Goal: Communication & Community: Answer question/provide support

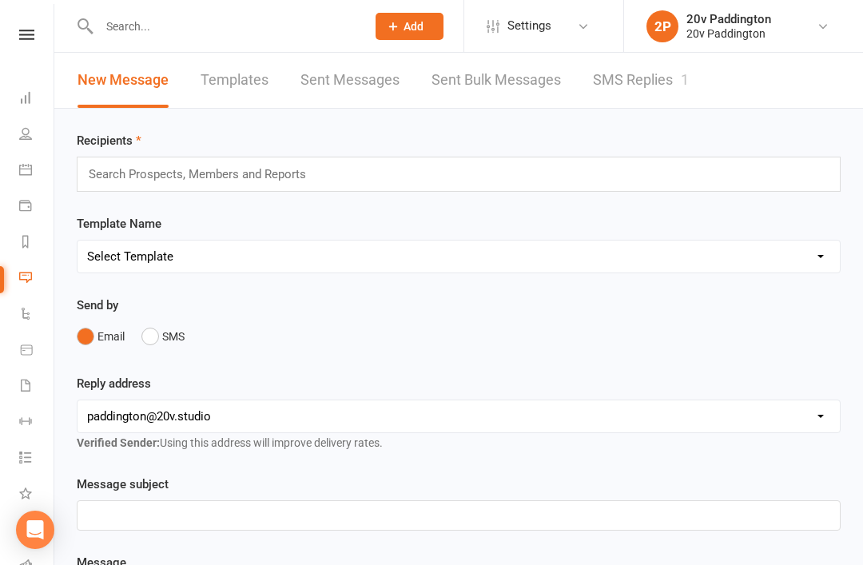
click at [657, 76] on link "SMS Replies 1" at bounding box center [641, 80] width 96 height 55
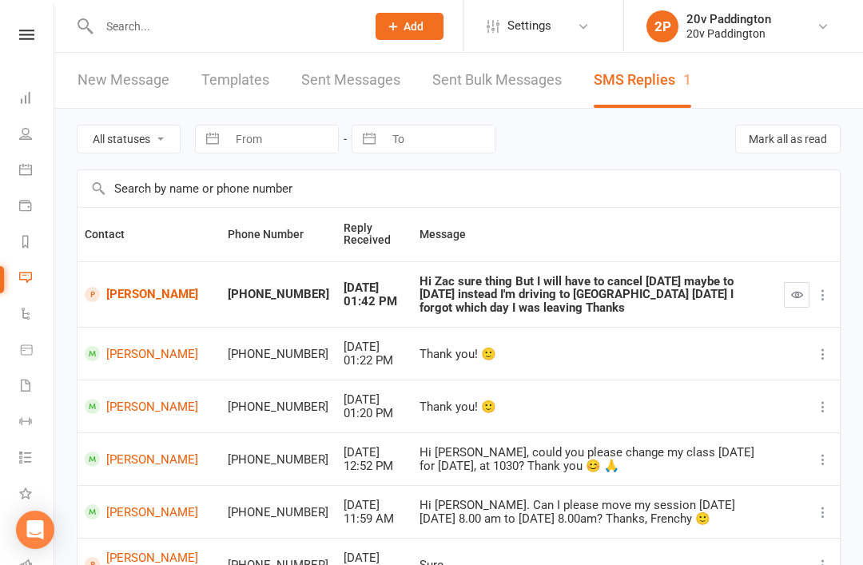
click at [125, 268] on td "[PERSON_NAME]" at bounding box center [148, 294] width 143 height 66
click at [117, 287] on link "[PERSON_NAME]" at bounding box center [149, 294] width 129 height 15
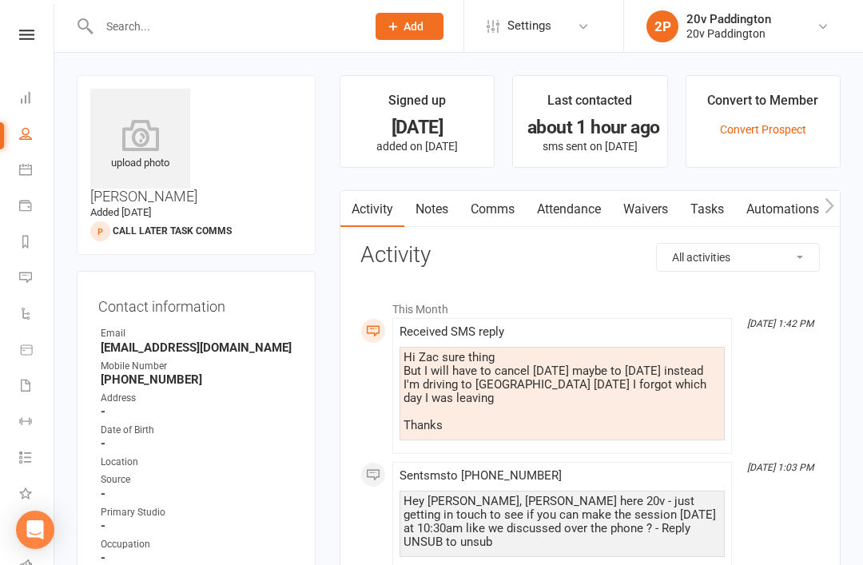
click at [522, 197] on link "Comms" at bounding box center [492, 209] width 66 height 37
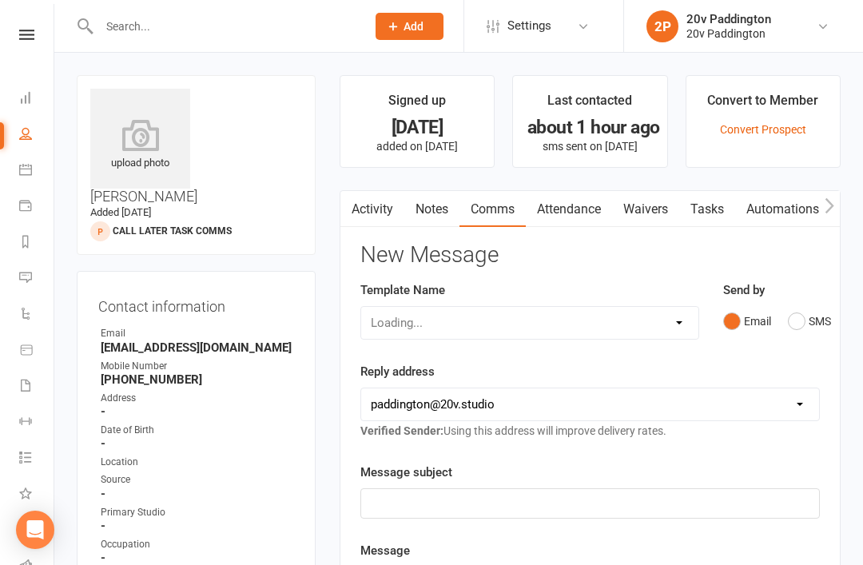
click at [808, 318] on button "SMS" at bounding box center [809, 321] width 43 height 30
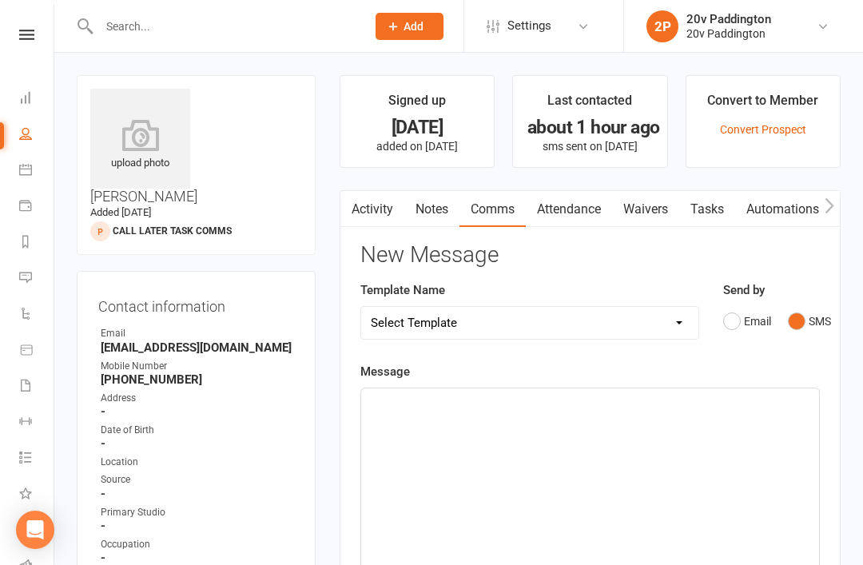
click at [620, 470] on div "﻿" at bounding box center [590, 508] width 458 height 240
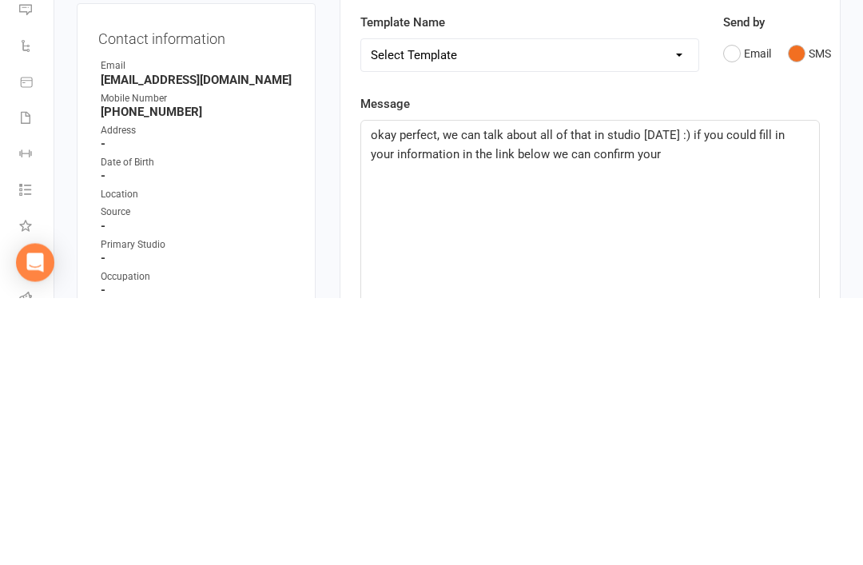
click at [173, 505] on div "Primary Studio" at bounding box center [197, 512] width 193 height 15
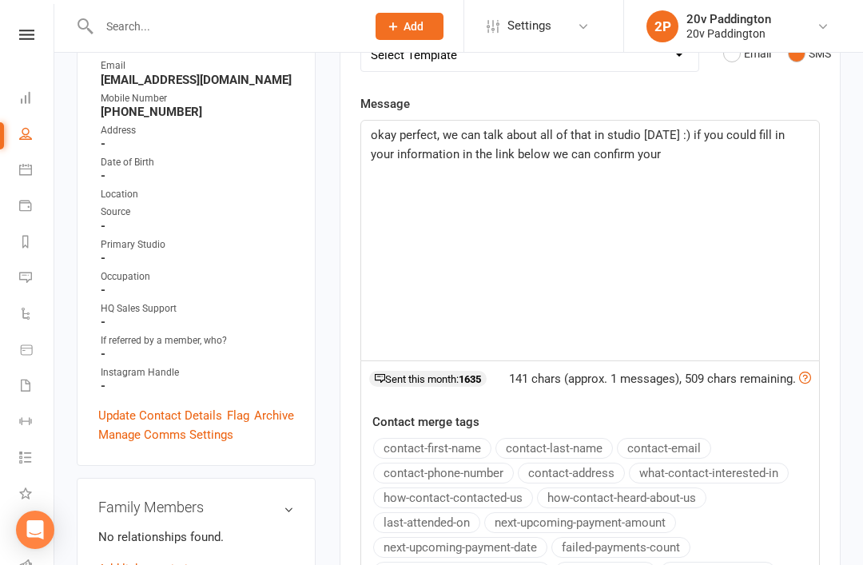
click at [721, 175] on div "okay perfect, we can talk about all of that in studio tomorrow :) if you could …" at bounding box center [590, 241] width 458 height 240
click at [519, 183] on p "﻿" at bounding box center [590, 173] width 439 height 19
click at [402, 203] on p "﻿" at bounding box center [590, 193] width 439 height 19
click at [829, 179] on div "Activity Notes Comms Attendance Waivers Tasks Automations Workouts Assessments …" at bounding box center [589, 347] width 501 height 849
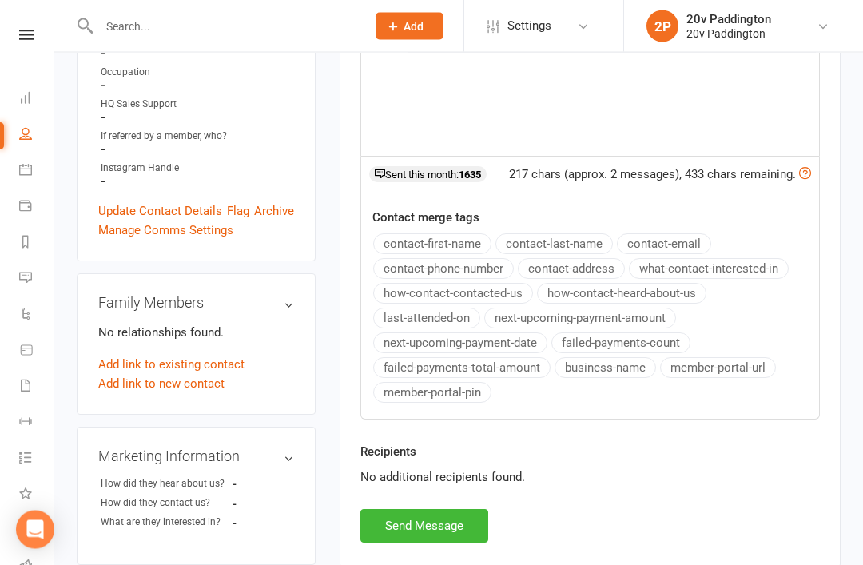
click at [472, 526] on button "Send Message" at bounding box center [424, 527] width 128 height 34
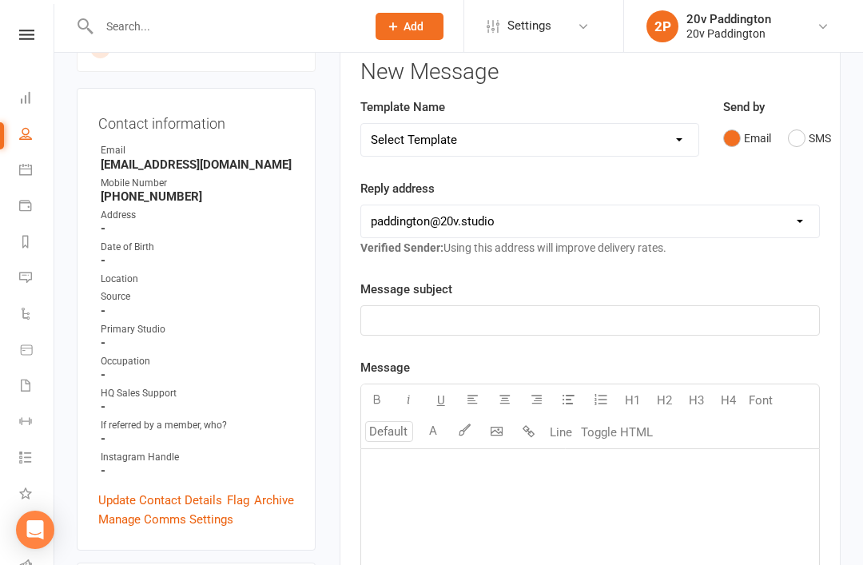
scroll to position [0, 0]
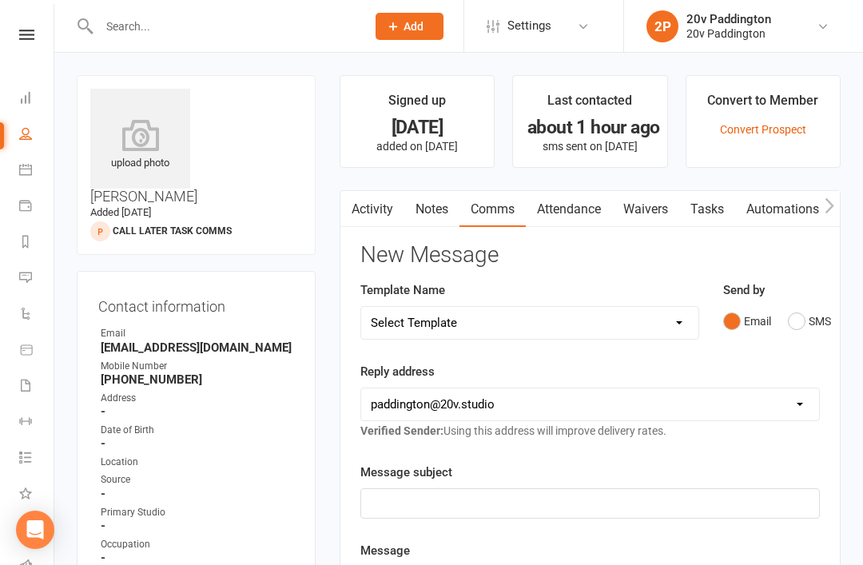
click at [388, 214] on link "Activity" at bounding box center [372, 209] width 64 height 37
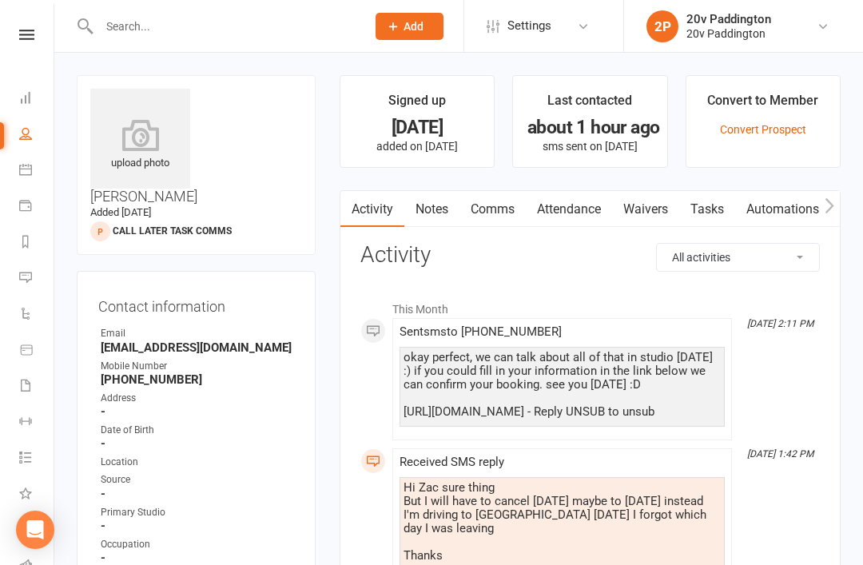
click at [51, 275] on link "Messages 1" at bounding box center [37, 279] width 36 height 36
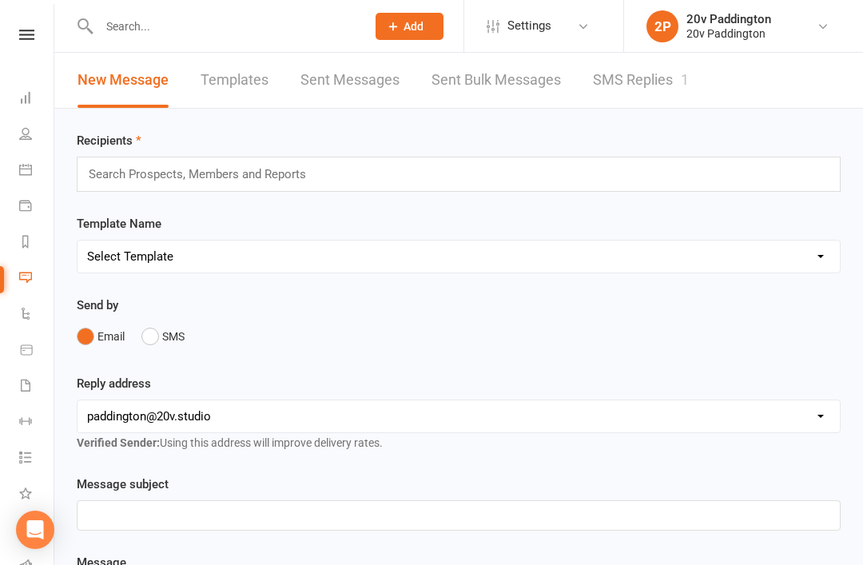
click at [687, 101] on link "SMS Replies 1" at bounding box center [641, 80] width 96 height 55
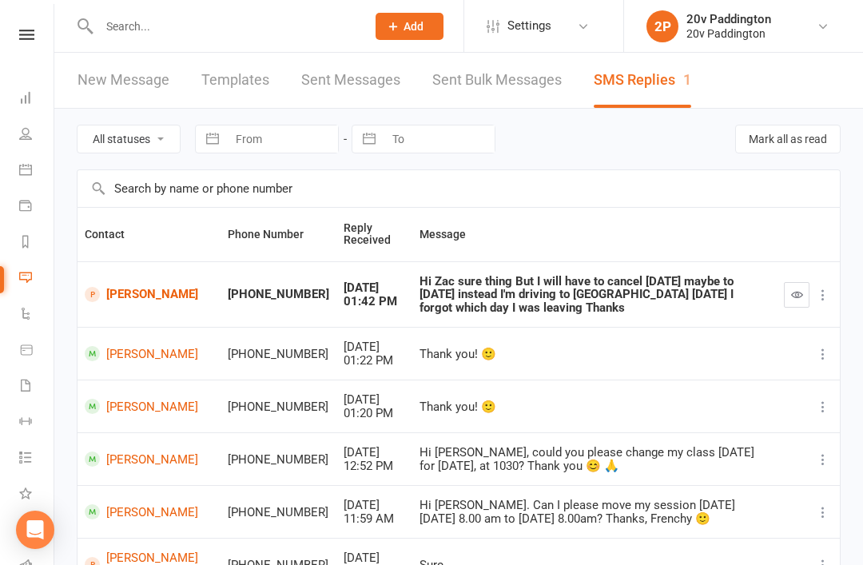
click at [795, 295] on button "button" at bounding box center [797, 295] width 26 height 26
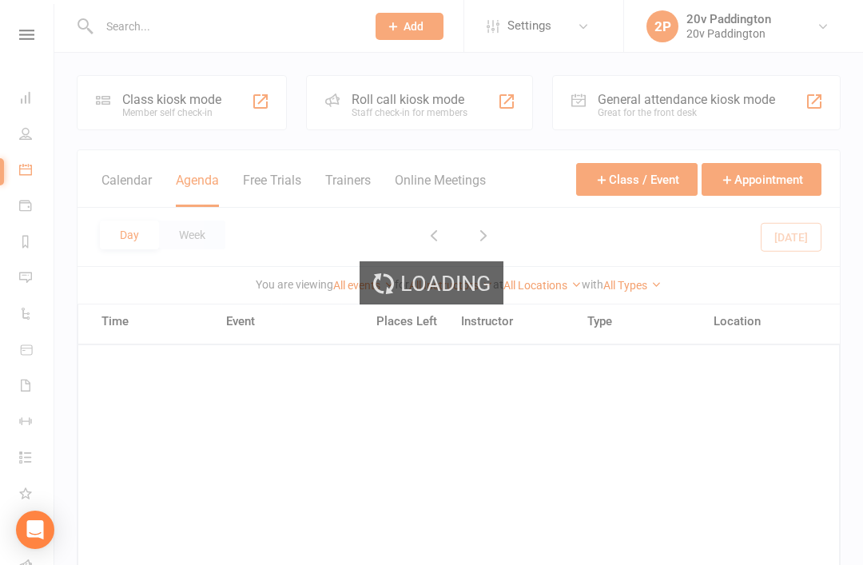
scroll to position [1178, 0]
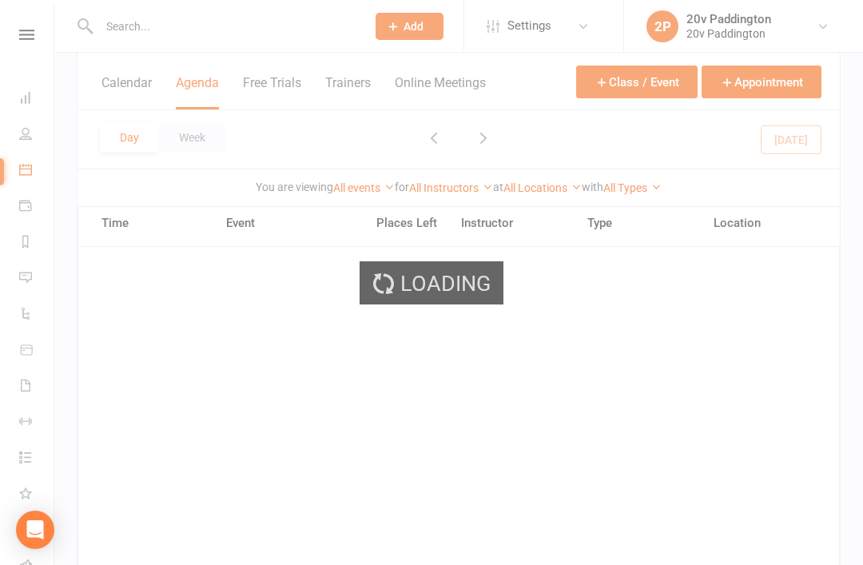
click at [506, 117] on div "Loading" at bounding box center [431, 282] width 863 height 565
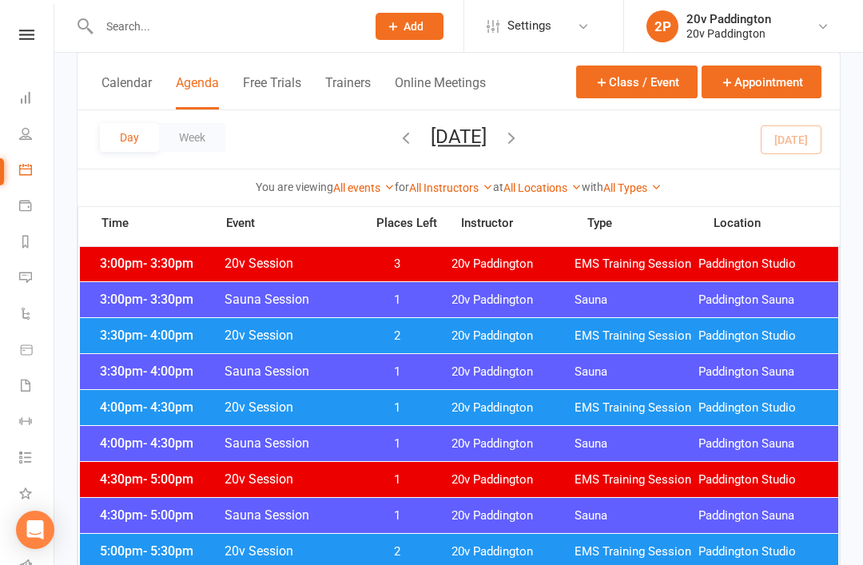
scroll to position [0, 0]
click at [460, 142] on button "[DATE]" at bounding box center [459, 136] width 56 height 22
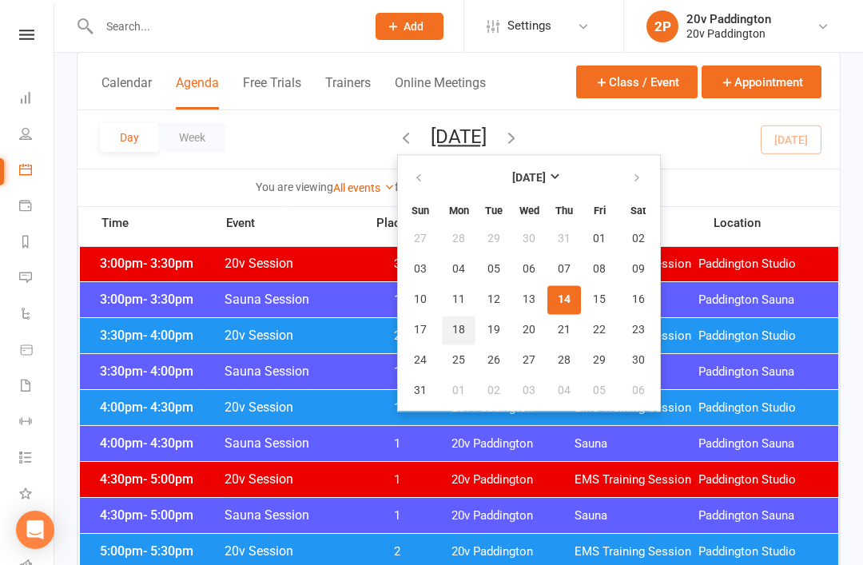
click at [452, 329] on span "18" at bounding box center [458, 330] width 13 height 13
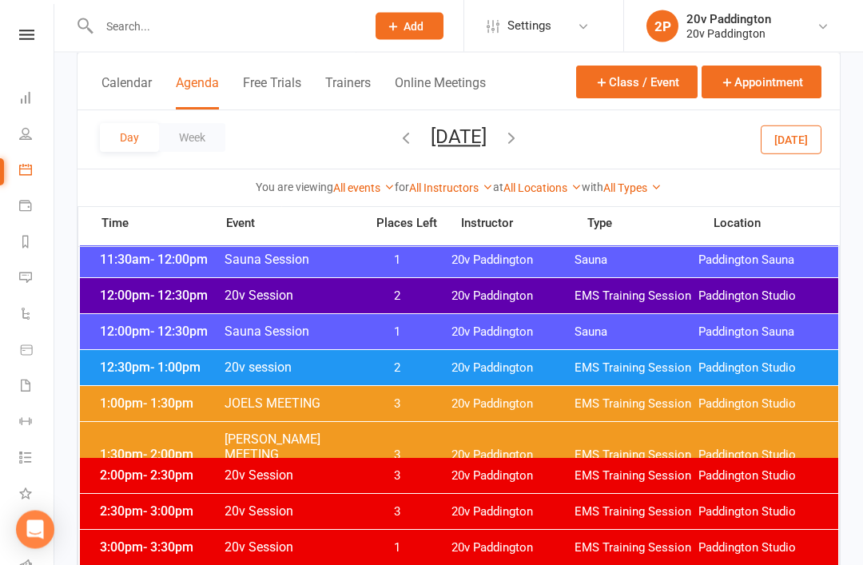
scroll to position [971, 0]
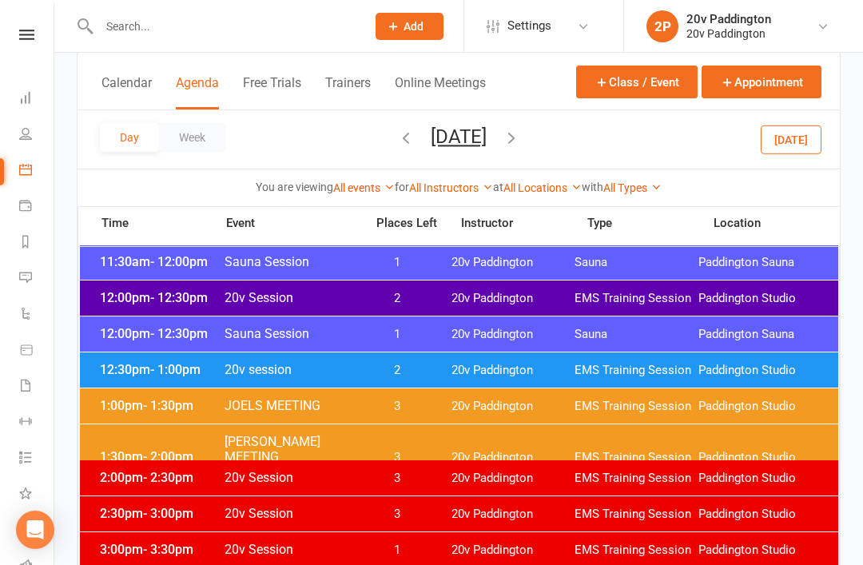
click at [551, 308] on div "12:00pm - 12:30pm 20v Session 2 20v Paddington EMS Training Session Paddington …" at bounding box center [459, 297] width 758 height 35
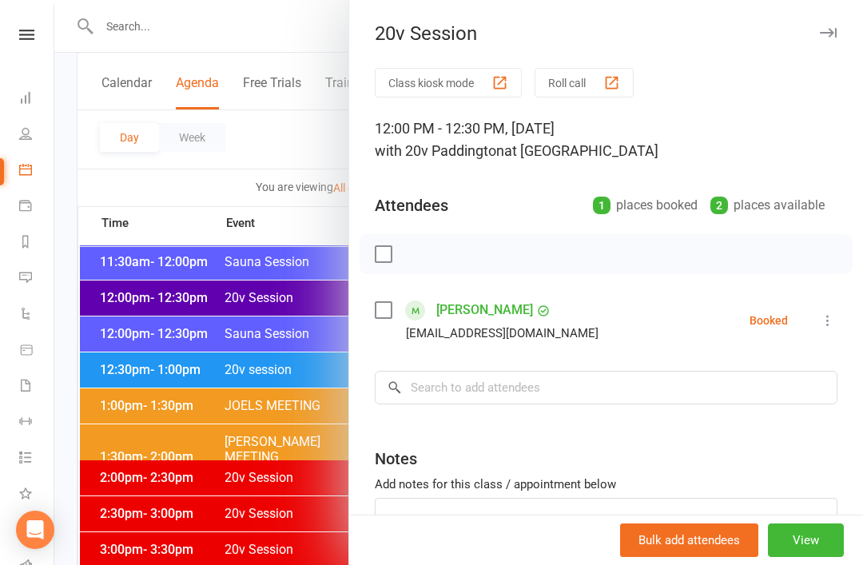
click at [211, 425] on div at bounding box center [458, 282] width 808 height 565
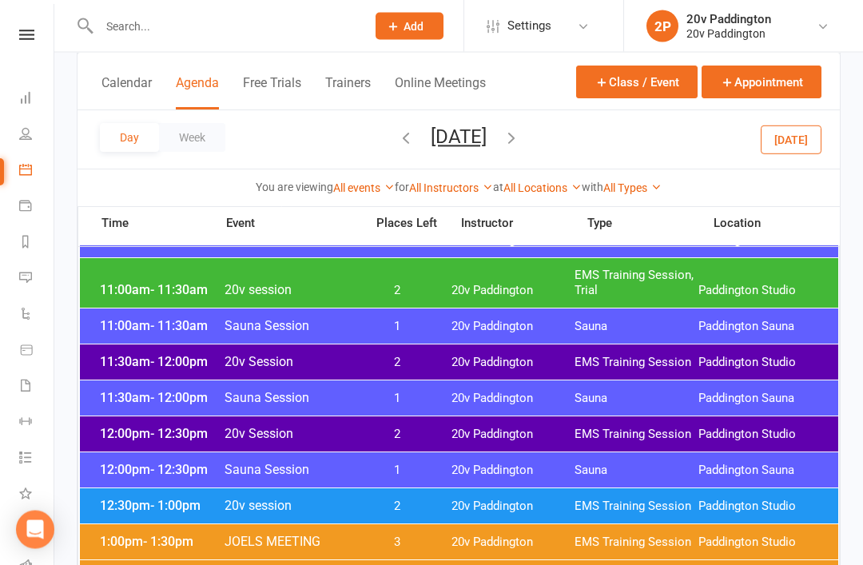
scroll to position [836, 0]
click at [434, 348] on div "11:30am - 12:00pm 20v Session 2 20v Paddington EMS Training Session Paddington …" at bounding box center [459, 361] width 758 height 35
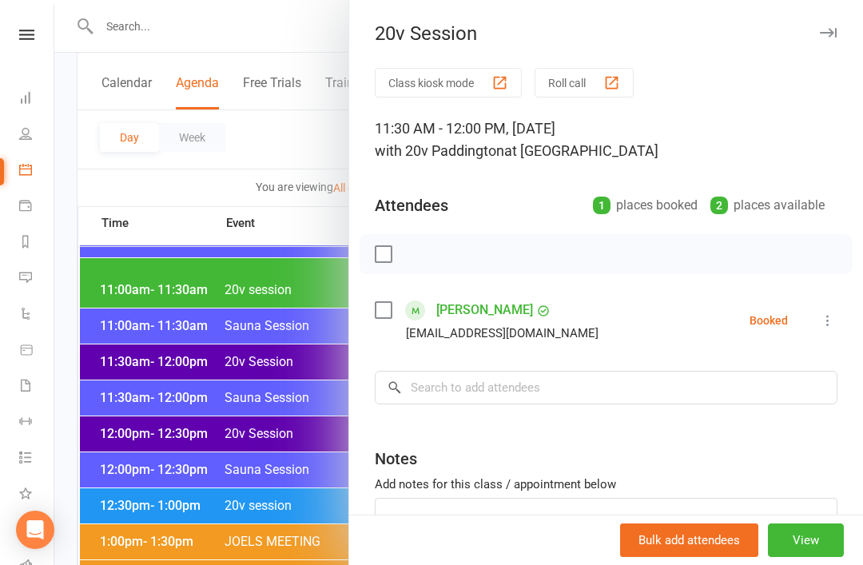
click at [252, 481] on div at bounding box center [458, 282] width 808 height 565
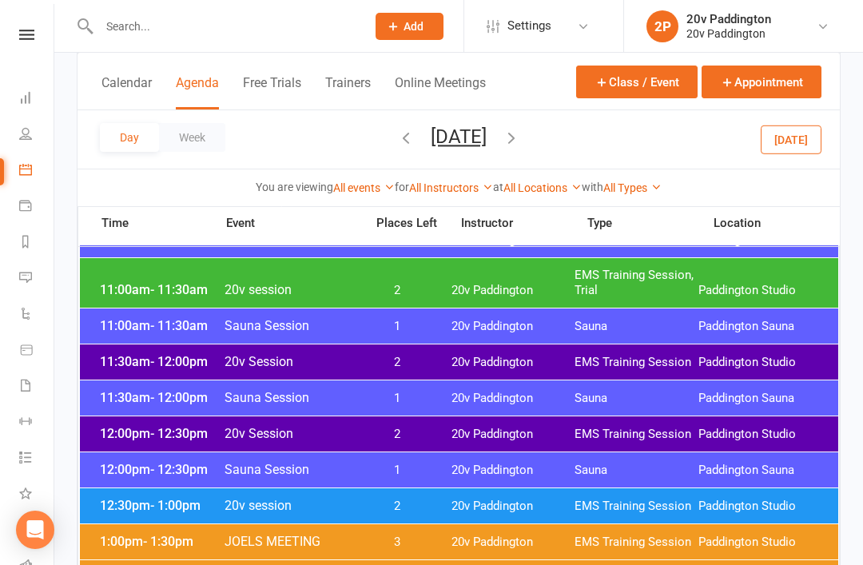
click at [532, 3] on li "Settings Membership Plans Event Templates Appointment Types Website Image Libra…" at bounding box center [543, 26] width 160 height 52
click at [431, 147] on button "Monday, Aug 18, 2025" at bounding box center [459, 136] width 56 height 22
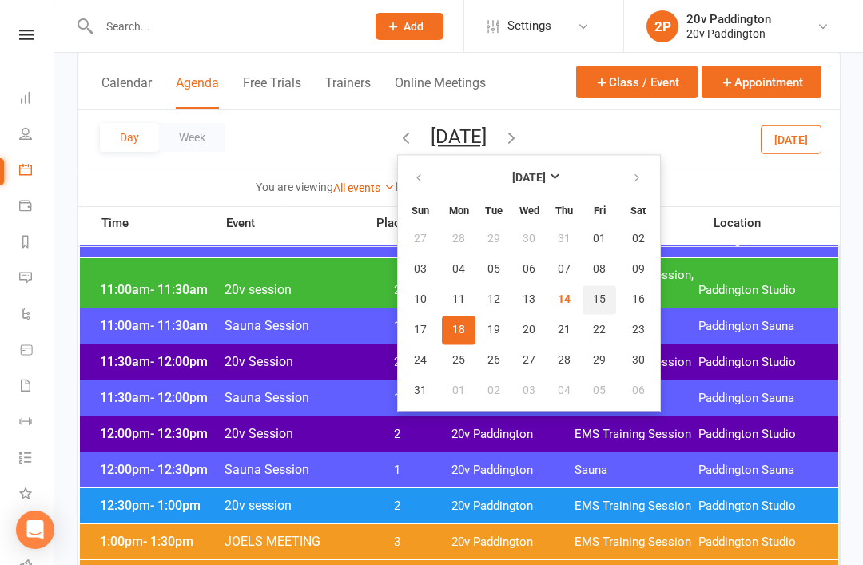
click at [593, 296] on span "15" at bounding box center [599, 299] width 13 height 13
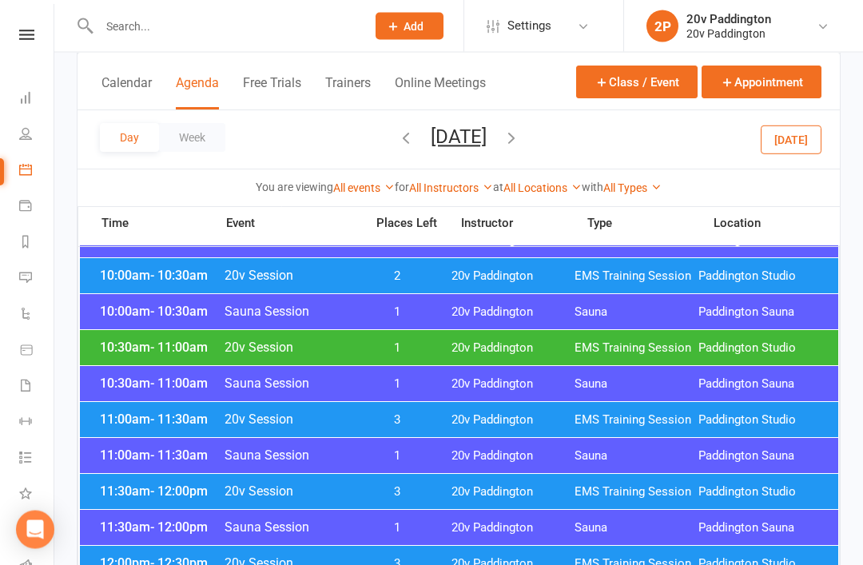
click at [147, 357] on div "10:30am - 11:00am 20v Session 1 20v Paddington EMS Training Session Paddington …" at bounding box center [459, 348] width 758 height 35
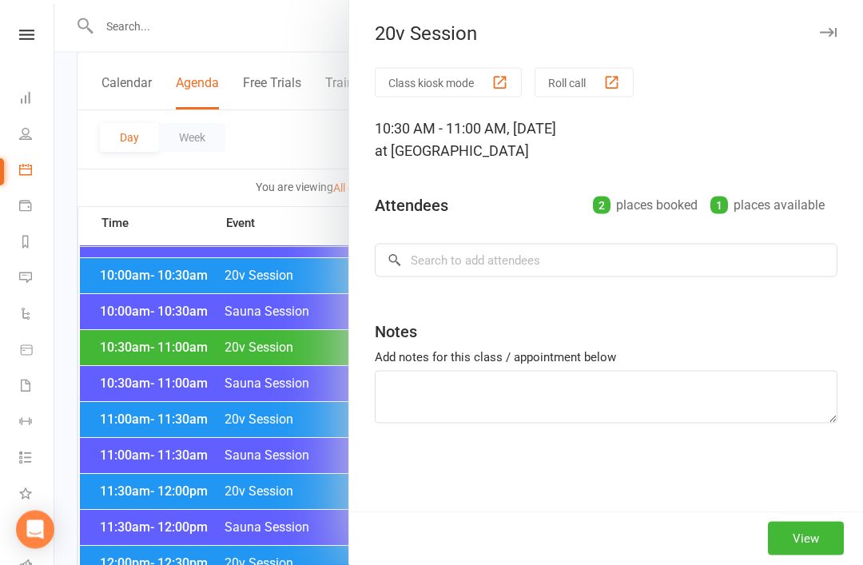
scroll to position [663, 0]
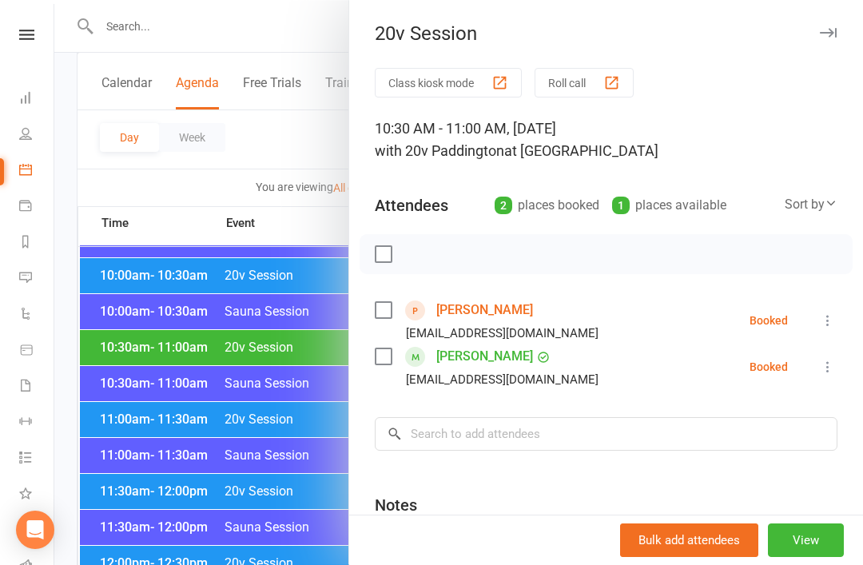
click at [801, 515] on div "Bulk add attendees View" at bounding box center [606, 539] width 514 height 50
click at [784, 524] on button "View" at bounding box center [806, 540] width 76 height 34
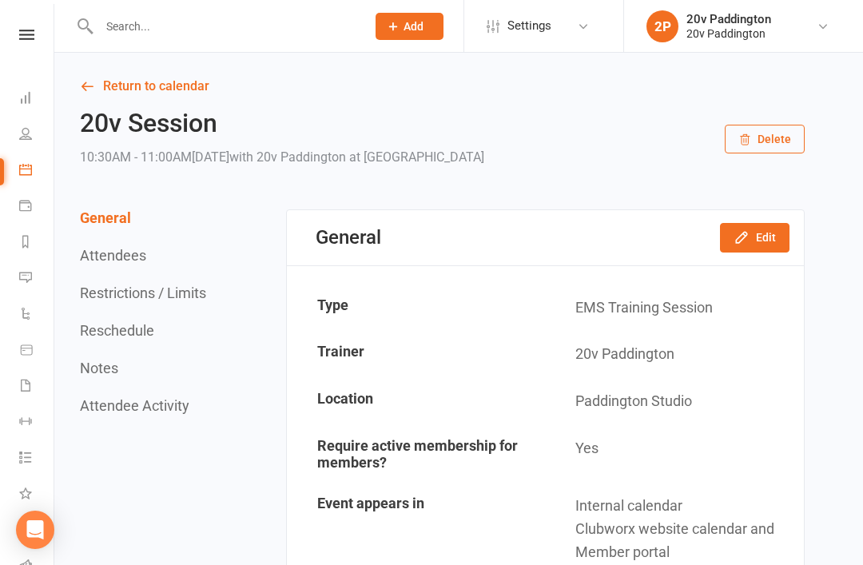
click at [756, 237] on button "Edit" at bounding box center [754, 237] width 69 height 29
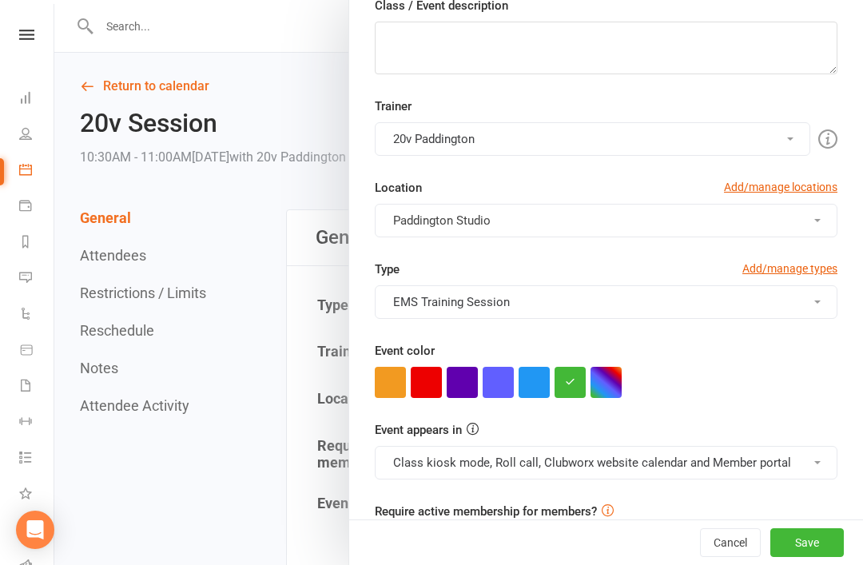
scroll to position [256, 0]
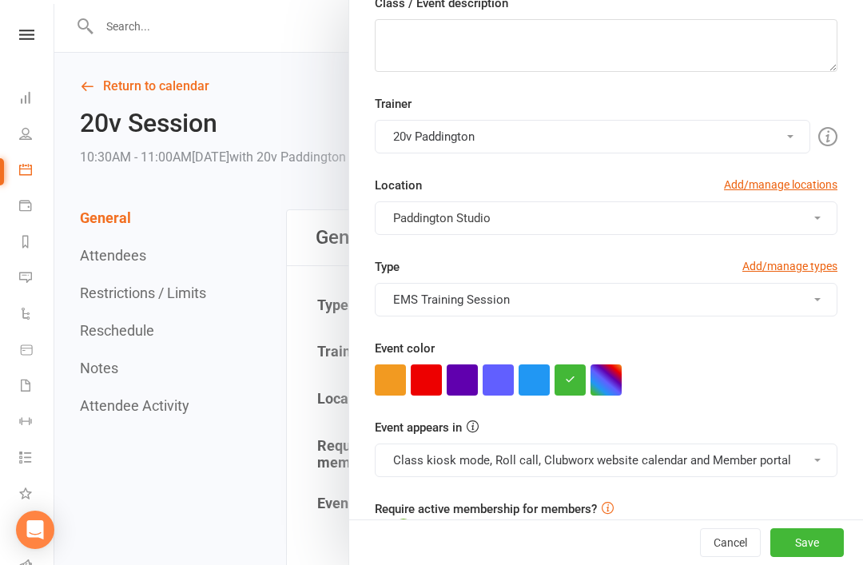
click at [603, 462] on button "Class kiosk mode, Roll call, Clubworx website calendar and Member portal" at bounding box center [606, 460] width 462 height 34
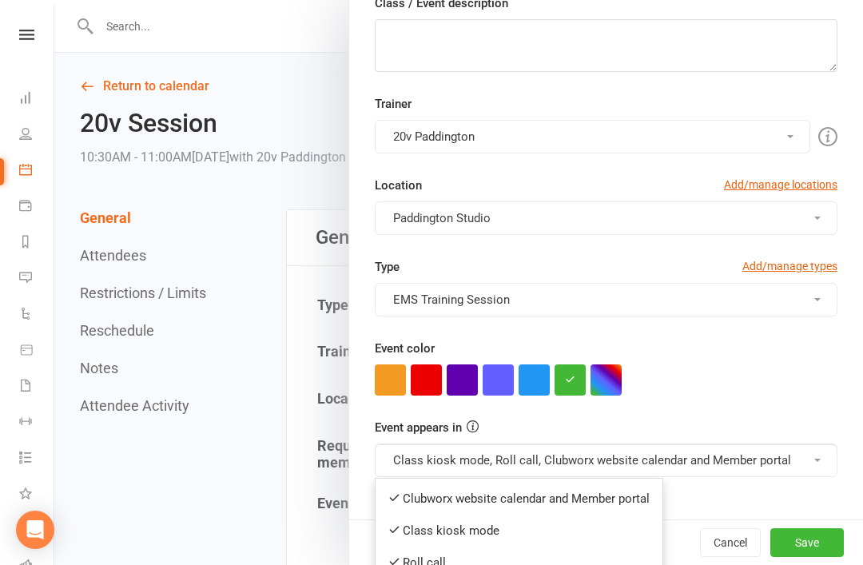
click at [598, 487] on link "Clubworx website calendar and Member portal" at bounding box center [518, 498] width 287 height 32
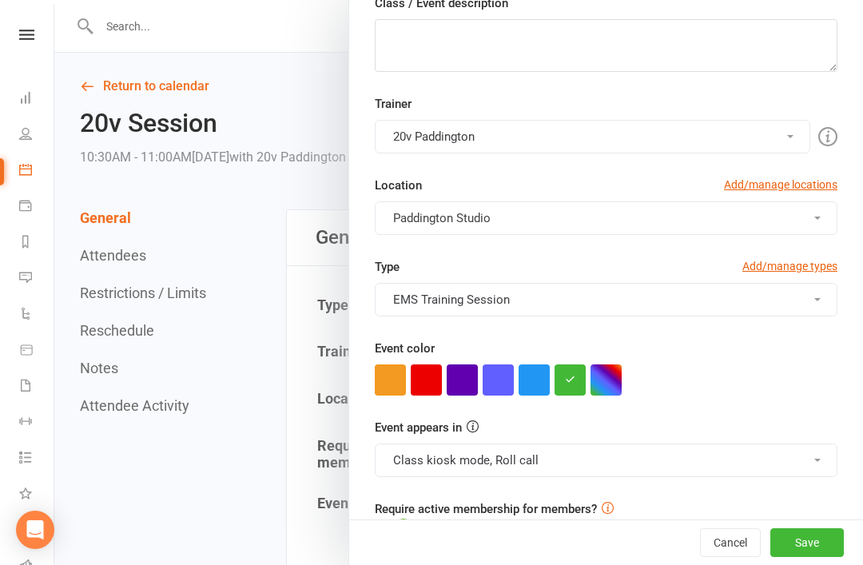
click at [824, 554] on button "Save" at bounding box center [806, 542] width 73 height 29
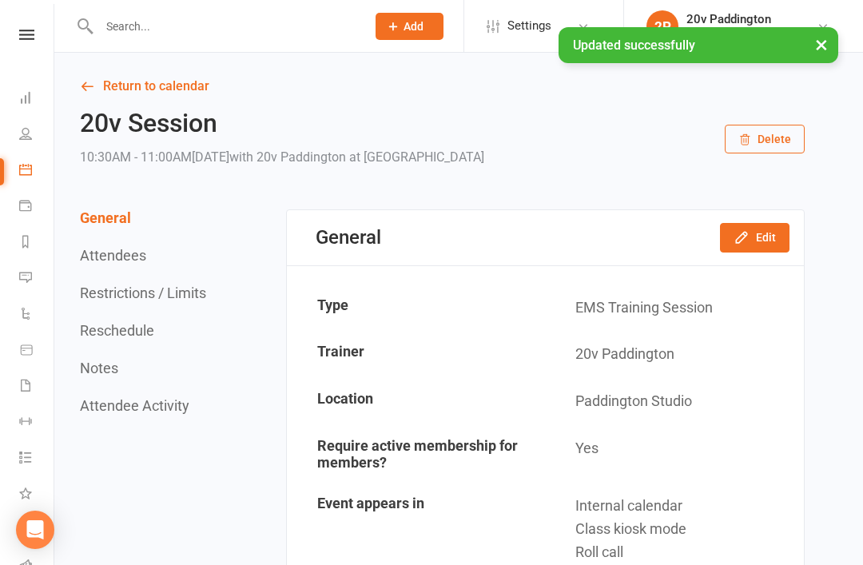
click at [93, 79] on icon at bounding box center [87, 86] width 14 height 14
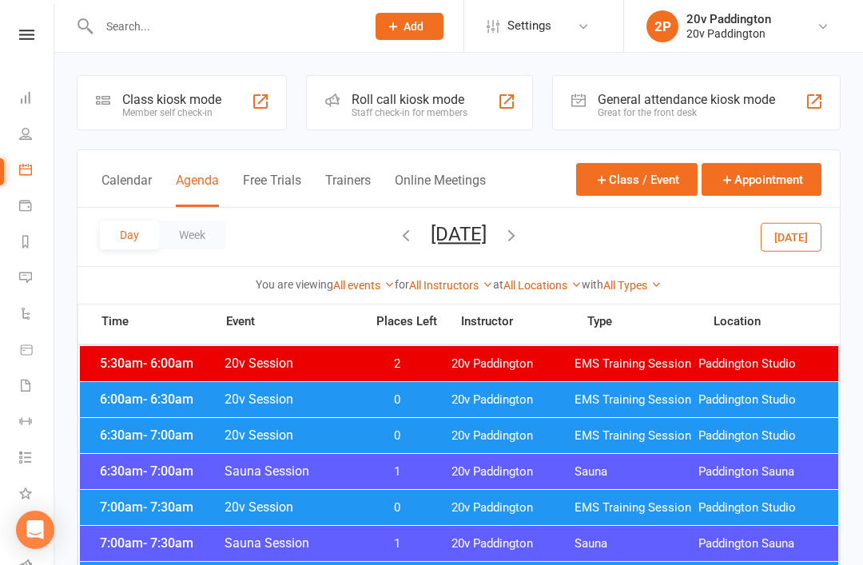
click at [30, 38] on icon at bounding box center [26, 35] width 15 height 10
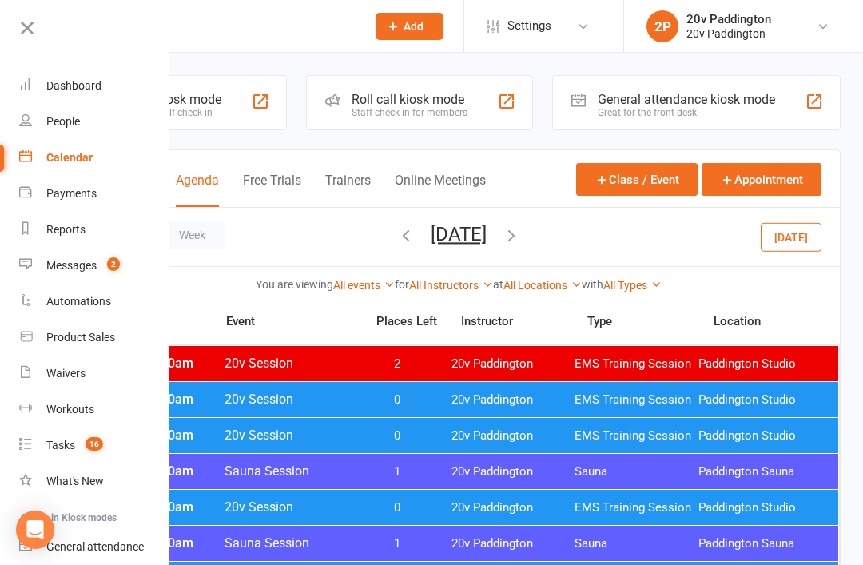
click at [93, 373] on link "Waivers" at bounding box center [94, 373] width 151 height 36
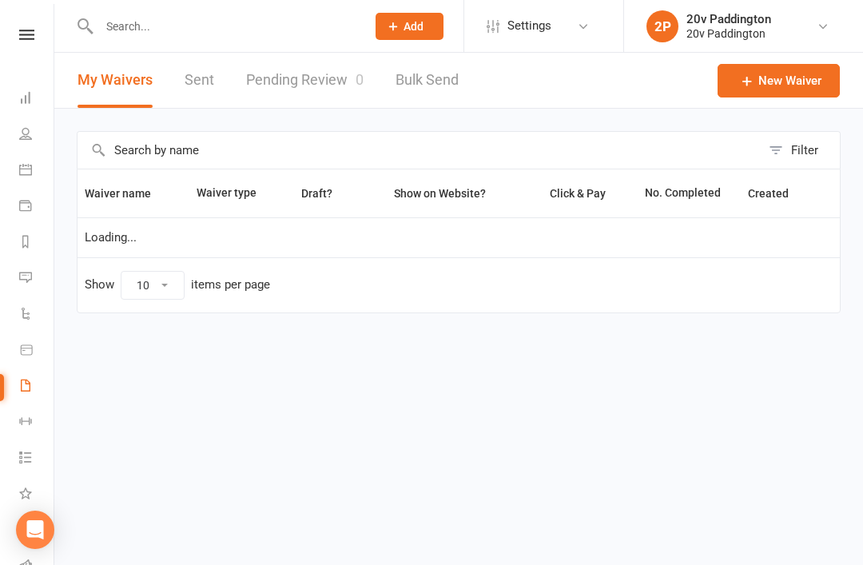
select select "100"
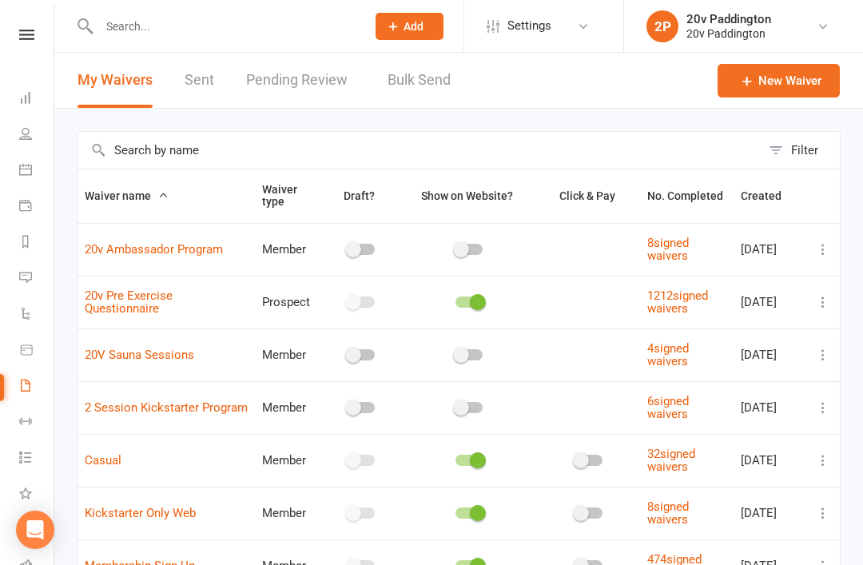
select select "100"
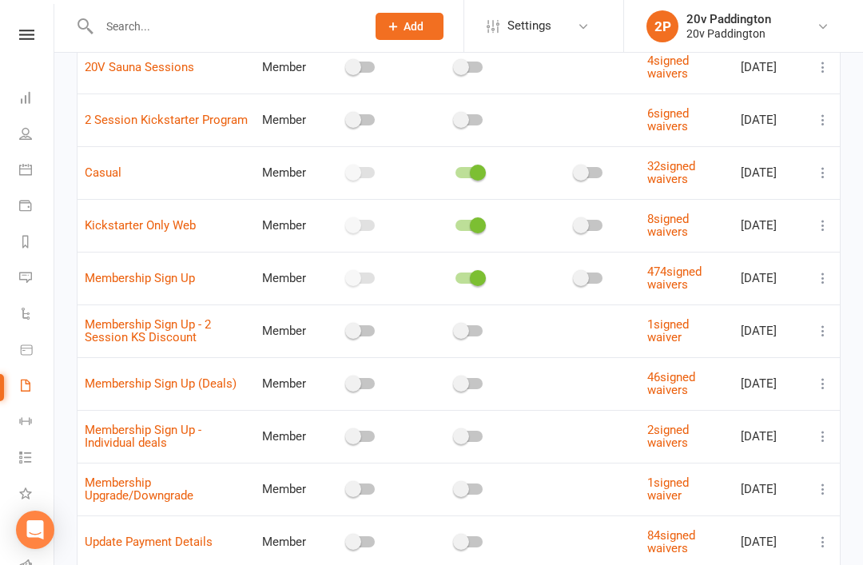
scroll to position [275, 0]
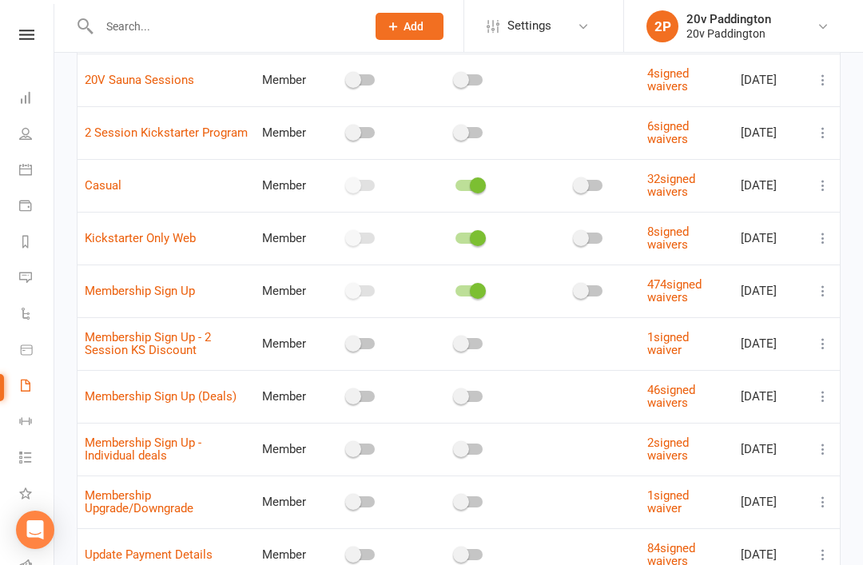
click at [817, 241] on button at bounding box center [822, 237] width 19 height 19
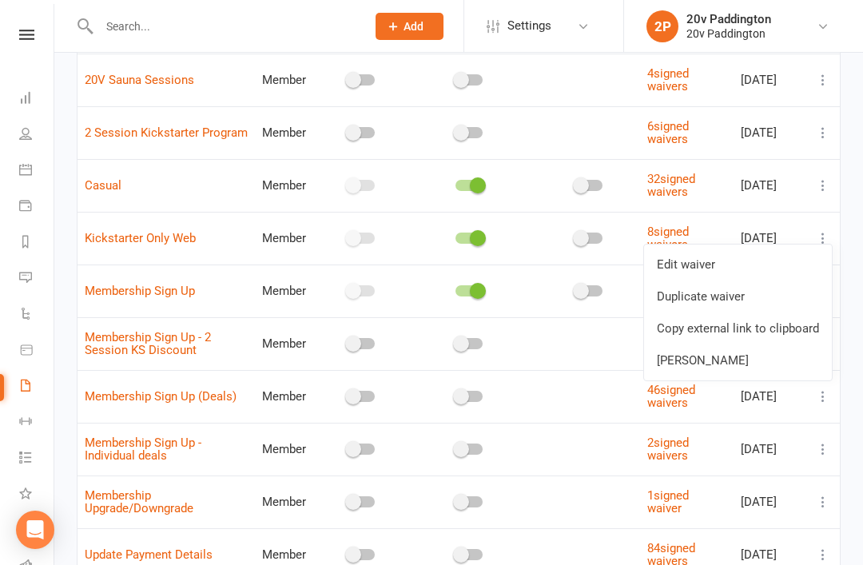
click at [767, 331] on link "Copy external link to clipboard" at bounding box center [738, 328] width 188 height 32
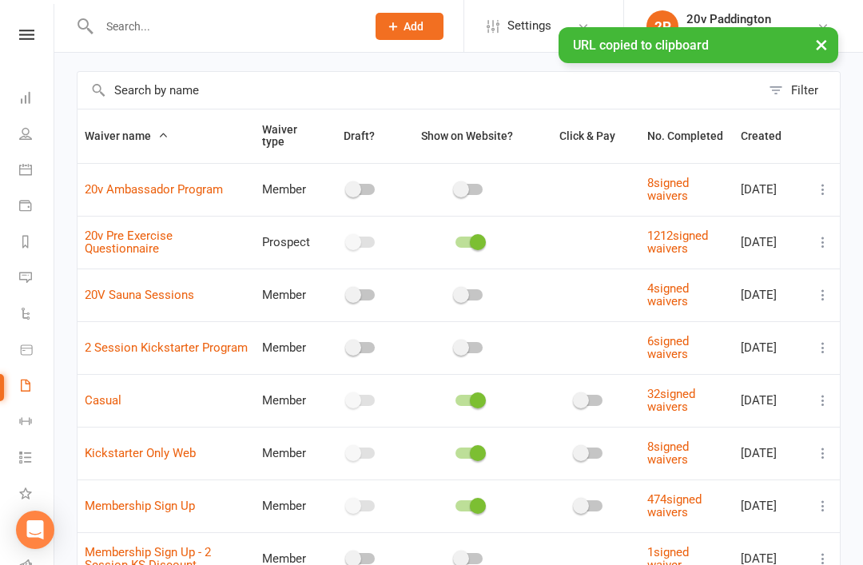
scroll to position [0, 0]
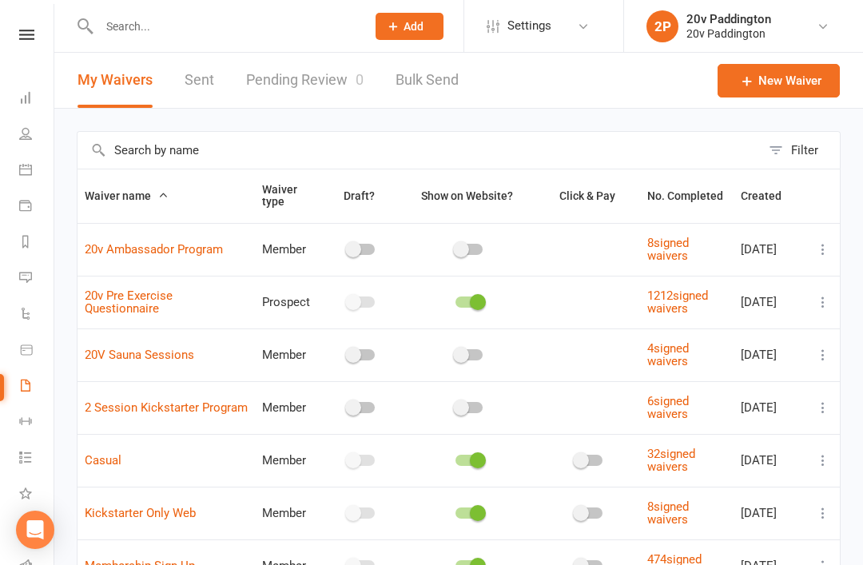
click at [40, 157] on link "Calendar" at bounding box center [37, 171] width 36 height 36
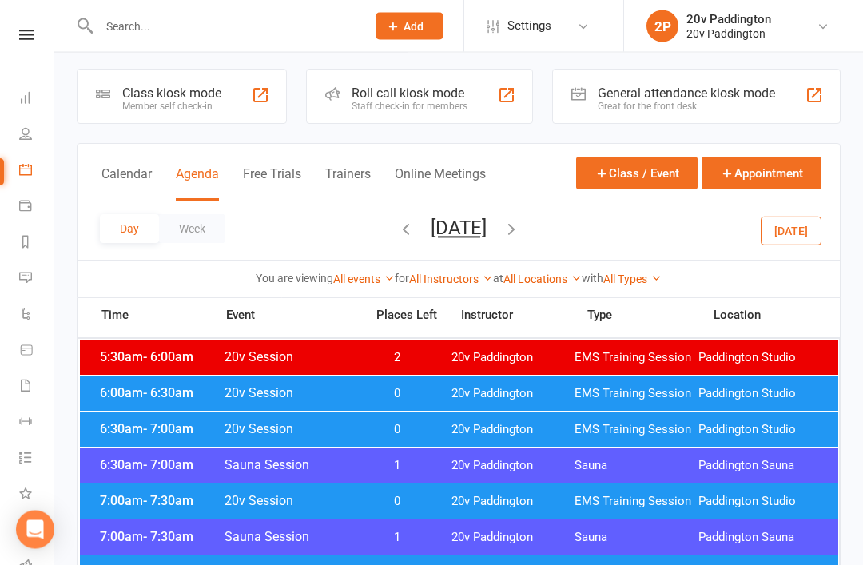
click at [812, 229] on button "[DATE]" at bounding box center [790, 230] width 61 height 29
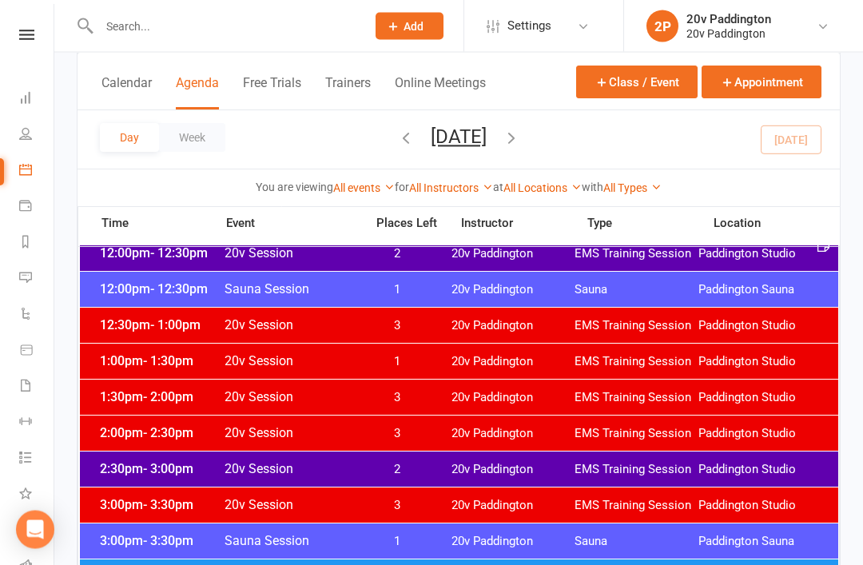
click at [498, 460] on div "2:30pm - 3:00pm 20v Session 2 20v Paddington EMS Training Session Paddington St…" at bounding box center [459, 469] width 758 height 35
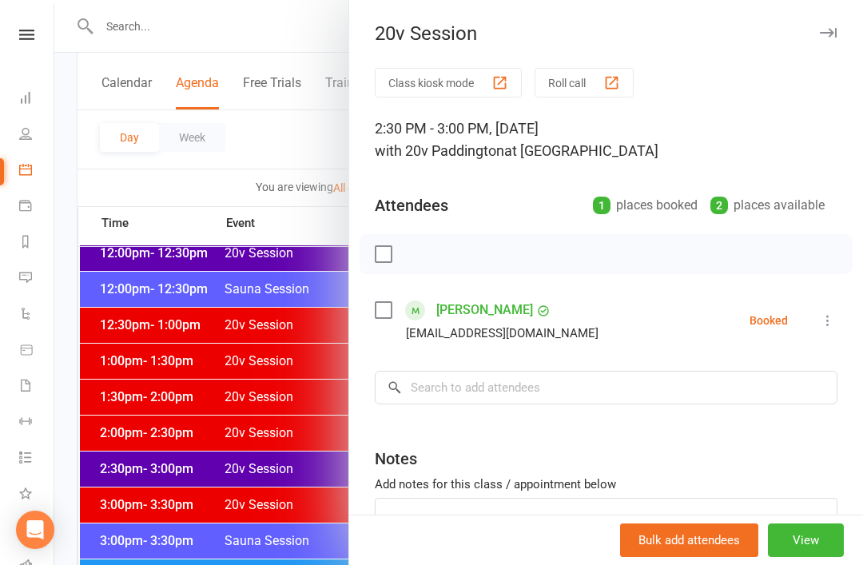
click at [844, 312] on div "Class kiosk mode Roll call 2:30 PM - 3:00 PM, Thursday, August, 14, 2025 with 2…" at bounding box center [606, 349] width 514 height 562
click at [834, 320] on icon at bounding box center [828, 320] width 16 height 16
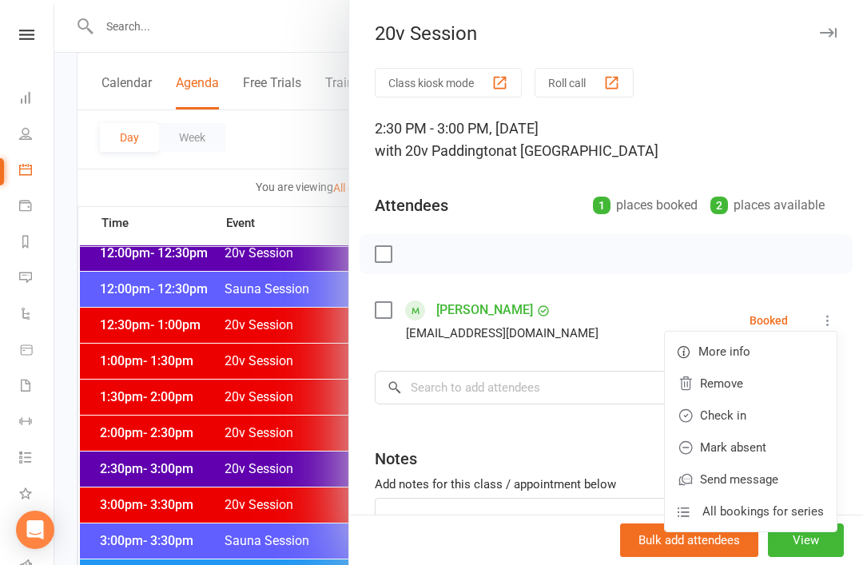
click at [764, 420] on link "Check in" at bounding box center [751, 415] width 172 height 32
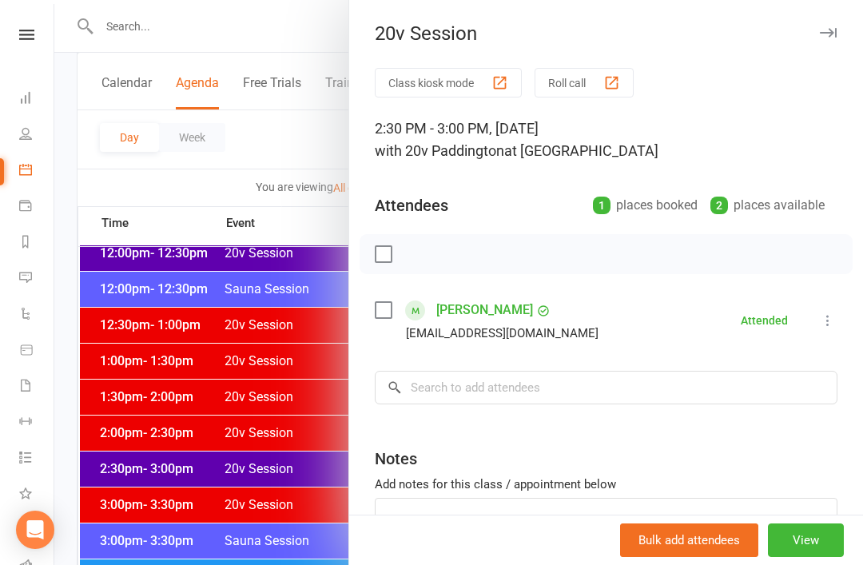
click at [272, 507] on div at bounding box center [458, 282] width 808 height 565
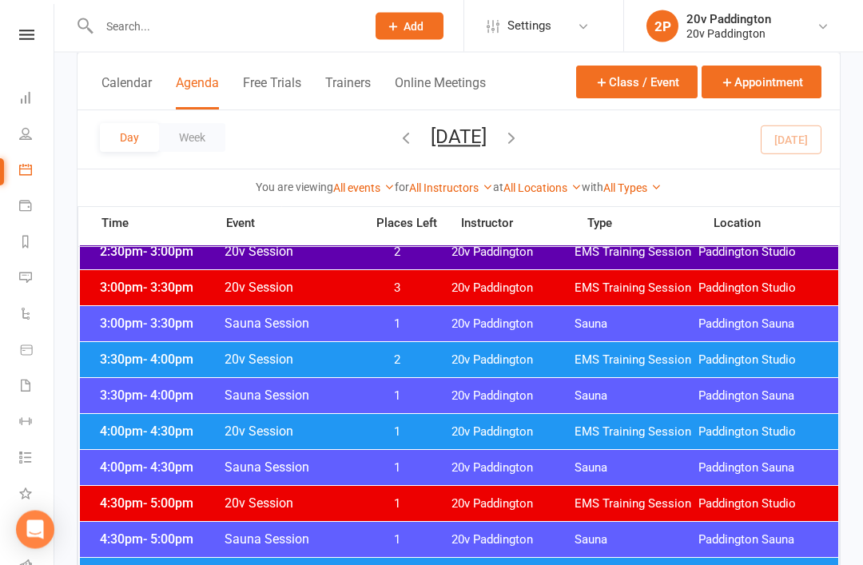
scroll to position [1154, 0]
click at [504, 434] on span "20v Paddington" at bounding box center [513, 431] width 124 height 15
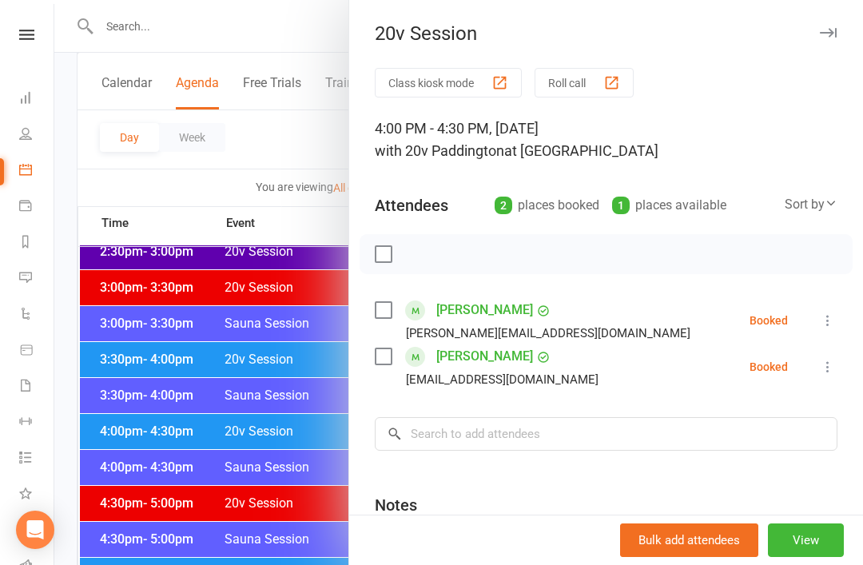
click at [228, 524] on div at bounding box center [458, 282] width 808 height 565
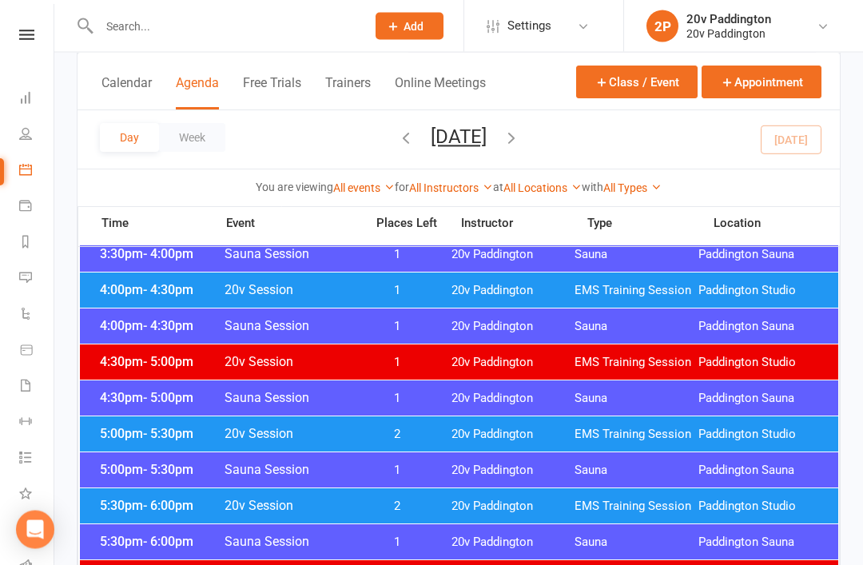
click at [480, 440] on span "20v Paddington" at bounding box center [513, 434] width 124 height 15
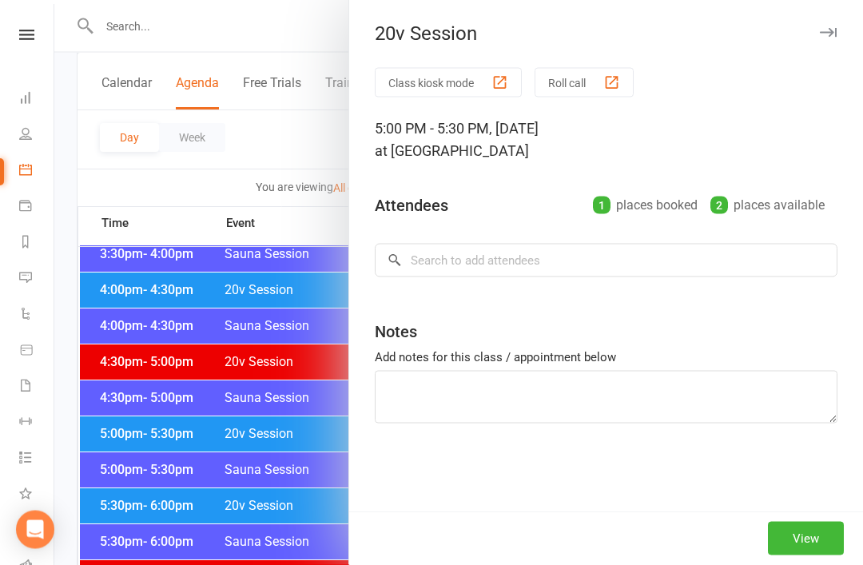
scroll to position [1296, 0]
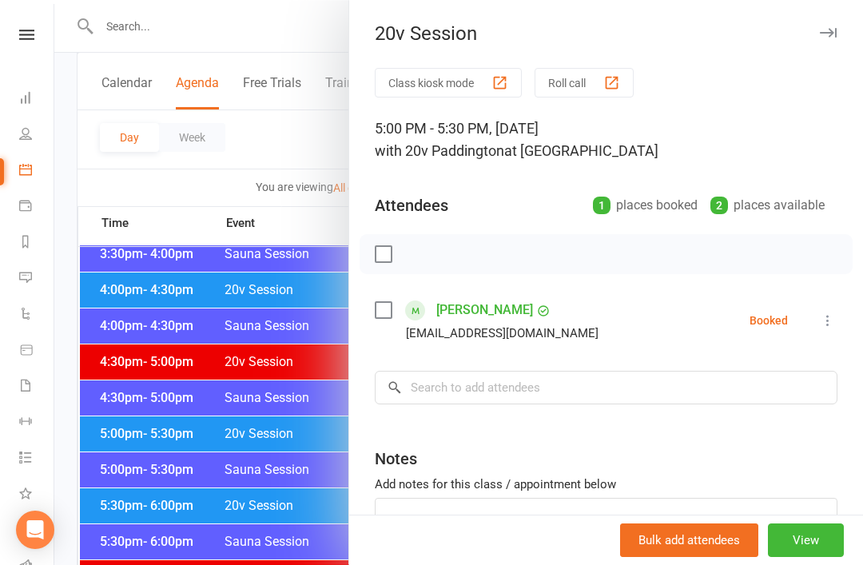
click at [304, 541] on div at bounding box center [458, 282] width 808 height 565
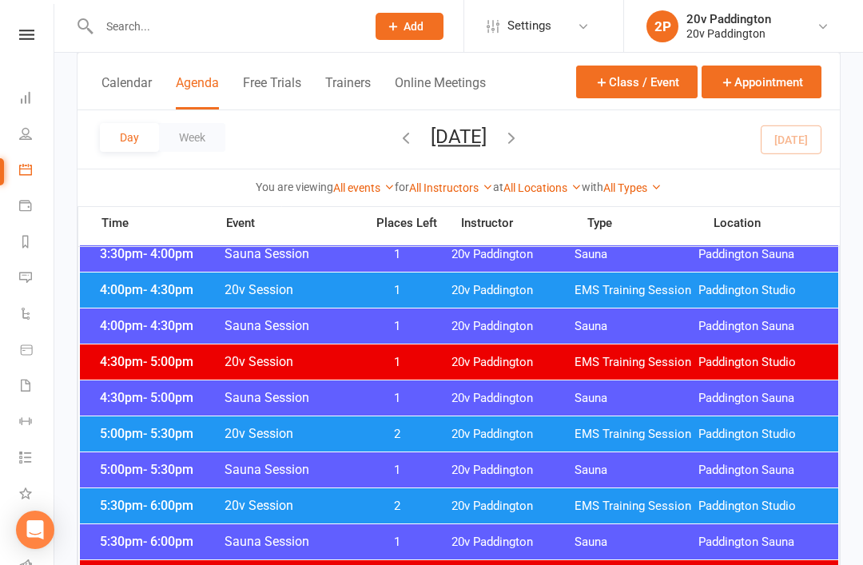
click at [426, 513] on span "2" at bounding box center [397, 505] width 84 height 15
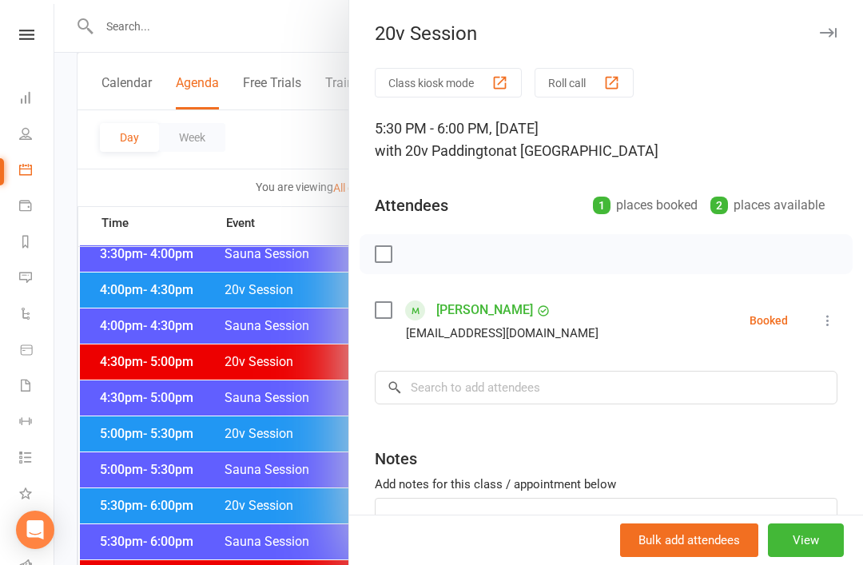
scroll to position [56, 0]
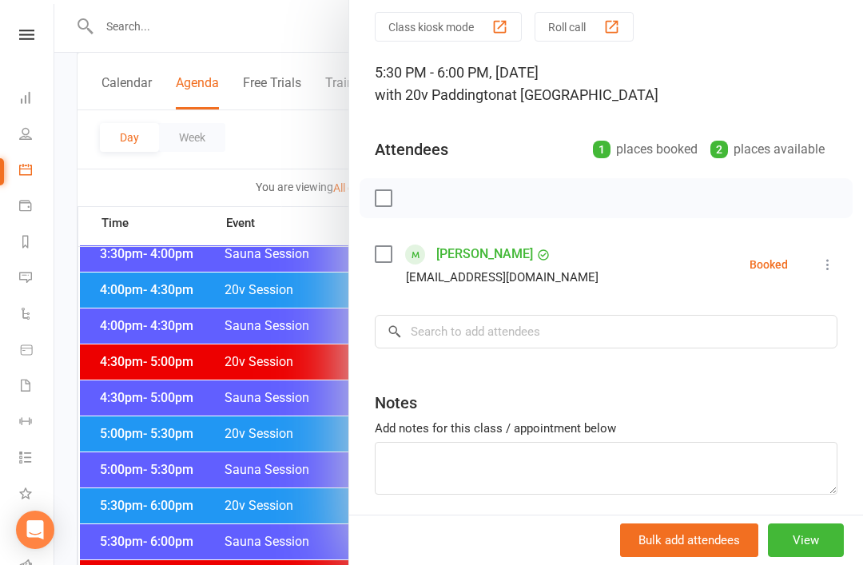
click at [340, 518] on div at bounding box center [458, 282] width 808 height 565
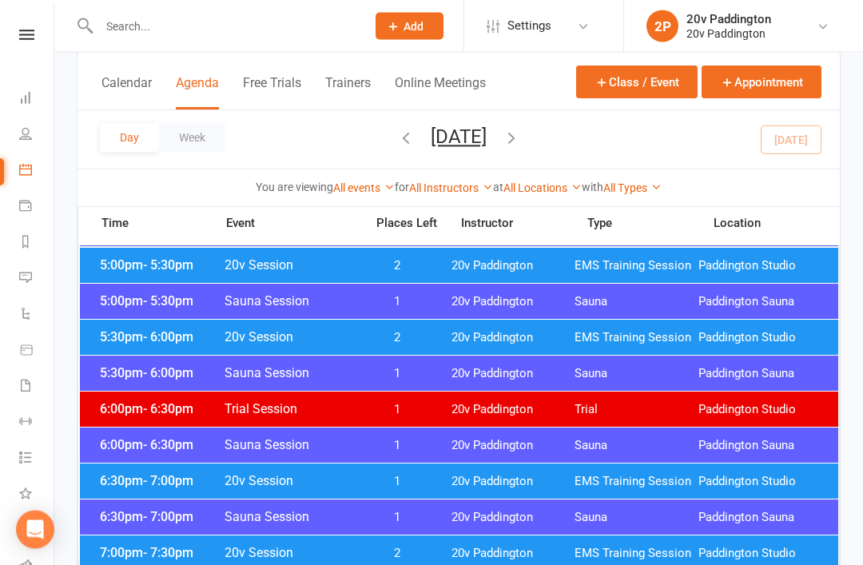
scroll to position [1502, 0]
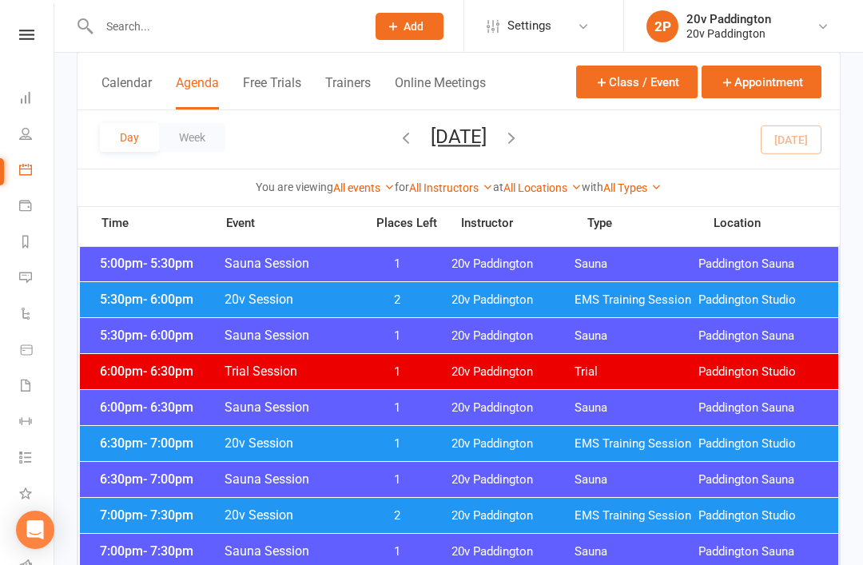
click at [509, 437] on span "20v Paddington" at bounding box center [513, 443] width 124 height 15
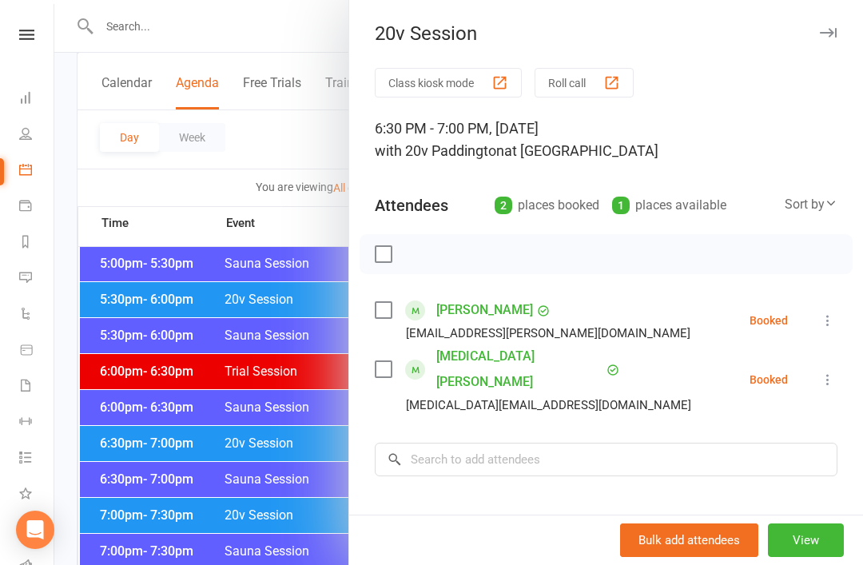
click at [277, 542] on div at bounding box center [458, 282] width 808 height 565
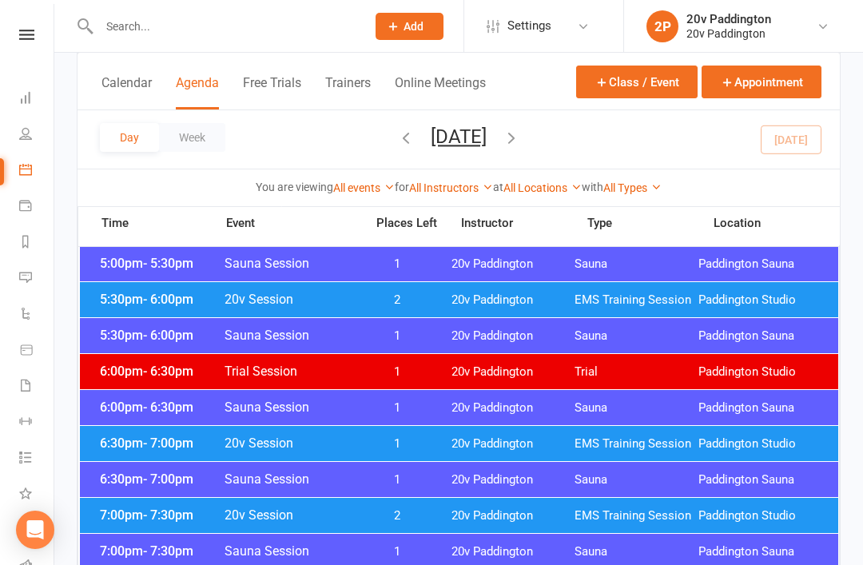
click at [353, 511] on span "20v Session" at bounding box center [290, 514] width 132 height 15
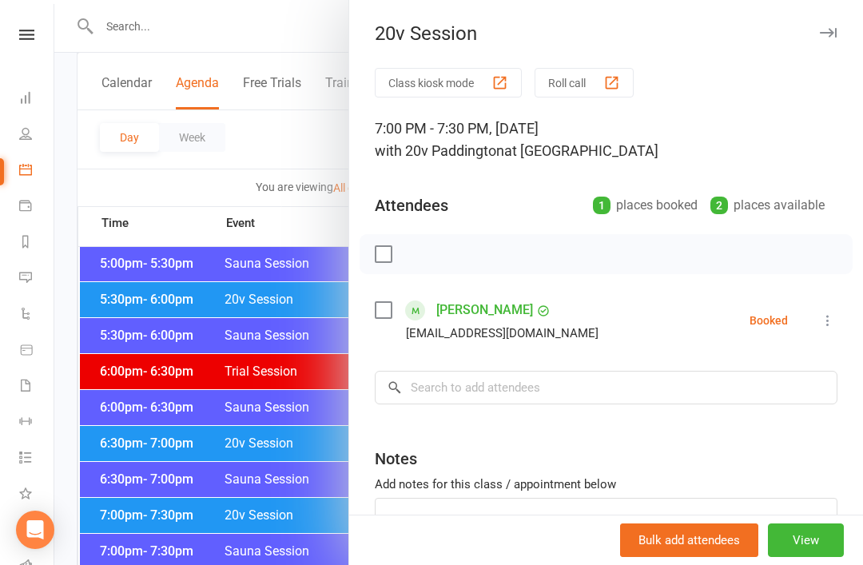
click at [508, 290] on div "Class kiosk mode Roll call 7:00 PM - 7:30 PM, Thursday, August, 14, 2025 with 2…" at bounding box center [606, 349] width 514 height 562
click at [502, 305] on link "Claire Houlahan" at bounding box center [484, 310] width 97 height 26
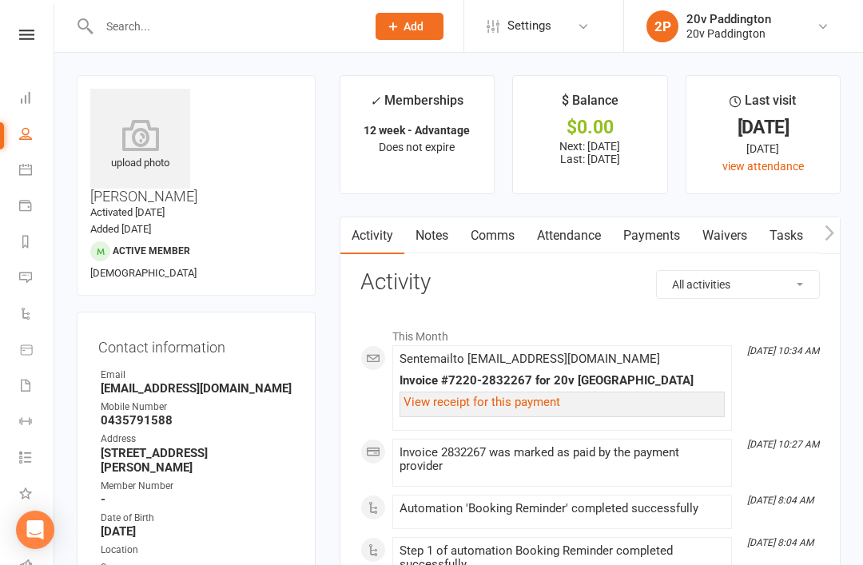
click at [523, 251] on link "Comms" at bounding box center [492, 235] width 66 height 37
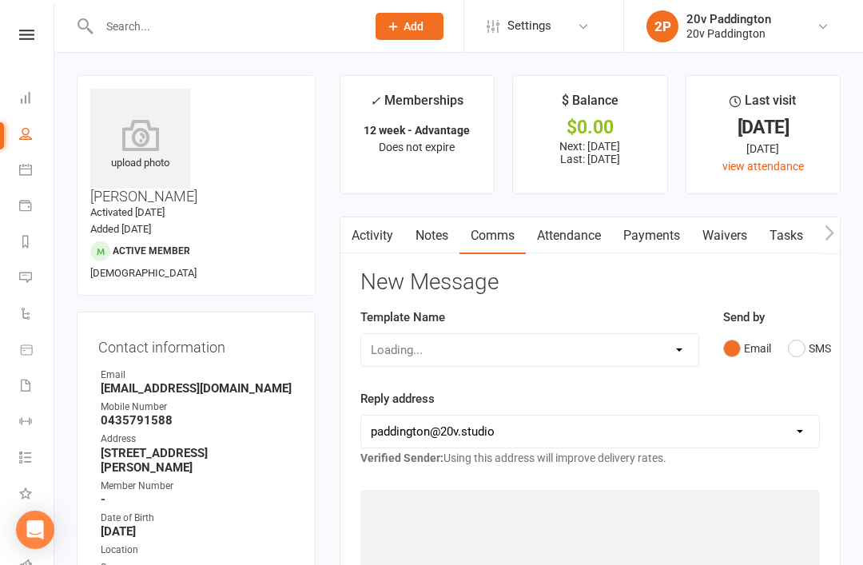
scroll to position [51, 0]
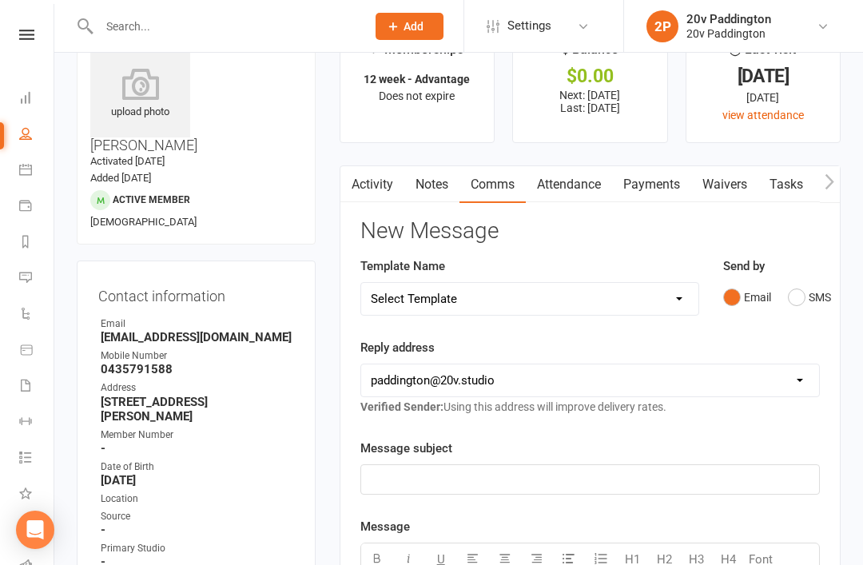
click at [827, 273] on div "Send by Email SMS" at bounding box center [771, 295] width 121 height 78
click at [800, 304] on button "SMS" at bounding box center [809, 297] width 43 height 30
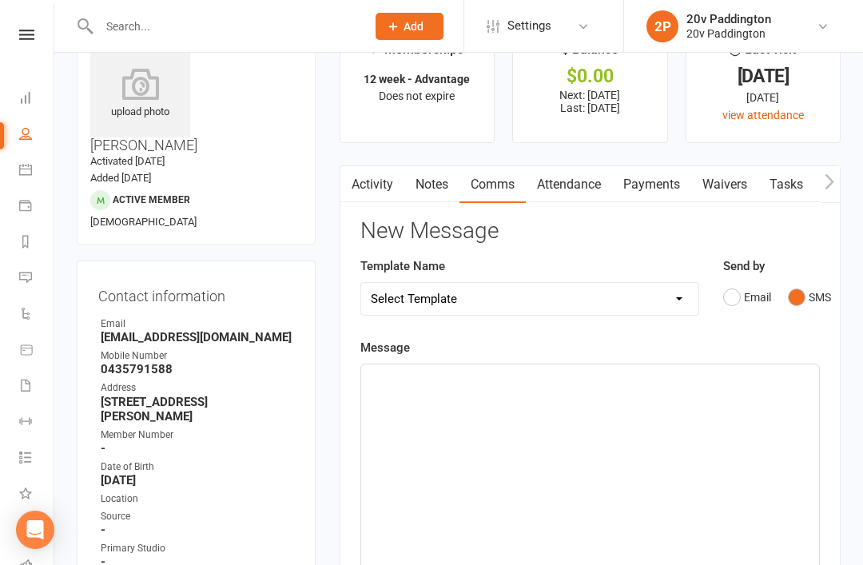
click at [615, 498] on div "﻿" at bounding box center [590, 484] width 458 height 240
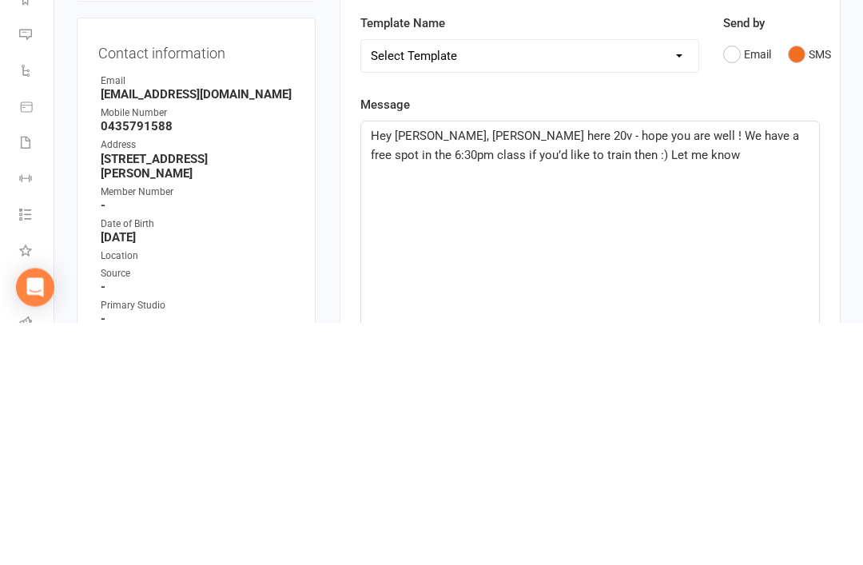
click at [542, 371] on span "Hey Clare, Zac here 20v - hope you are well ! We have a free spot in the 6:30pm…" at bounding box center [586, 388] width 431 height 34
click at [695, 369] on p "Hey Clare, Zac here 20v - hope you are well ! We have a free spot in the 6:30pm…" at bounding box center [590, 388] width 439 height 38
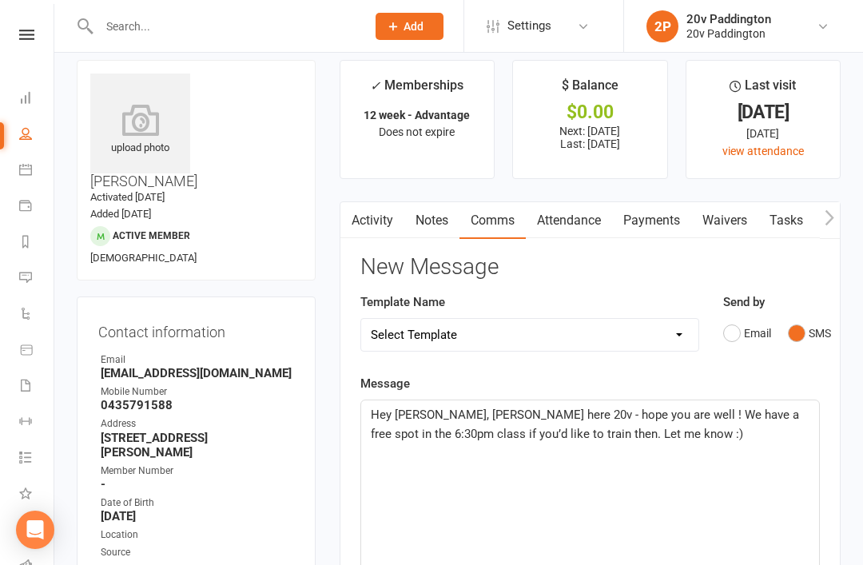
scroll to position [17, 0]
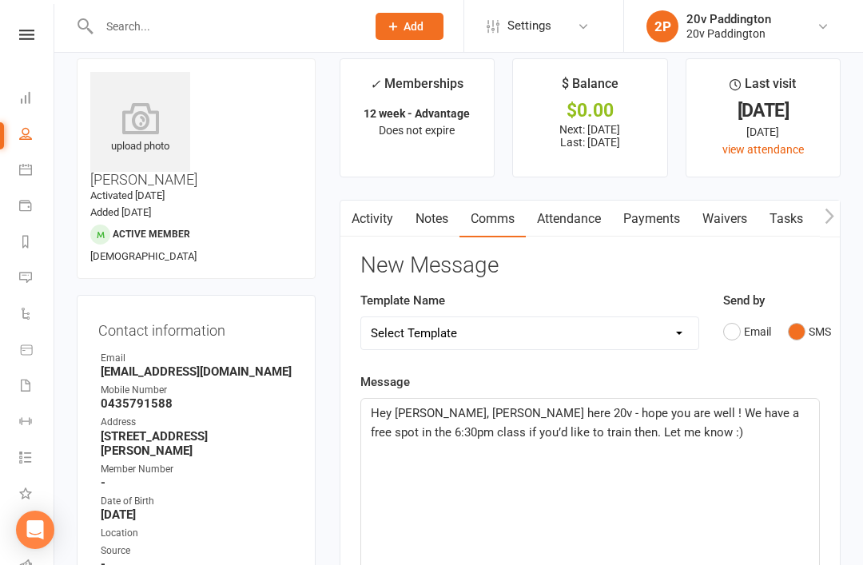
click at [412, 412] on span "Hey Clare, Zac here 20v - hope you are well ! We have a free spot in the 6:30pm…" at bounding box center [586, 423] width 431 height 34
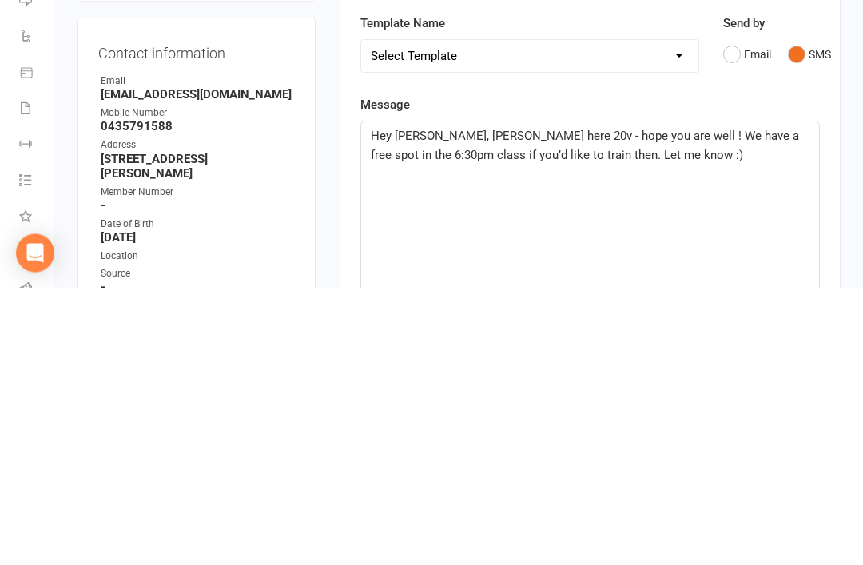
click at [840, 193] on main "✓ Memberships 12 week - Advantage Does not expire $ Balance $0.00 Next: 19 Aug …" at bounding box center [590, 561] width 525 height 1007
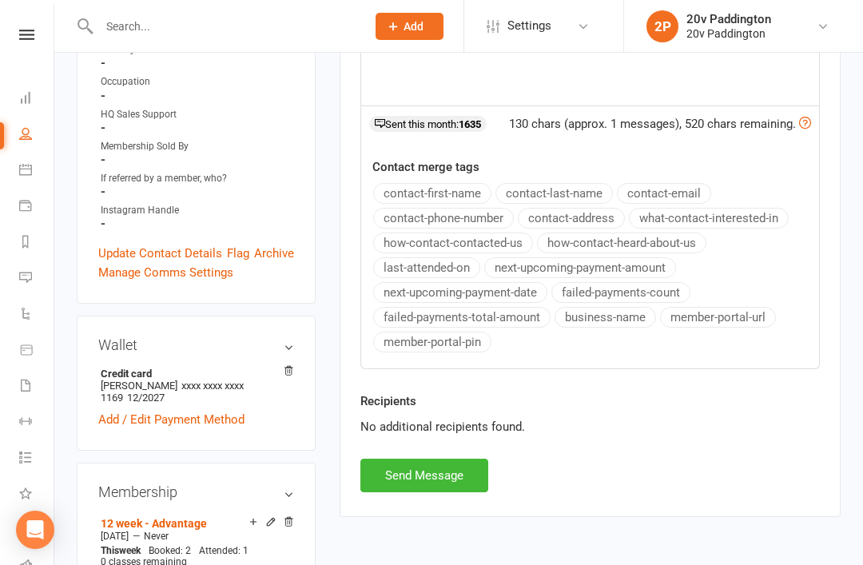
scroll to position [548, 0]
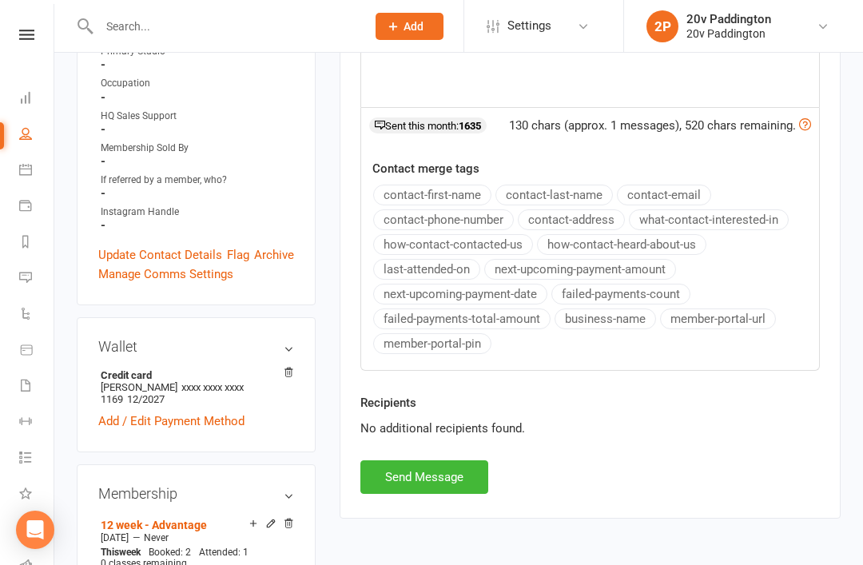
click at [452, 490] on button "Send Message" at bounding box center [424, 477] width 128 height 34
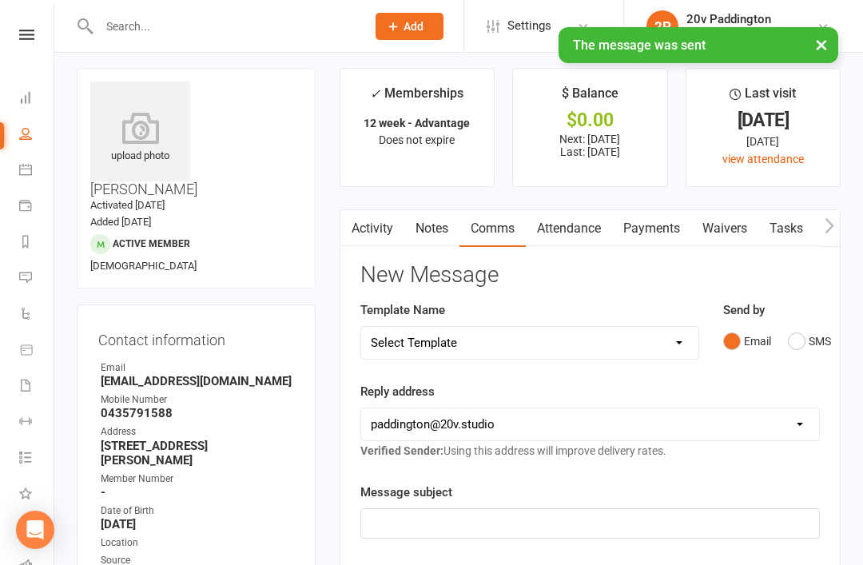
scroll to position [0, 0]
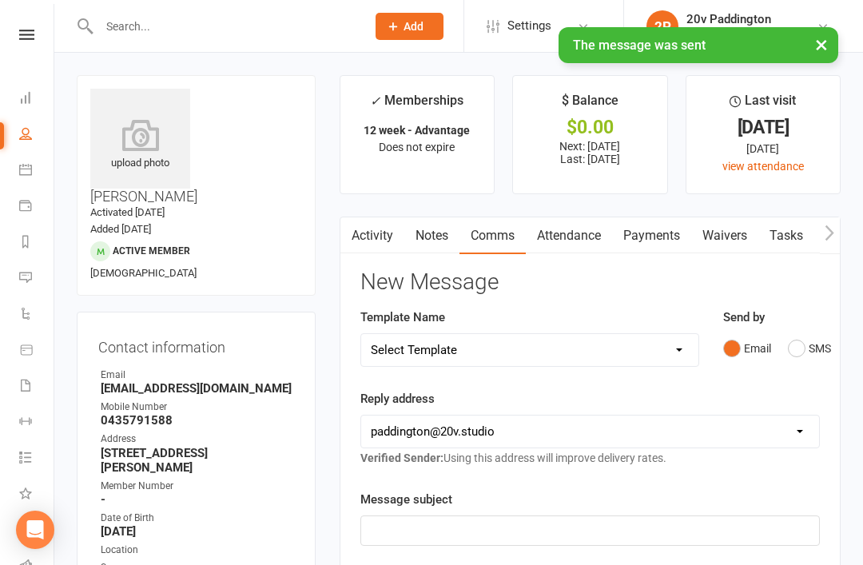
click at [44, 182] on link "Calendar" at bounding box center [37, 171] width 36 height 36
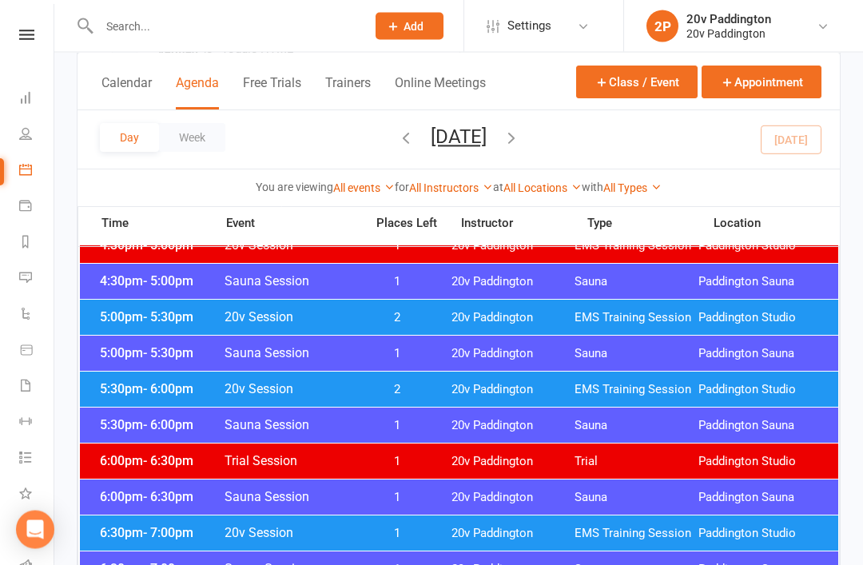
scroll to position [1412, 0]
click at [506, 529] on span "20v Paddington" at bounding box center [513, 533] width 124 height 15
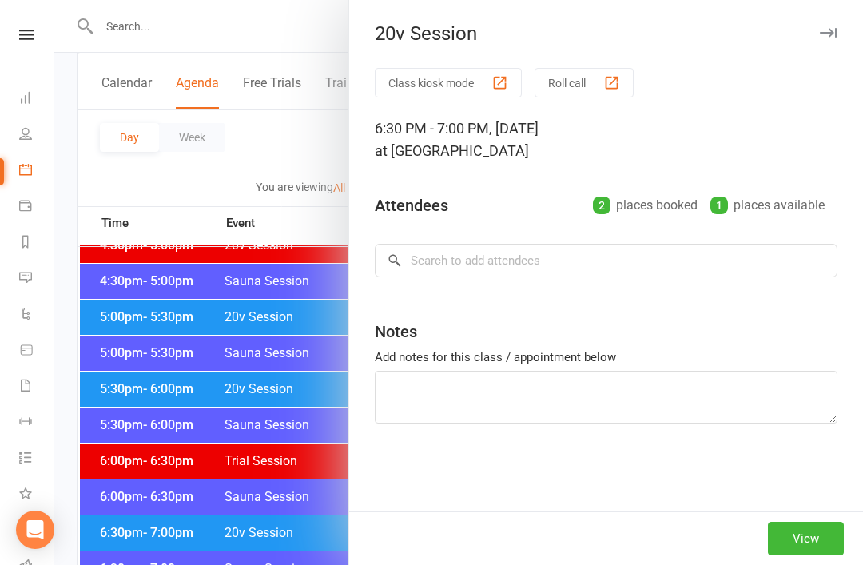
click at [796, 555] on button "View" at bounding box center [806, 539] width 76 height 34
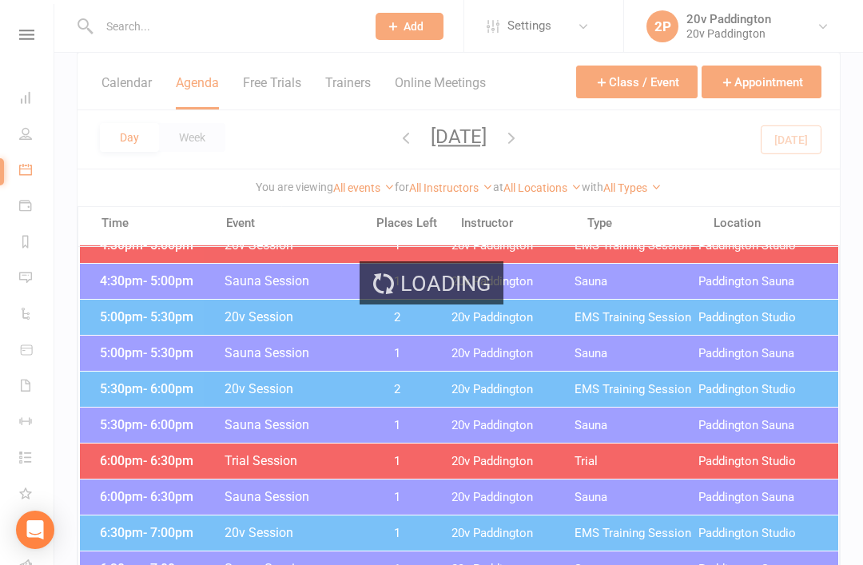
click at [804, 564] on div "Loading" at bounding box center [431, 282] width 863 height 565
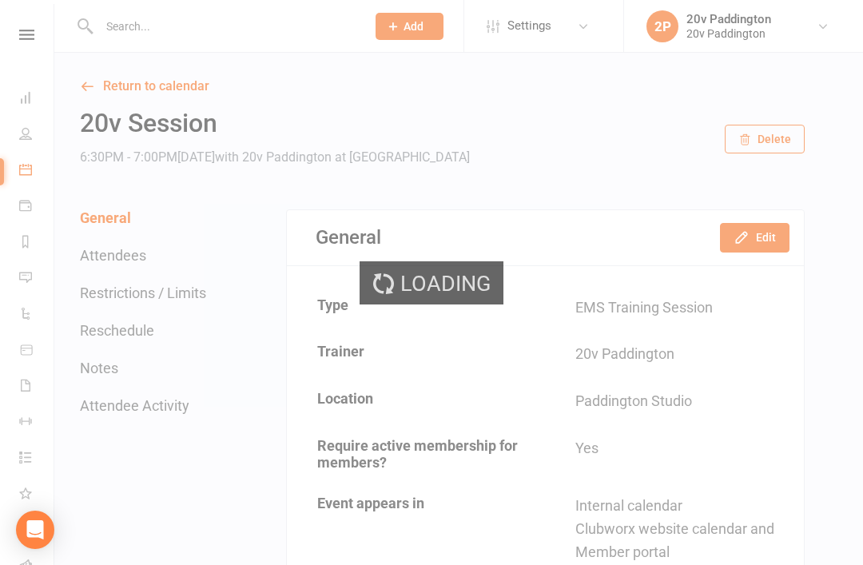
click at [777, 246] on div "Loading" at bounding box center [431, 282] width 863 height 565
click at [754, 252] on div "General Edit" at bounding box center [545, 237] width 517 height 55
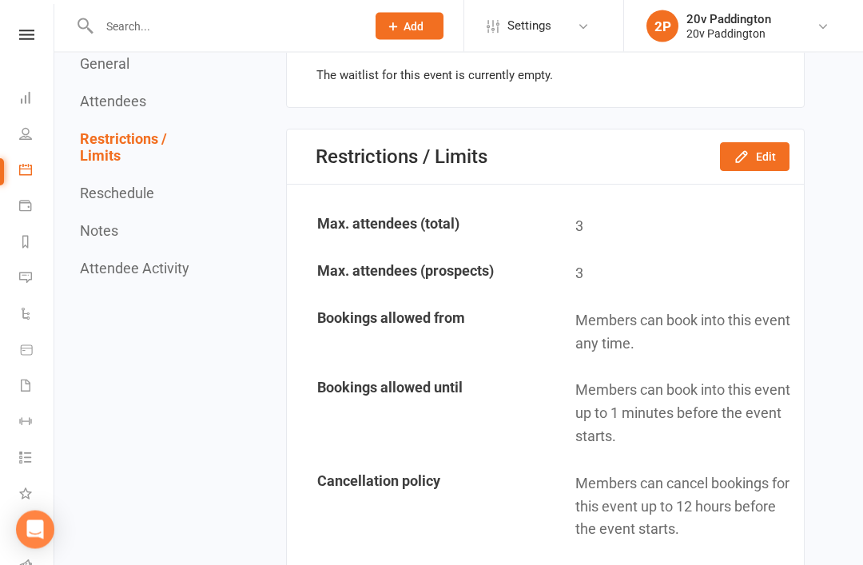
click at [753, 165] on button "Edit" at bounding box center [754, 157] width 69 height 29
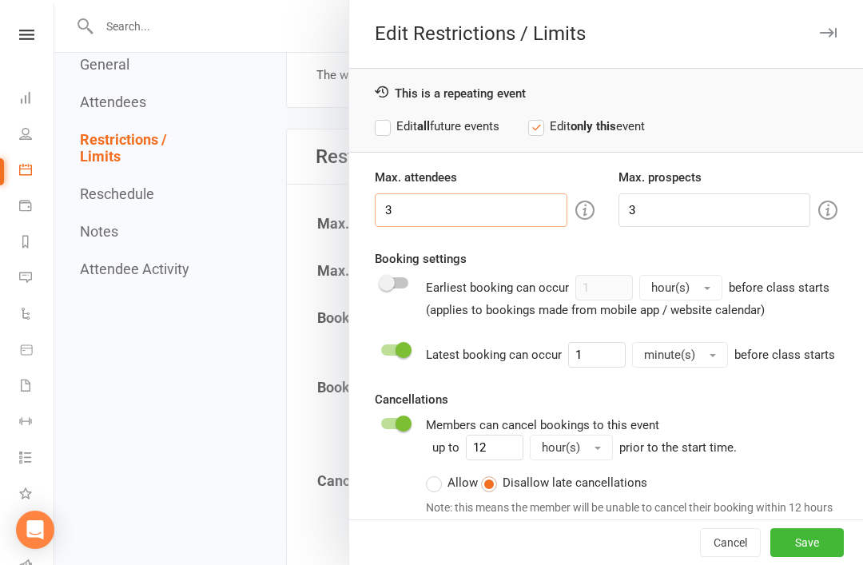
click at [466, 216] on input "3" at bounding box center [471, 210] width 193 height 34
type input "3"
click at [724, 198] on input "3" at bounding box center [714, 210] width 193 height 34
click at [486, 202] on input "3" at bounding box center [471, 210] width 193 height 34
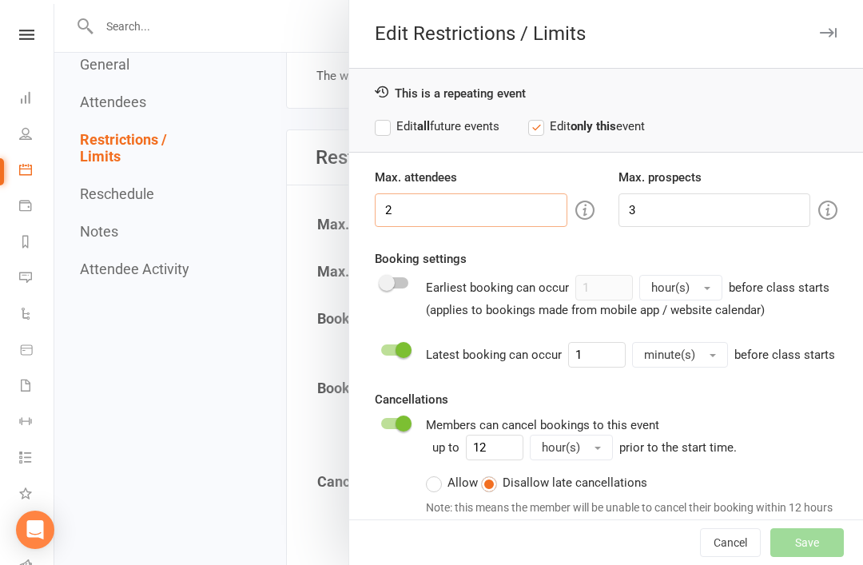
type input "2"
click at [700, 196] on input "3" at bounding box center [714, 210] width 193 height 34
click at [716, 208] on input "3" at bounding box center [714, 210] width 193 height 34
type input "2"
click at [653, 253] on div "Booking settings Earliest booking can occur 1 hour(s) before class starts (appl…" at bounding box center [606, 284] width 462 height 70
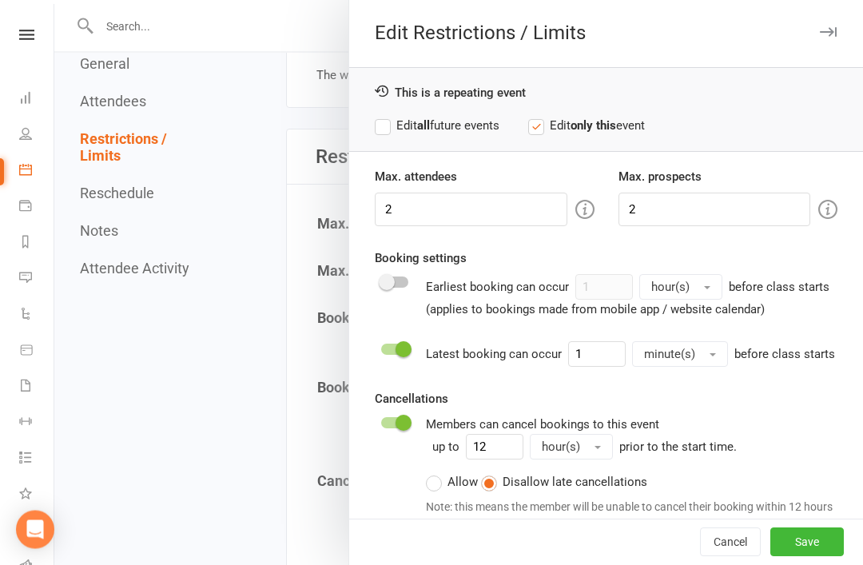
click at [804, 557] on button "Save" at bounding box center [806, 542] width 73 height 29
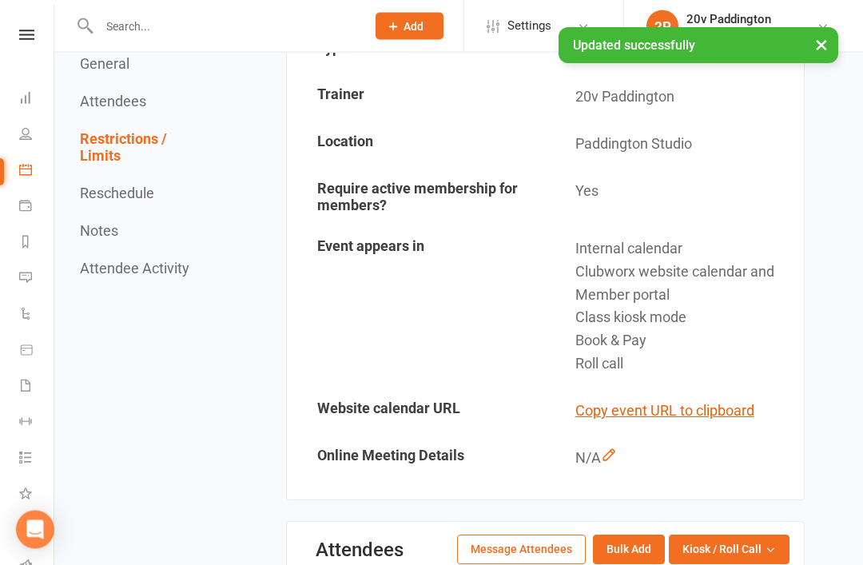
scroll to position [0, 0]
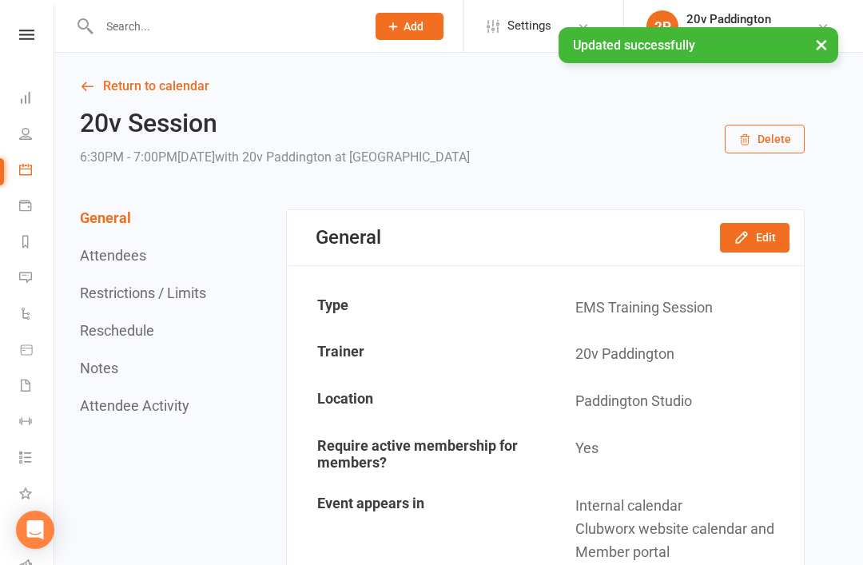
click at [32, 170] on link "Calendar" at bounding box center [37, 171] width 36 height 36
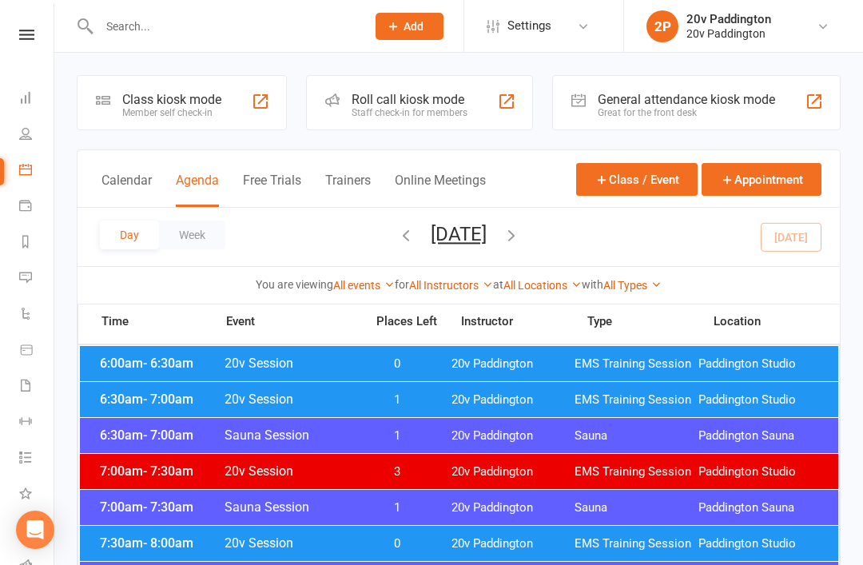
click at [128, 37] on input "text" at bounding box center [224, 26] width 260 height 22
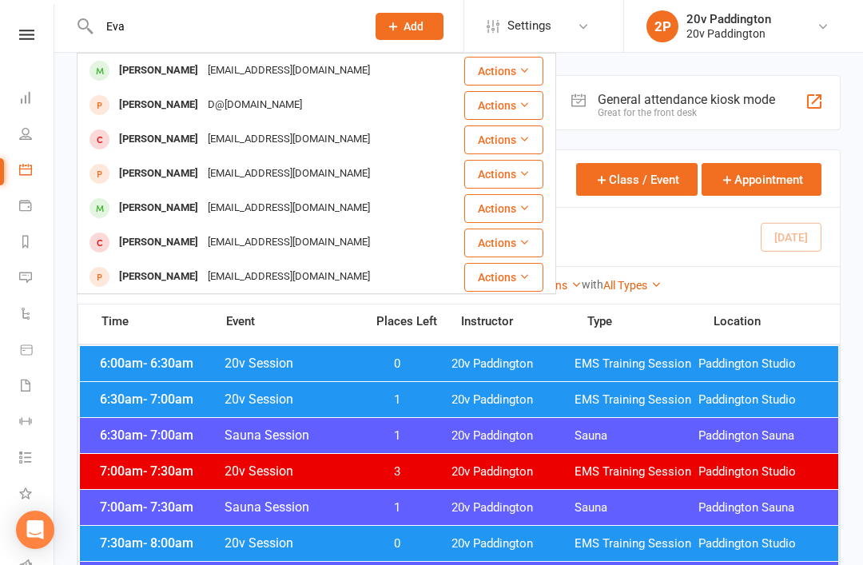
type input "Eva"
click at [359, 61] on div "EVA TAASE Evataase@gmail.com" at bounding box center [270, 70] width 384 height 33
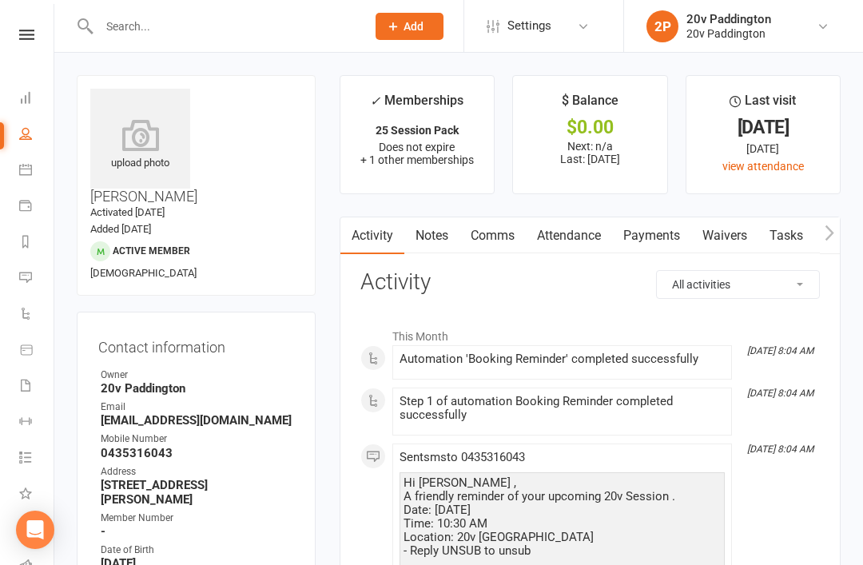
click at [522, 228] on link "Comms" at bounding box center [492, 235] width 66 height 37
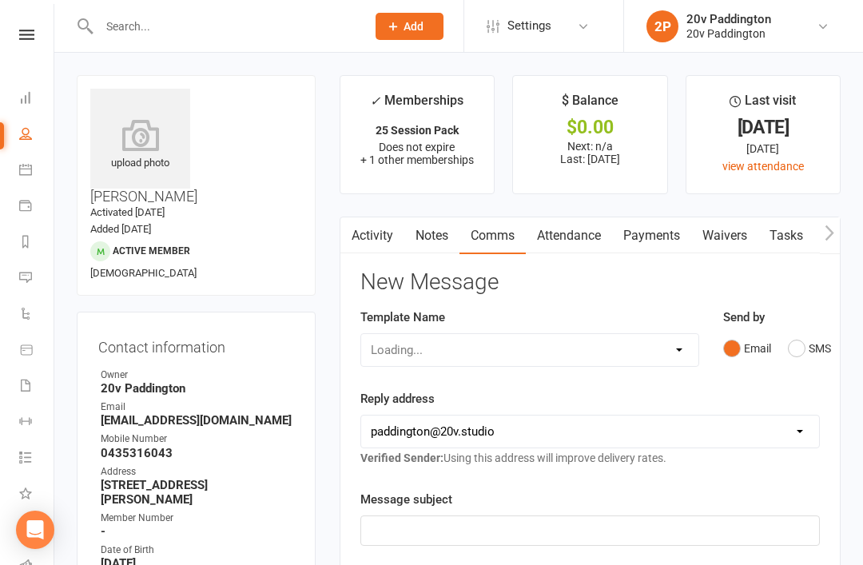
click at [789, 351] on button "SMS" at bounding box center [809, 348] width 43 height 30
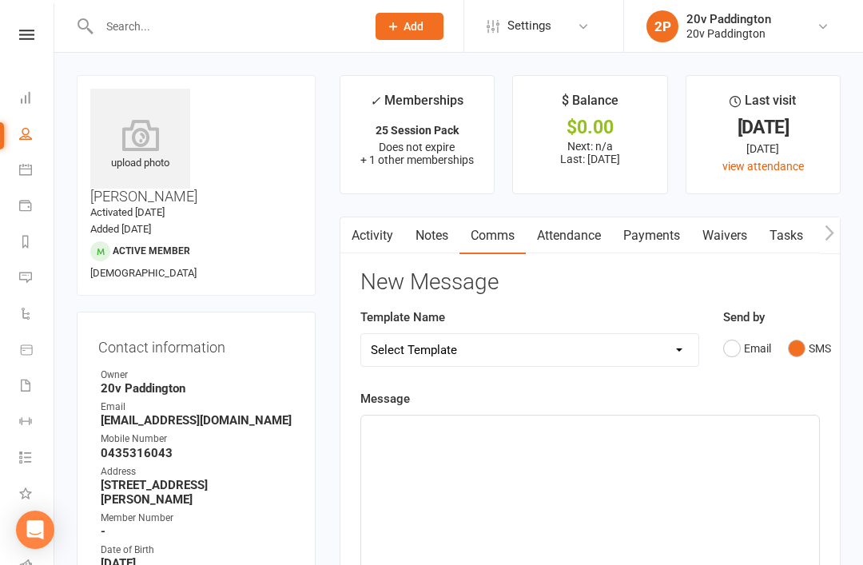
click at [626, 497] on div "﻿" at bounding box center [590, 535] width 458 height 240
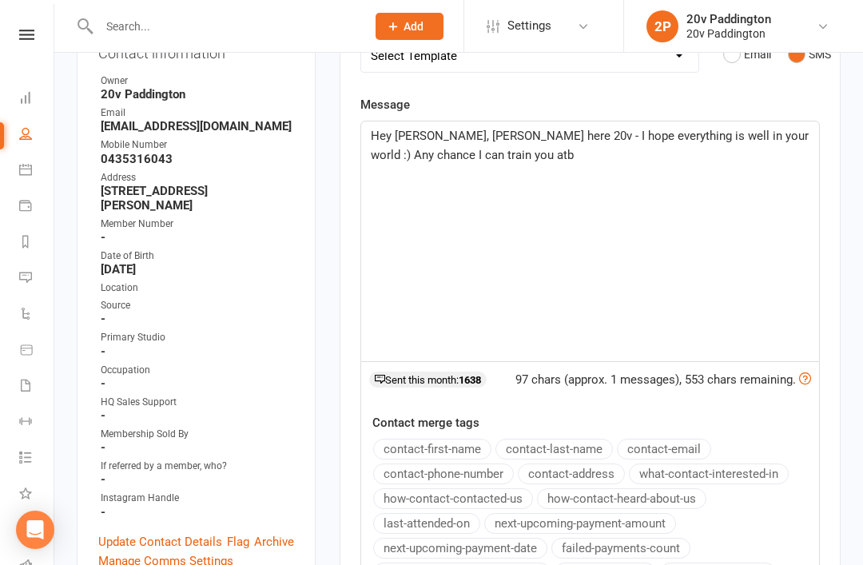
click at [586, 151] on p "Hey Eva, Zac here 20v - I hope everything is well in your world :) Any chance I…" at bounding box center [590, 145] width 439 height 38
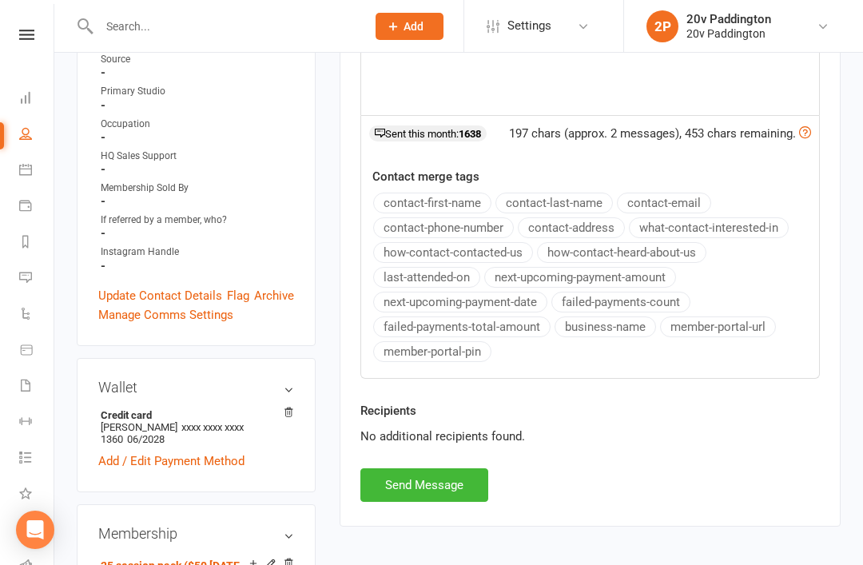
scroll to position [539, 0]
click at [427, 493] on button "Send Message" at bounding box center [424, 486] width 128 height 34
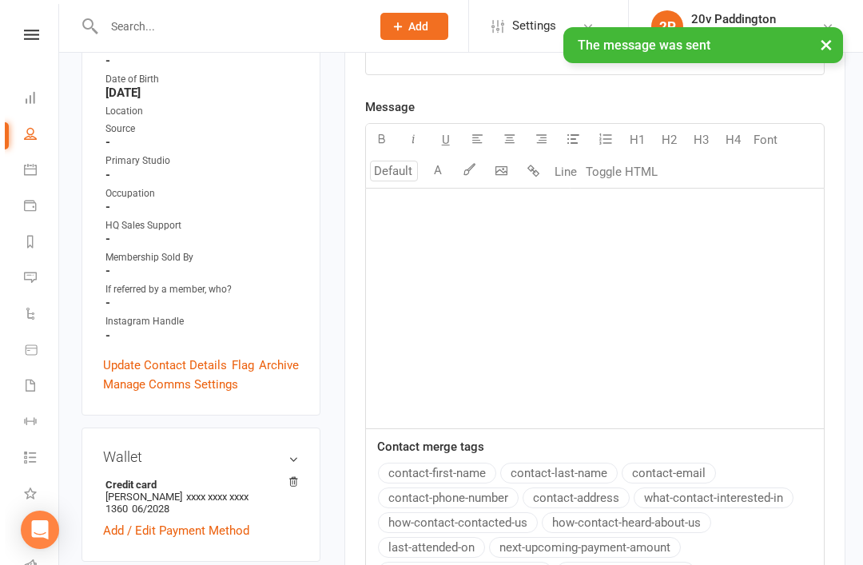
scroll to position [365, 0]
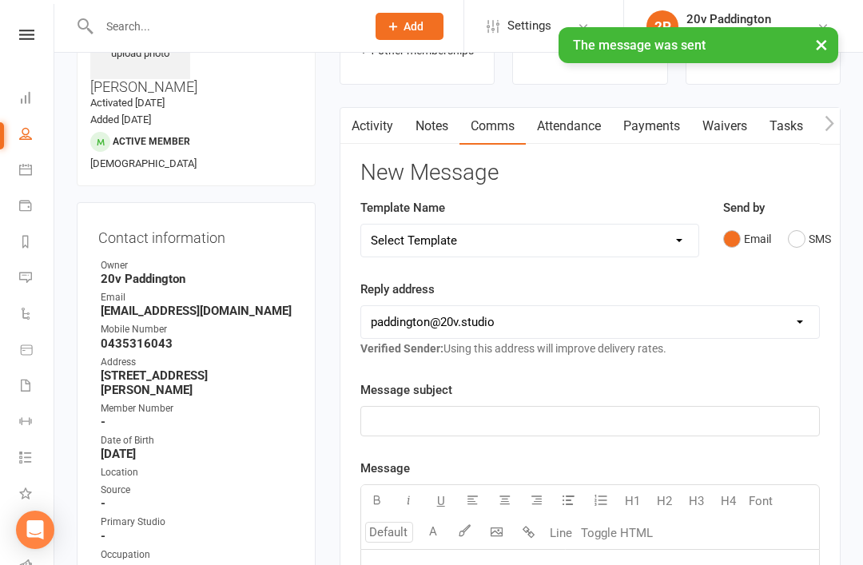
click at [26, 170] on icon at bounding box center [25, 169] width 13 height 13
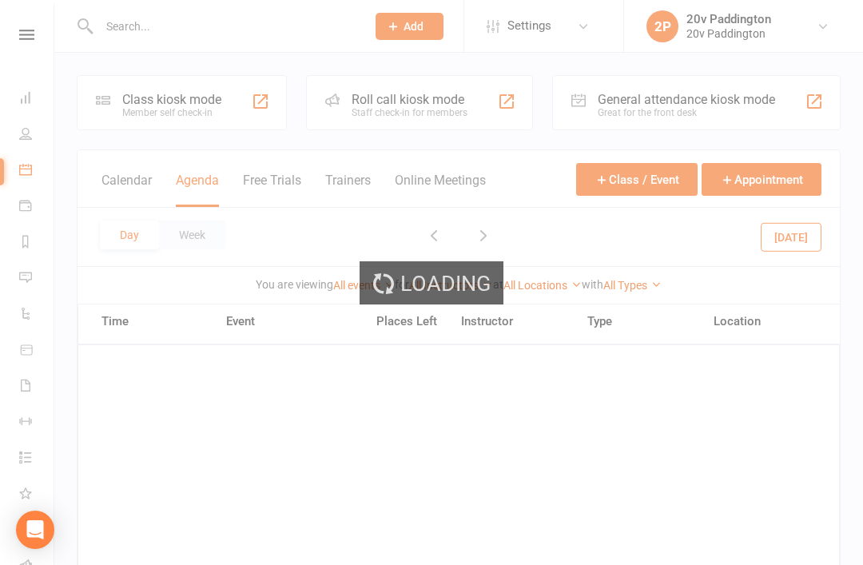
click at [30, 292] on div "Loading" at bounding box center [431, 282] width 863 height 565
click at [31, 275] on div "Loading" at bounding box center [431, 282] width 863 height 565
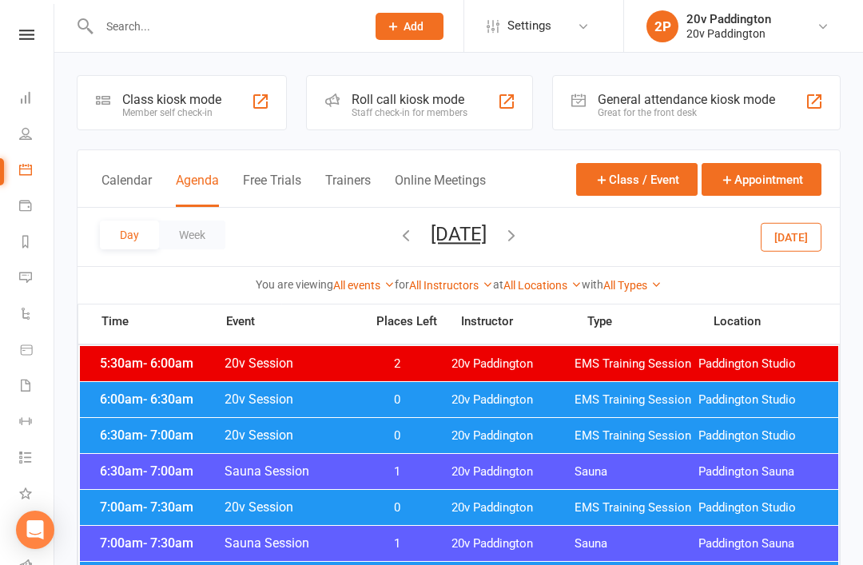
click at [41, 280] on link "Messages 2" at bounding box center [37, 279] width 36 height 36
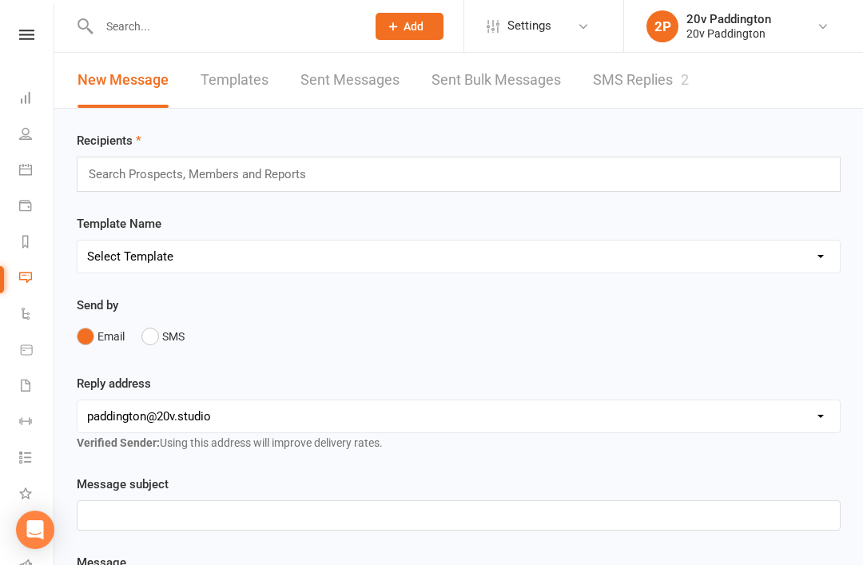
click at [684, 82] on div "2" at bounding box center [685, 79] width 8 height 17
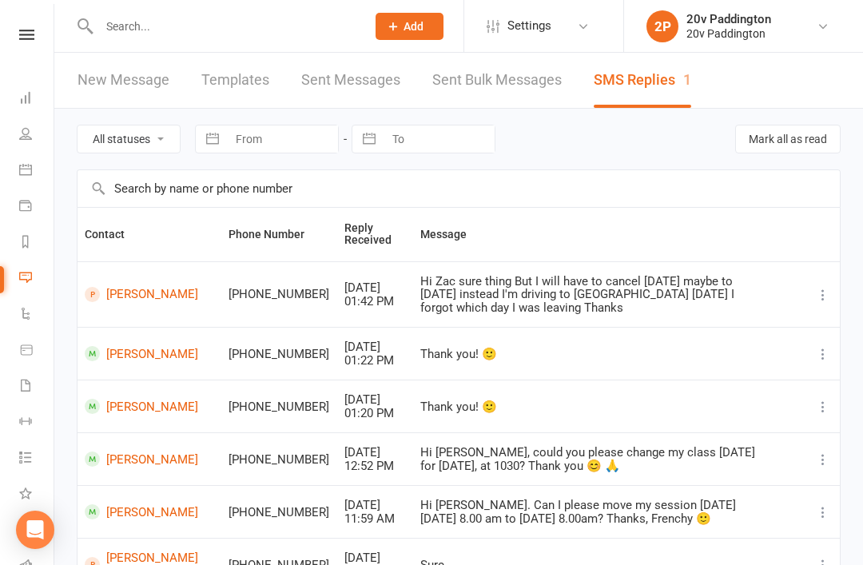
click at [147, 287] on link "[PERSON_NAME]" at bounding box center [149, 294] width 129 height 15
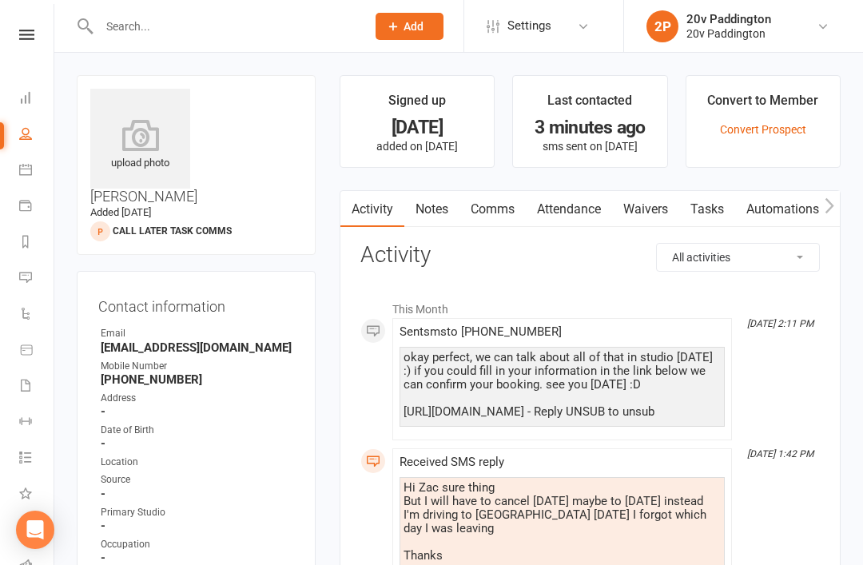
click at [30, 162] on link "Calendar" at bounding box center [37, 171] width 36 height 36
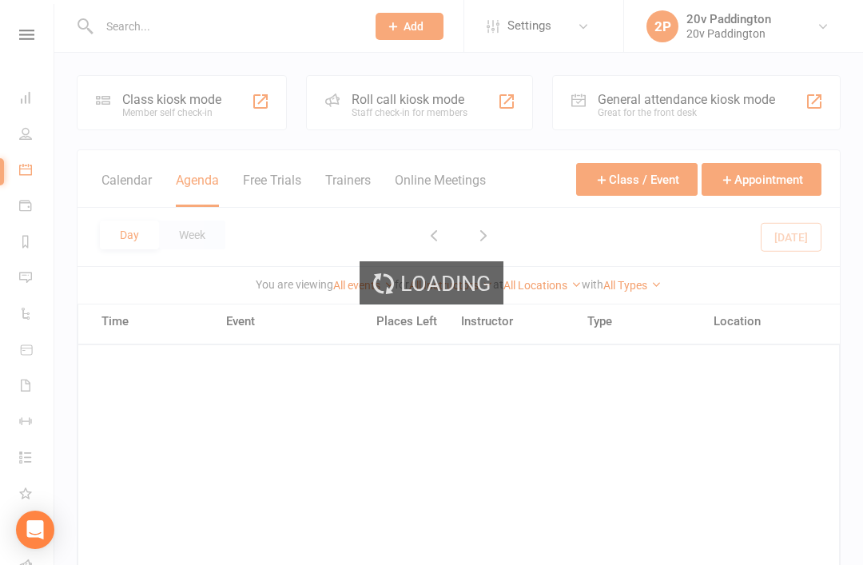
click at [38, 275] on div "Loading" at bounding box center [431, 282] width 863 height 565
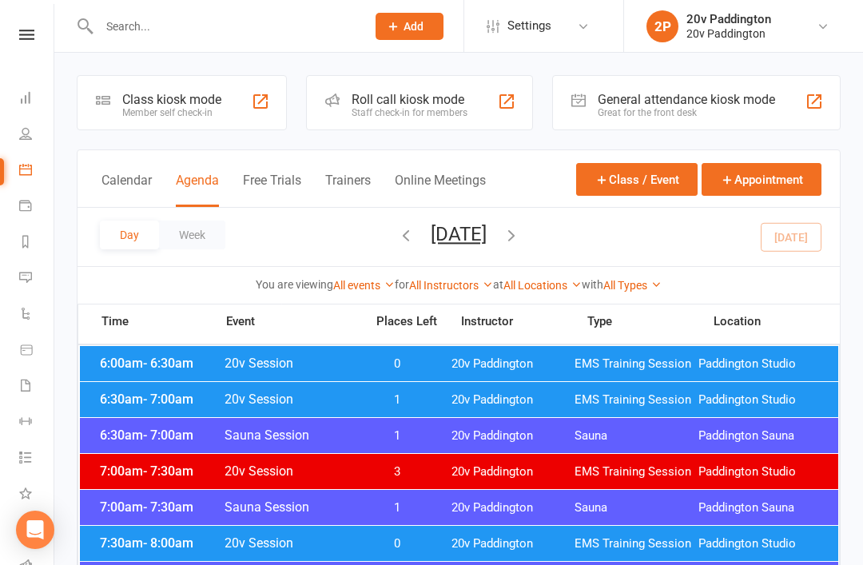
click at [34, 273] on link "Messages 1" at bounding box center [37, 279] width 36 height 36
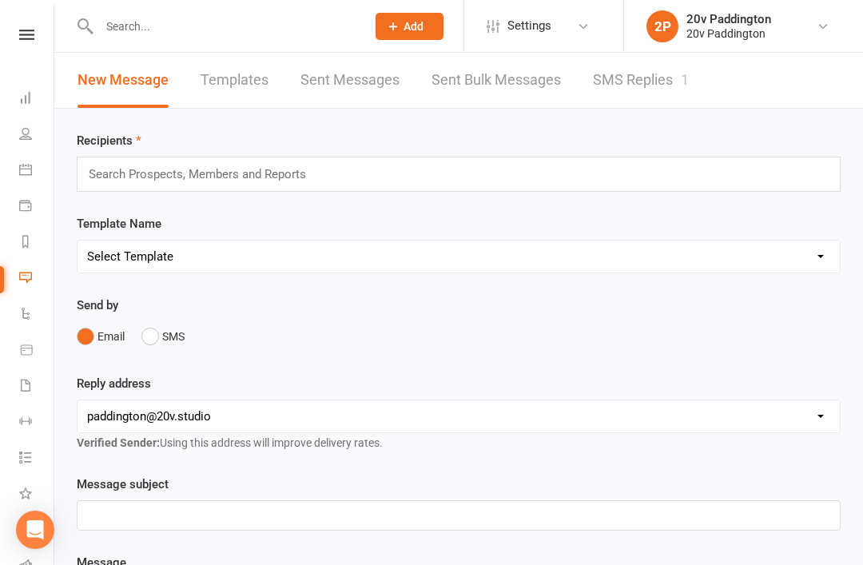
click at [670, 89] on link "SMS Replies 1" at bounding box center [641, 80] width 96 height 55
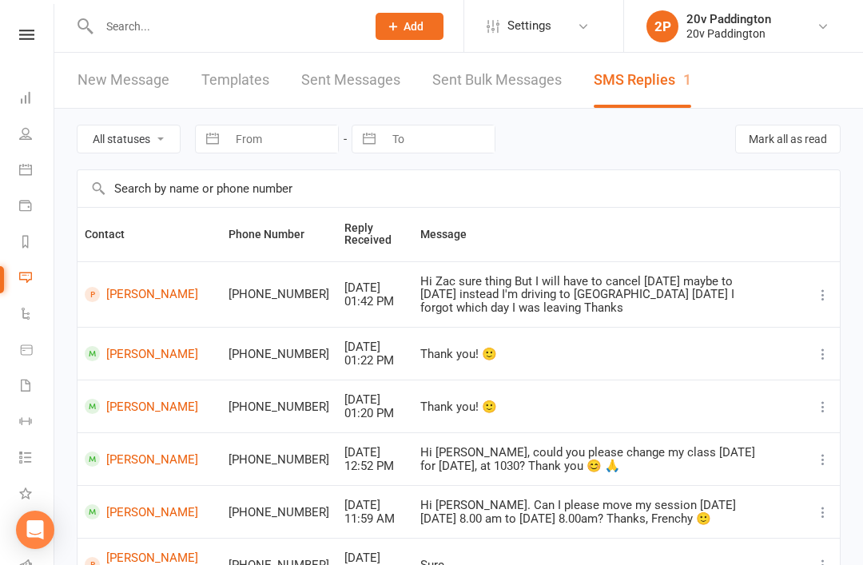
click at [30, 169] on icon at bounding box center [25, 169] width 13 height 13
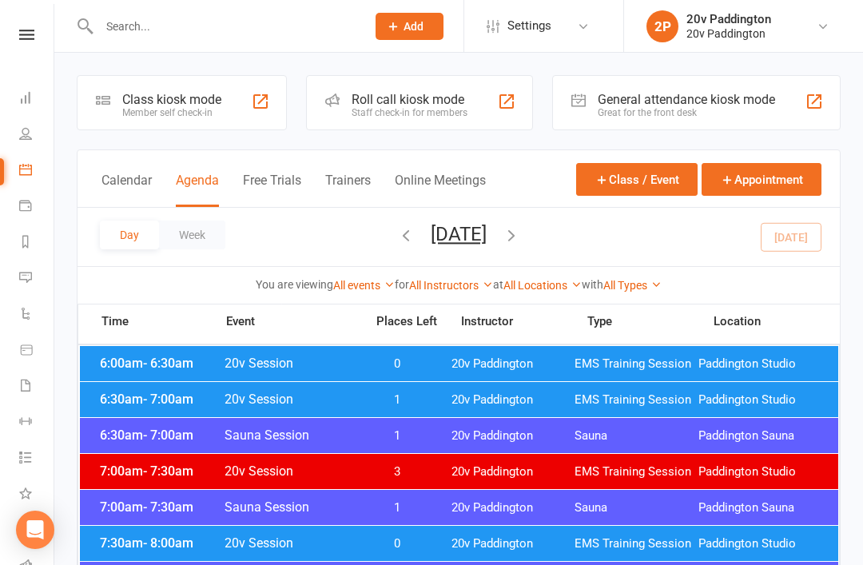
click at [520, 242] on icon "button" at bounding box center [511, 235] width 18 height 18
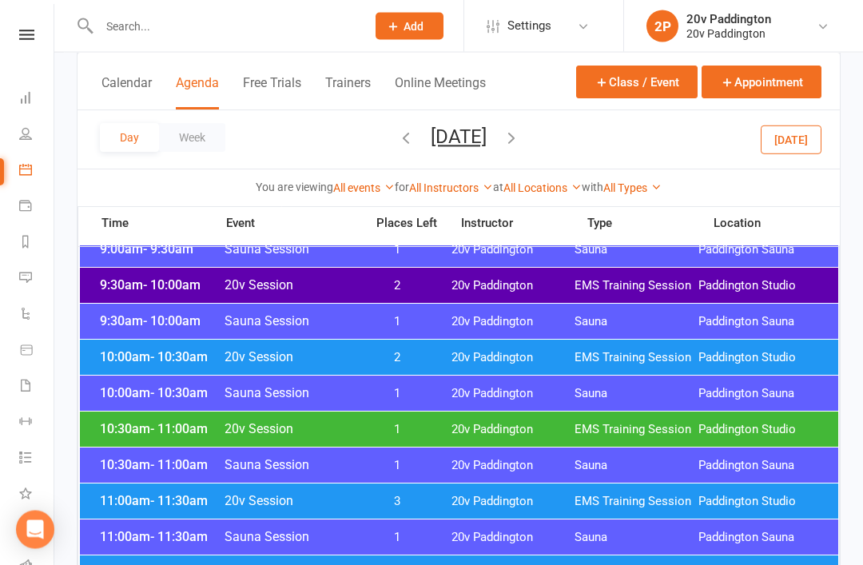
click at [668, 429] on span "EMS Training Session" at bounding box center [636, 430] width 124 height 15
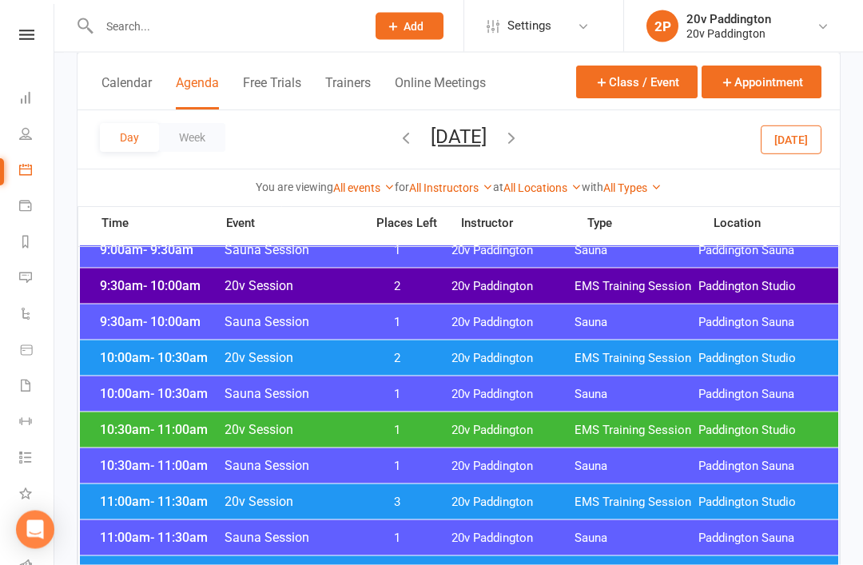
scroll to position [582, 0]
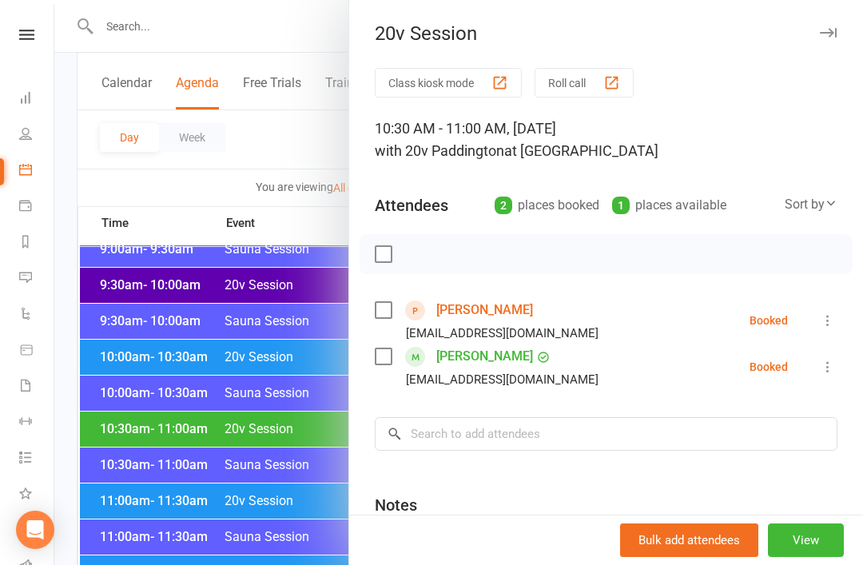
click at [105, 339] on div at bounding box center [458, 282] width 808 height 565
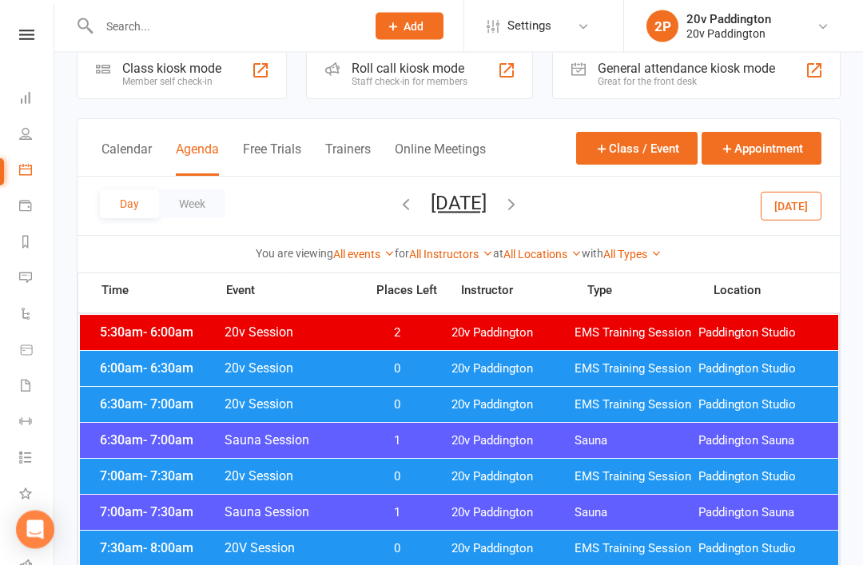
scroll to position [27, 0]
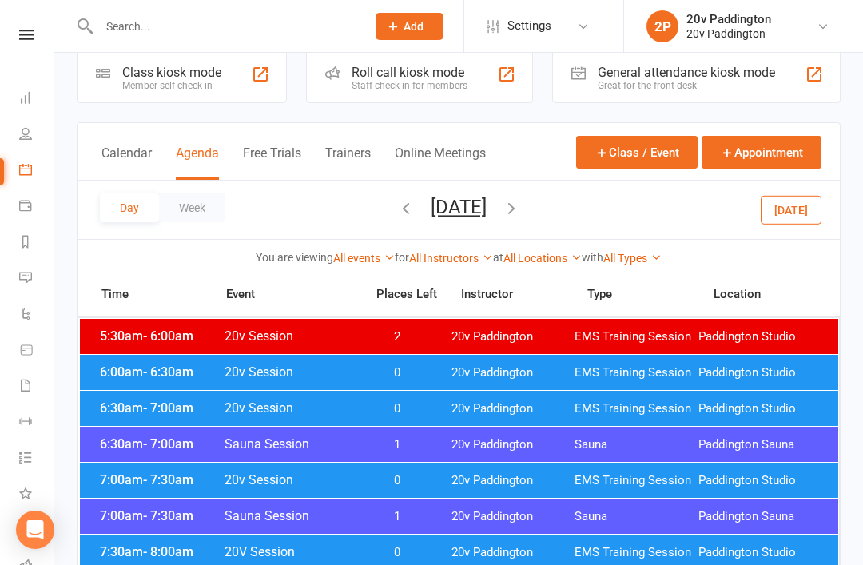
click at [30, 284] on link "Messages 1" at bounding box center [37, 279] width 36 height 36
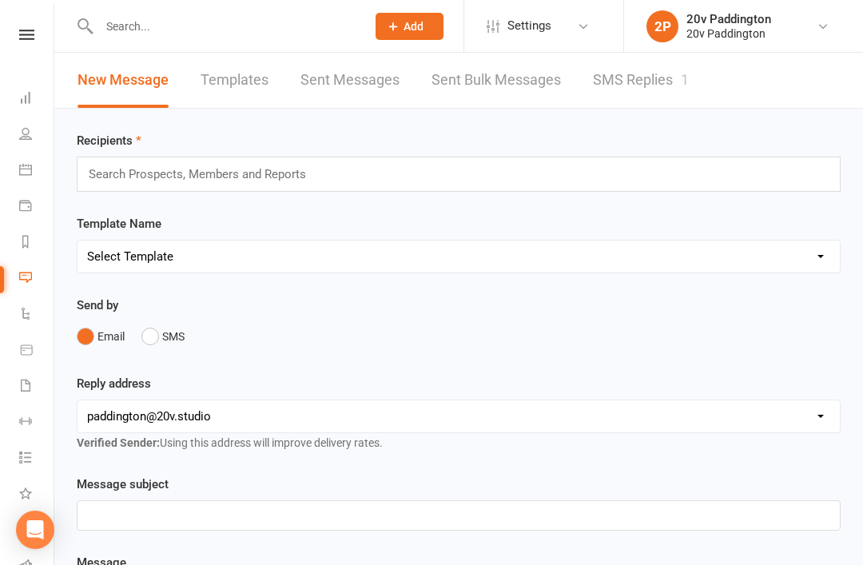
click at [658, 82] on link "SMS Replies 1" at bounding box center [641, 80] width 96 height 55
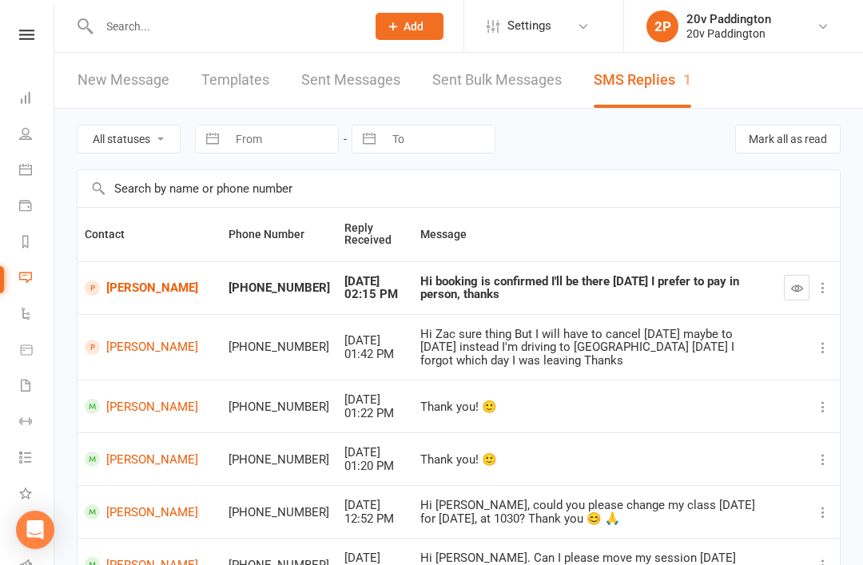
click at [787, 281] on button "button" at bounding box center [797, 288] width 26 height 26
click at [121, 290] on link "[PERSON_NAME]" at bounding box center [149, 287] width 129 height 15
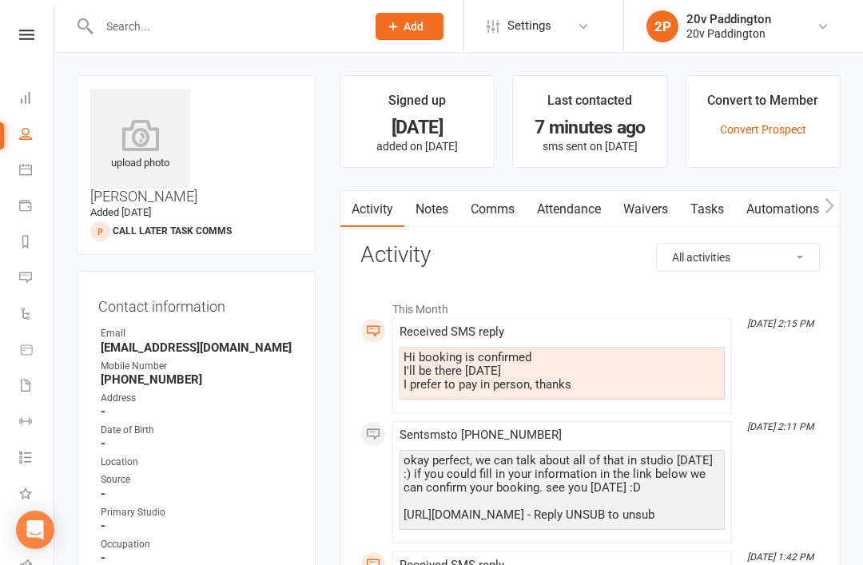
click at [500, 203] on link "Comms" at bounding box center [492, 209] width 66 height 37
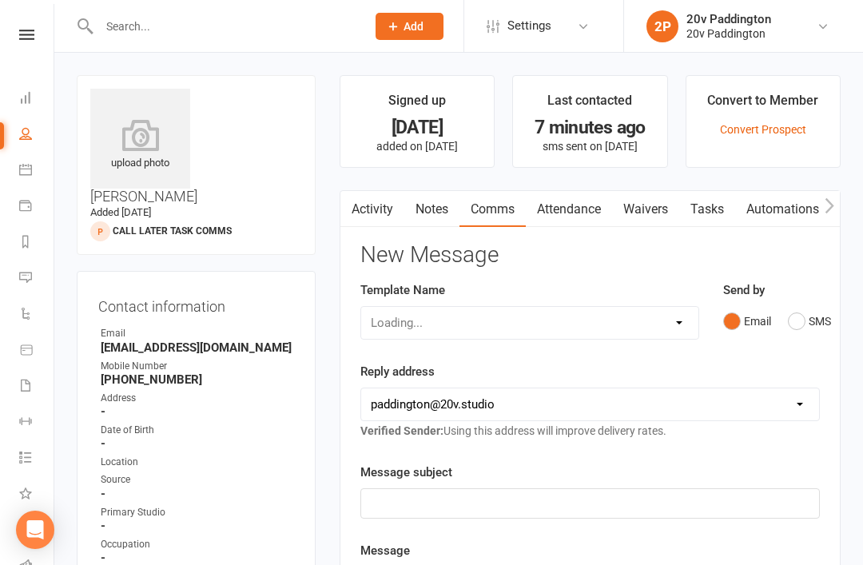
click at [806, 318] on button "SMS" at bounding box center [809, 321] width 43 height 30
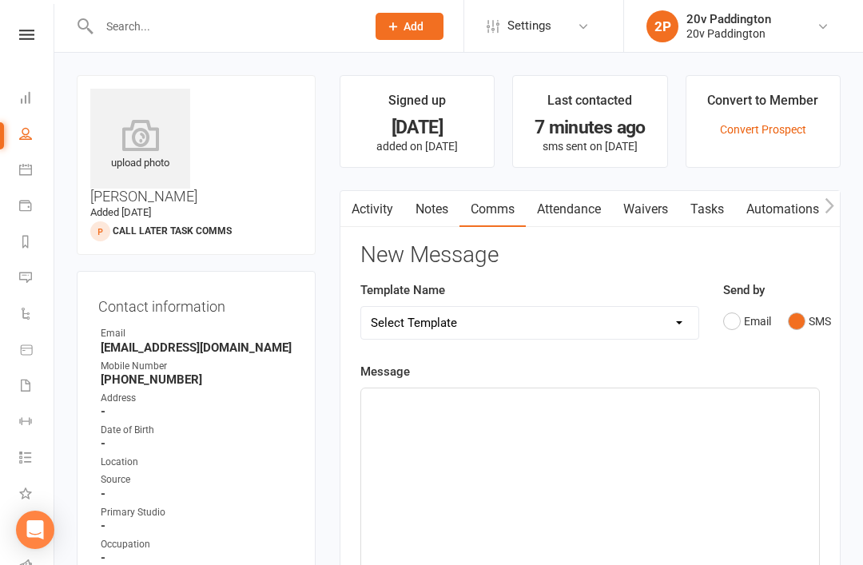
click at [644, 455] on div "﻿" at bounding box center [590, 508] width 458 height 240
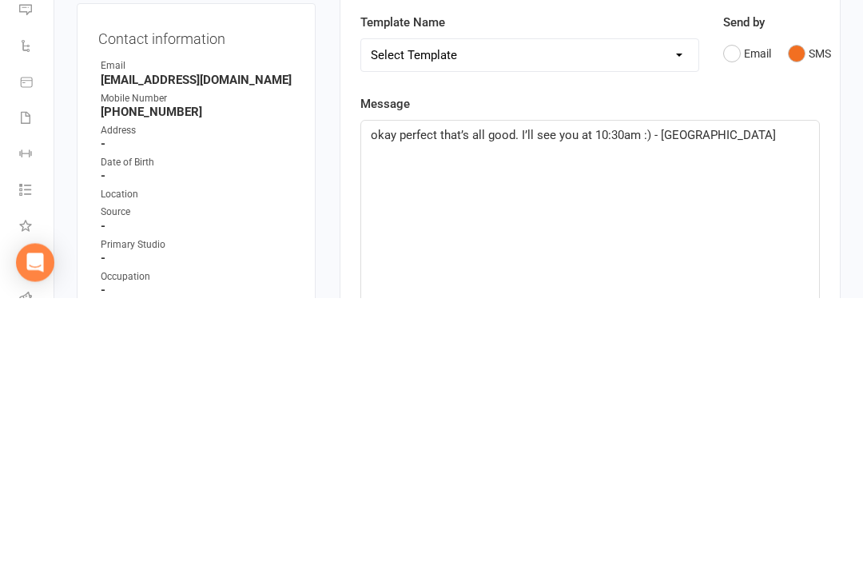
click at [851, 166] on main "Signed up 3 days ago added on 11 Aug 2025 Last contacted 7 minutes ago sms sent…" at bounding box center [590, 565] width 525 height 980
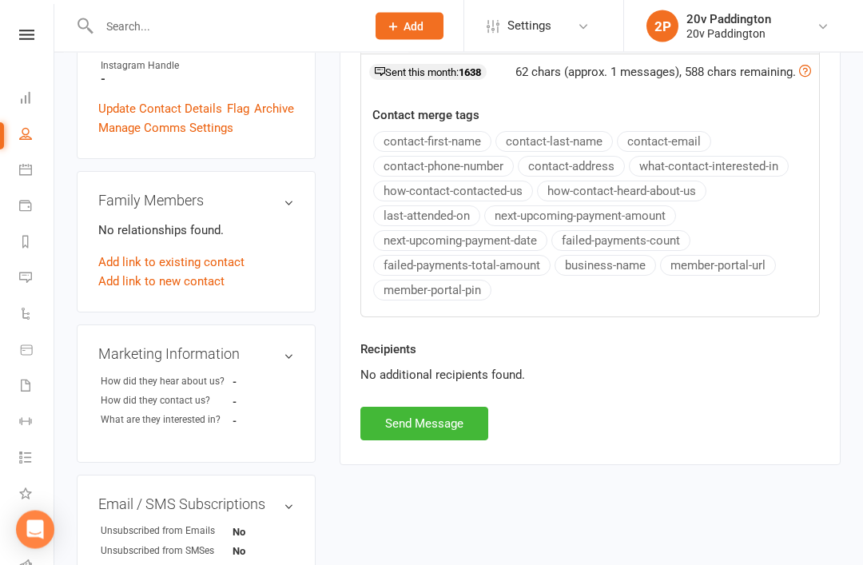
click at [415, 447] on div "Activity Notes Comms Attendance Waivers Tasks Automations Workouts Assessments …" at bounding box center [589, 41] width 501 height 849
click at [448, 411] on button "Send Message" at bounding box center [424, 424] width 128 height 34
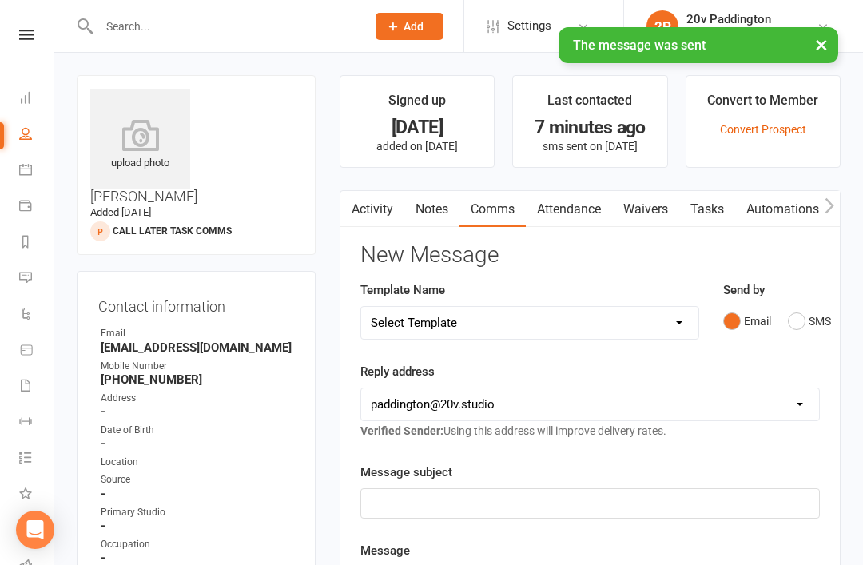
click at [29, 182] on link "Calendar" at bounding box center [37, 171] width 36 height 36
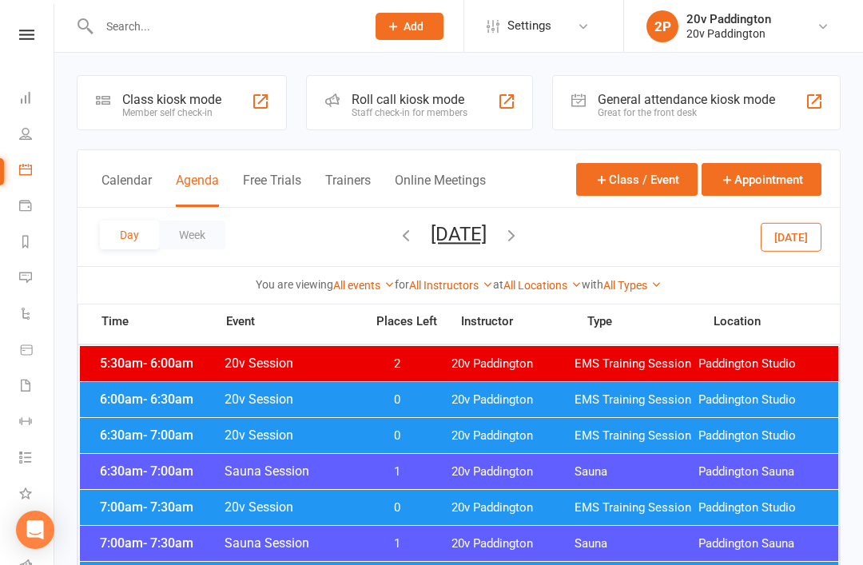
click at [785, 240] on button "Today" at bounding box center [790, 236] width 61 height 29
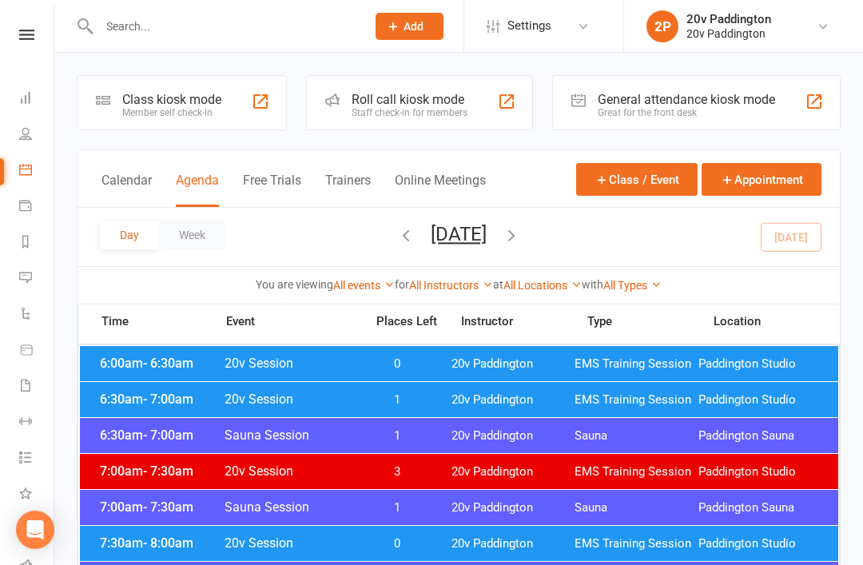
click at [486, 244] on button "Thursday, Aug 14, 2025" at bounding box center [459, 234] width 56 height 22
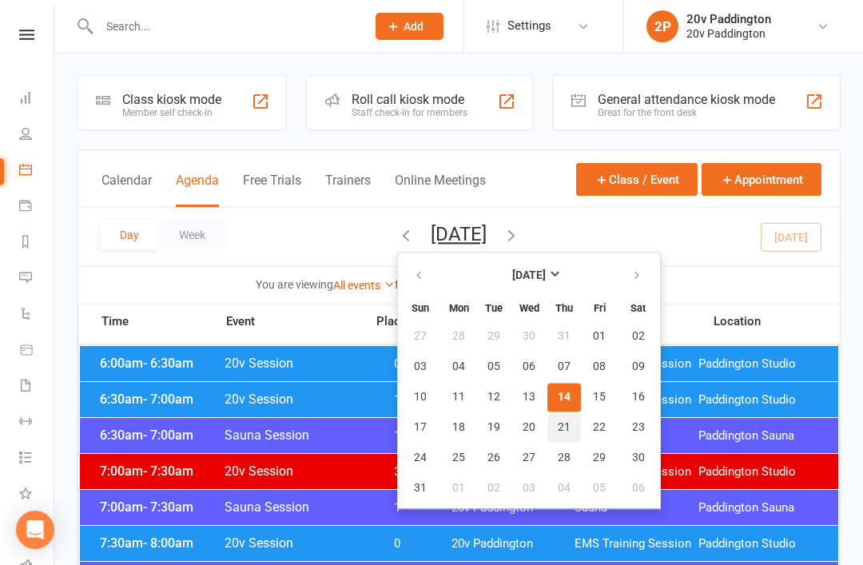
click at [547, 423] on button "21" at bounding box center [564, 427] width 34 height 29
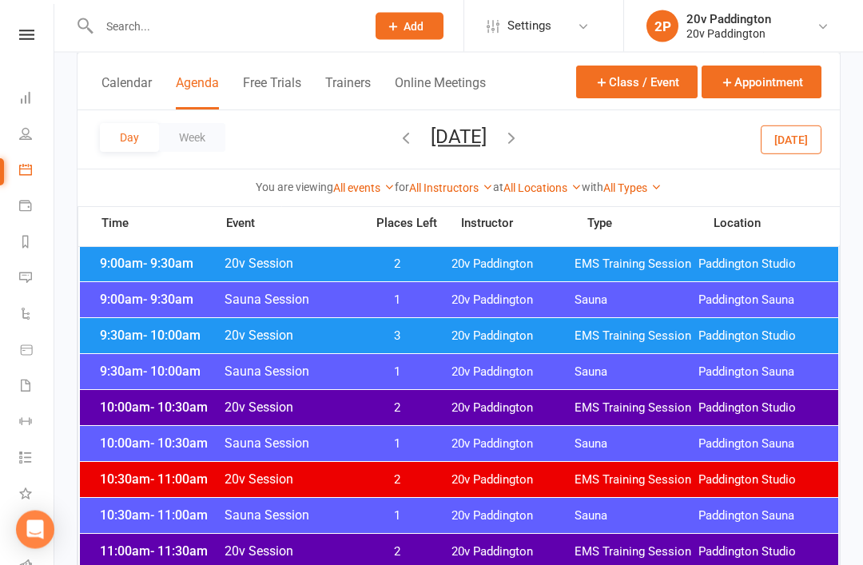
click at [523, 396] on div "10:00am - 10:30am 20v Session 2 20v Paddington EMS Training Session Paddington …" at bounding box center [459, 408] width 758 height 35
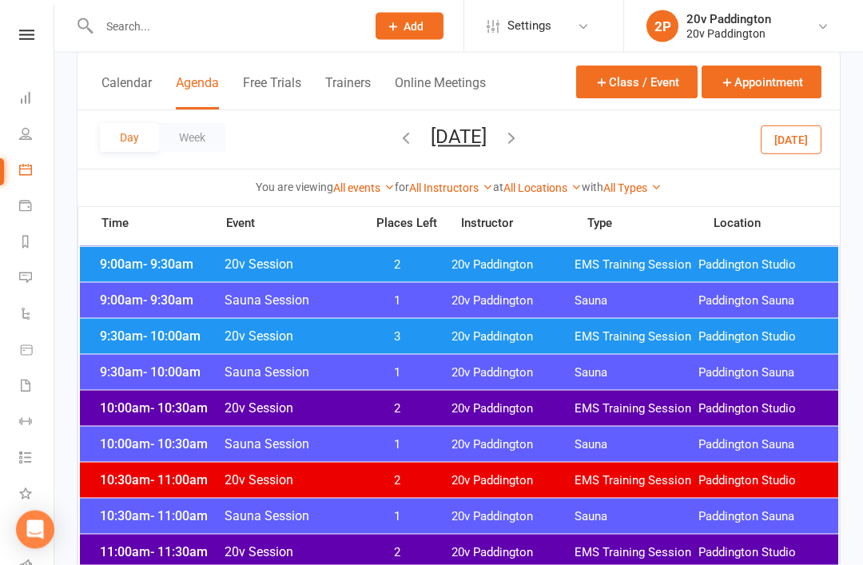
scroll to position [495, 0]
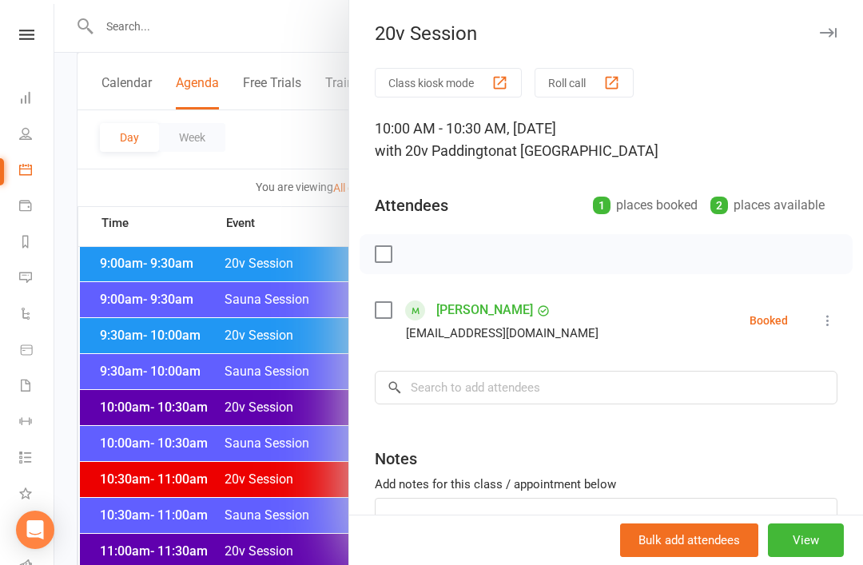
click at [308, 519] on div at bounding box center [458, 282] width 808 height 565
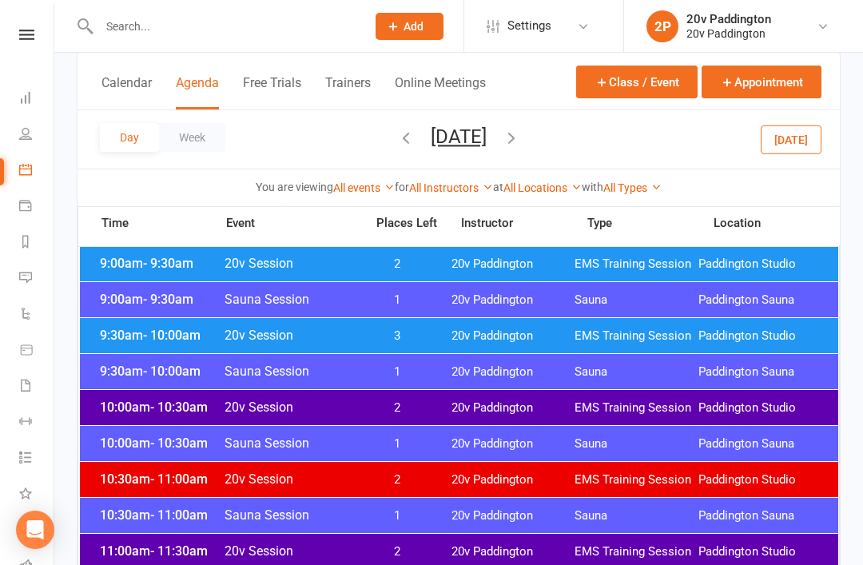
click at [407, 546] on span "2" at bounding box center [397, 551] width 84 height 15
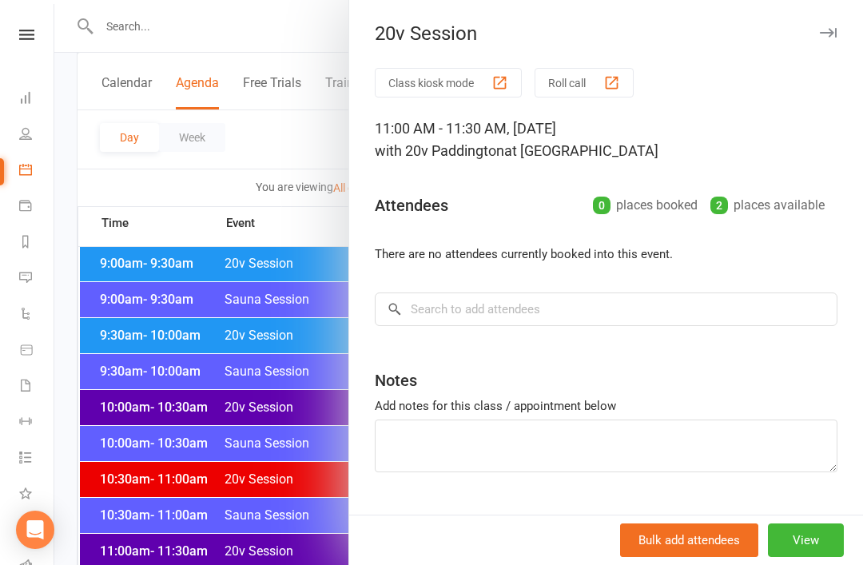
click at [314, 558] on div at bounding box center [458, 282] width 808 height 565
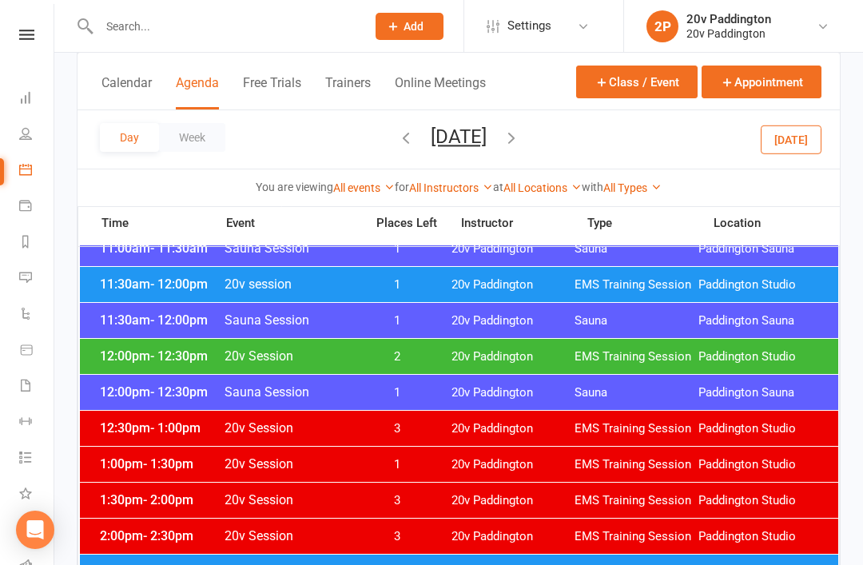
scroll to position [573, 0]
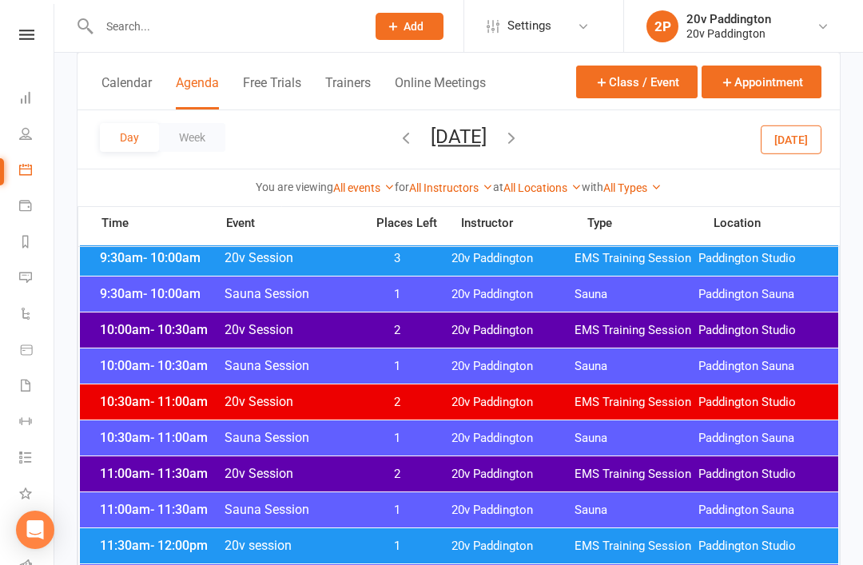
click at [581, 165] on div "Day Week Thursday, Aug 21, 2025 August 2025 Sun Mon Tue Wed Thu Fri Sat 27 28 2…" at bounding box center [458, 139] width 762 height 58
click at [600, 157] on div "Day Week Thursday, Aug 21, 2025 August 2025 Sun Mon Tue Wed Thu Fri Sat 27 28 2…" at bounding box center [458, 139] width 762 height 58
click at [520, 147] on button "button" at bounding box center [511, 139] width 18 height 28
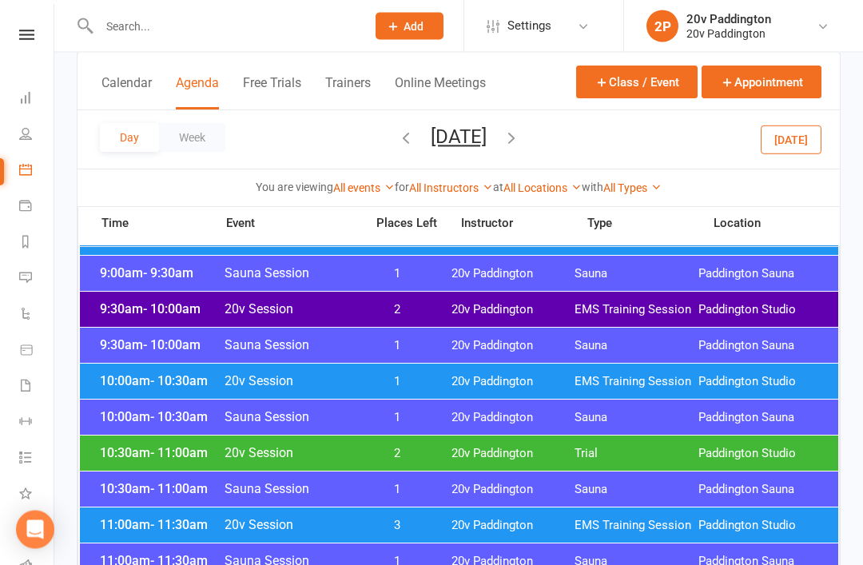
click at [530, 301] on div "9:30am - 10:00am 20v Session 2 20v Paddington EMS Training Session Paddington S…" at bounding box center [459, 309] width 758 height 35
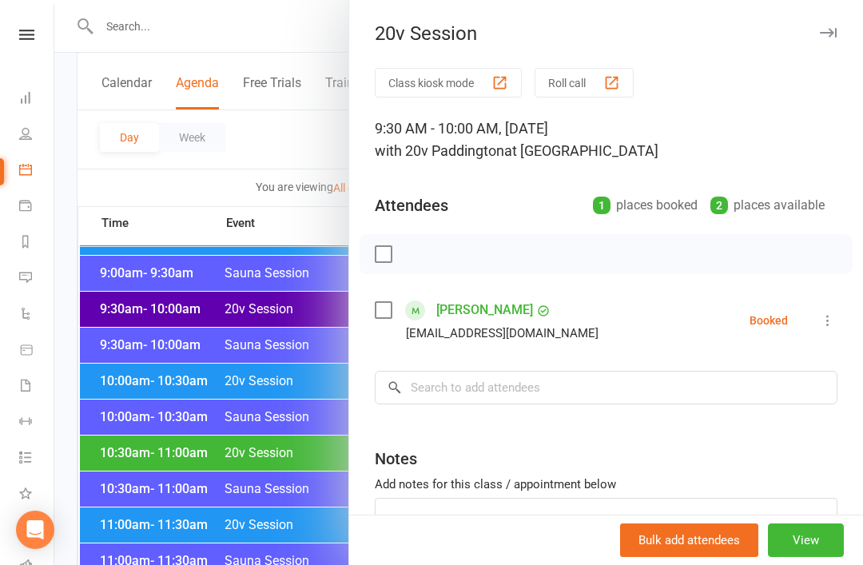
click at [296, 489] on div at bounding box center [458, 282] width 808 height 565
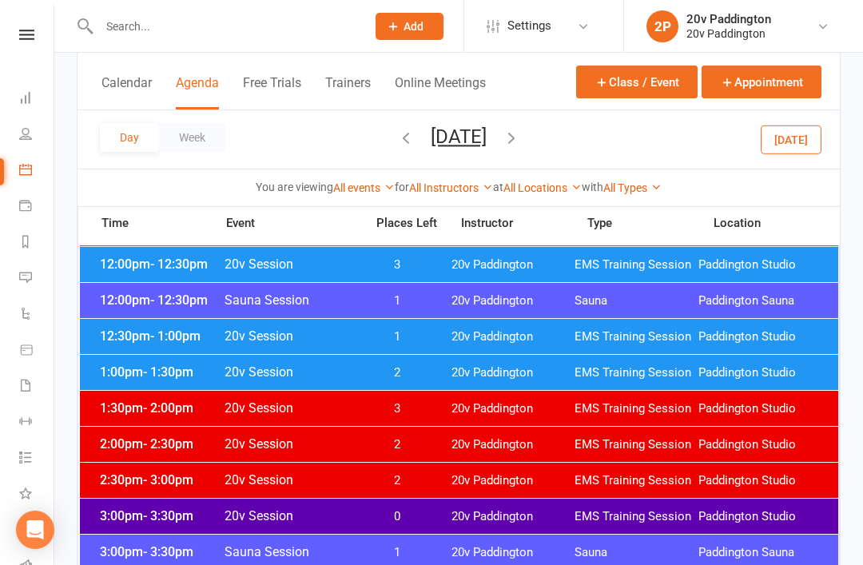
scroll to position [963, 0]
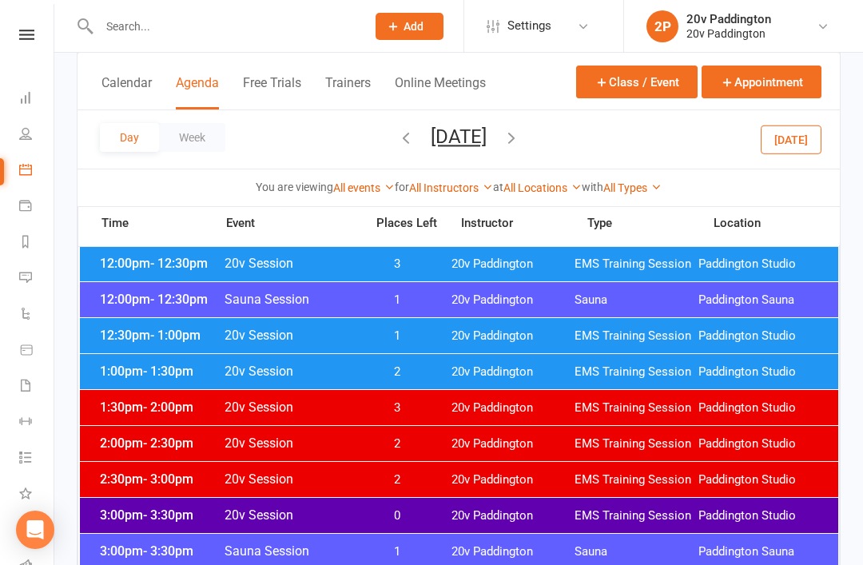
click at [478, 530] on div "3:00pm - 3:30pm 20v Session 0 20v Paddington EMS Training Session Paddington St…" at bounding box center [459, 515] width 758 height 35
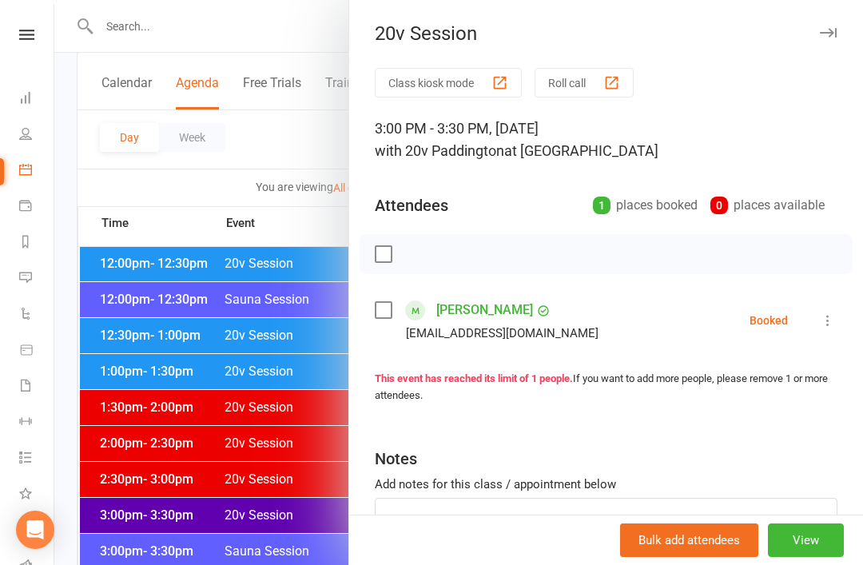
click at [295, 545] on div at bounding box center [458, 282] width 808 height 565
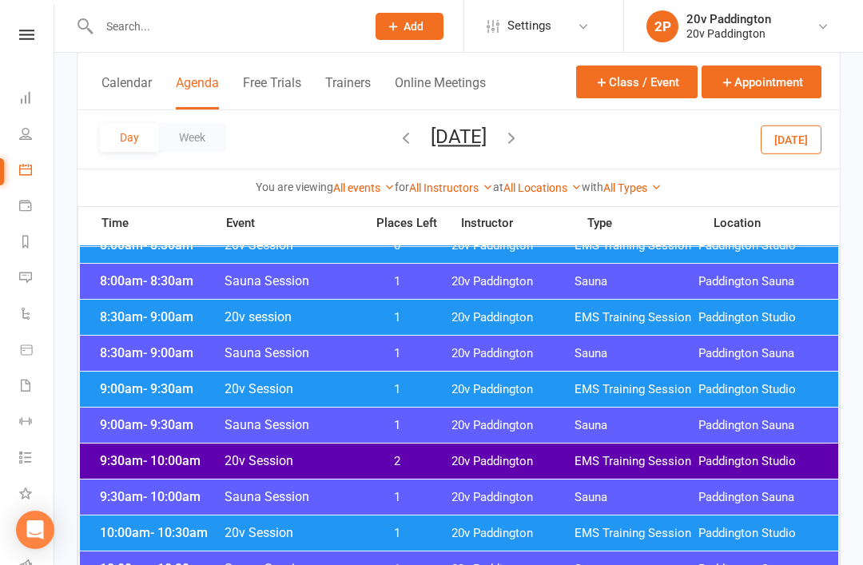
scroll to position [417, 0]
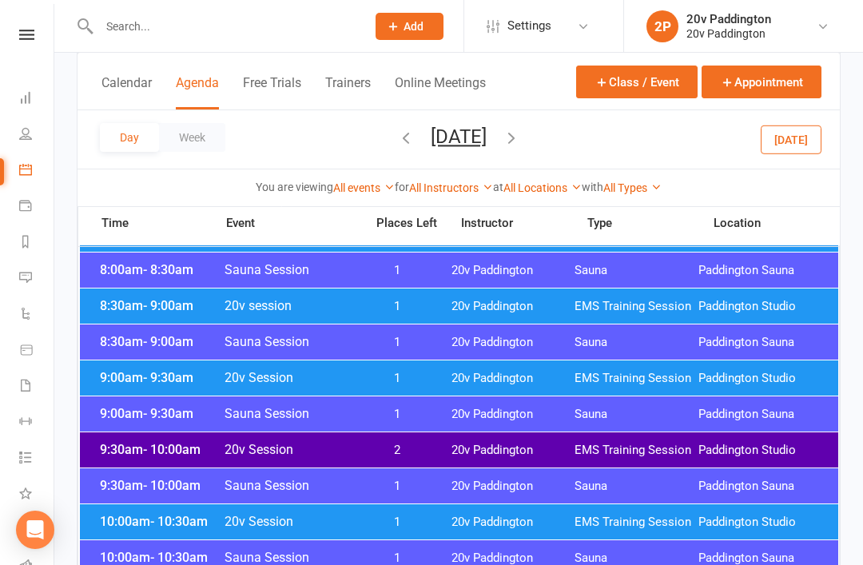
click at [465, 452] on span "20v Paddington" at bounding box center [513, 450] width 124 height 15
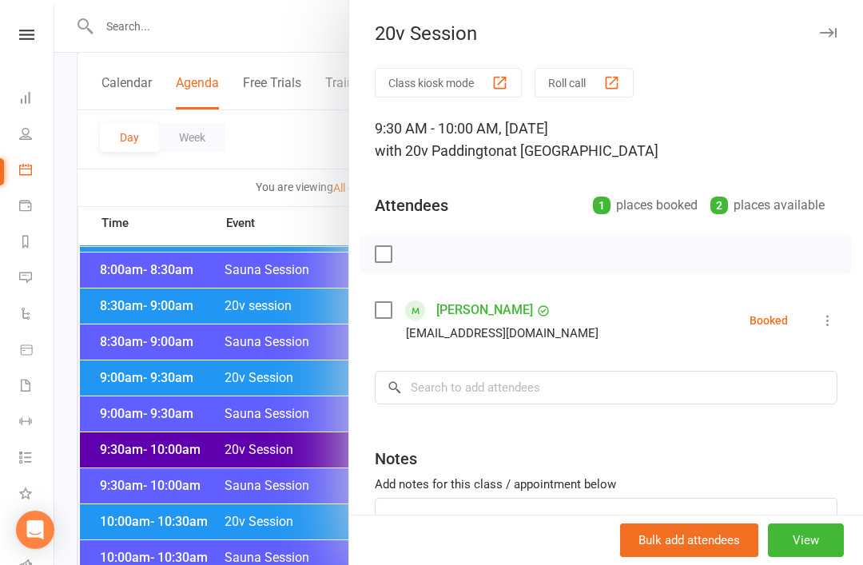
click at [211, 453] on div at bounding box center [458, 282] width 808 height 565
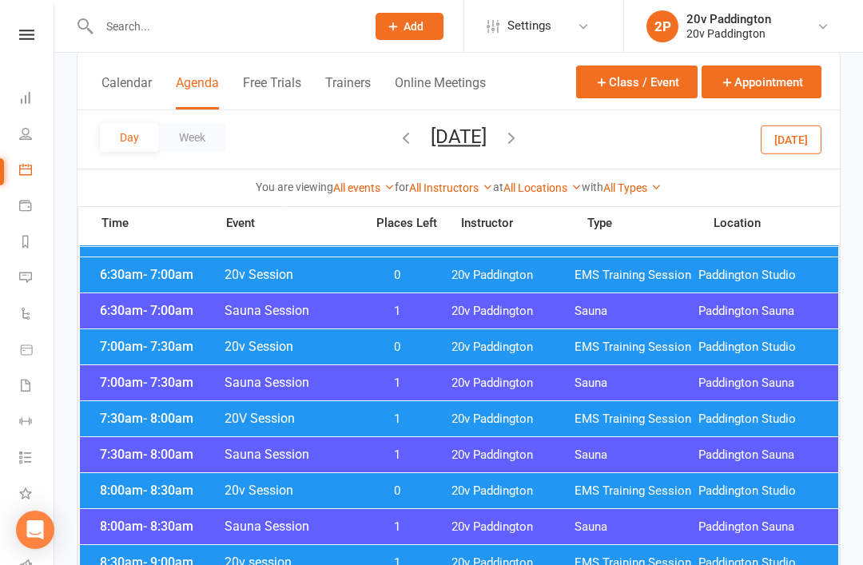
scroll to position [0, 0]
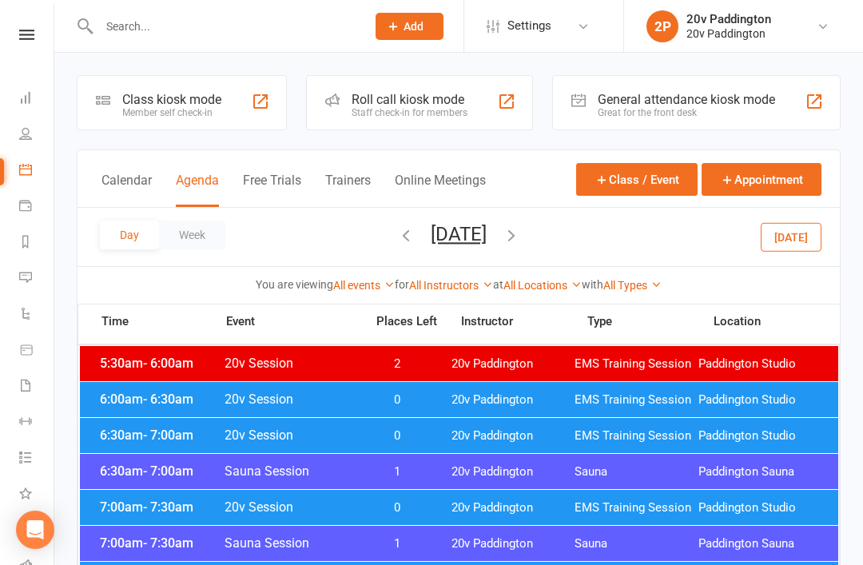
click at [260, 37] on input "text" at bounding box center [224, 26] width 260 height 22
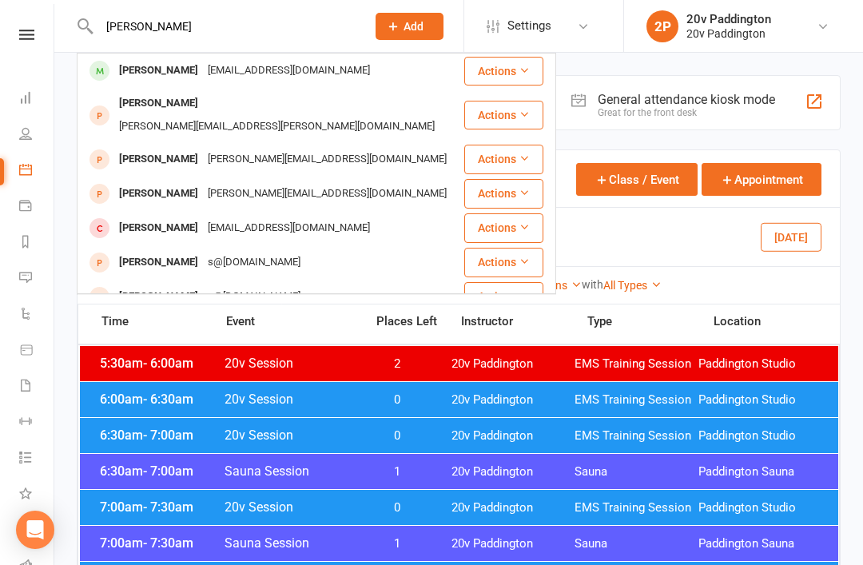
type input "Bruce"
click at [333, 65] on div "Bruce Packer brucepacker103@gmail.com" at bounding box center [270, 70] width 384 height 33
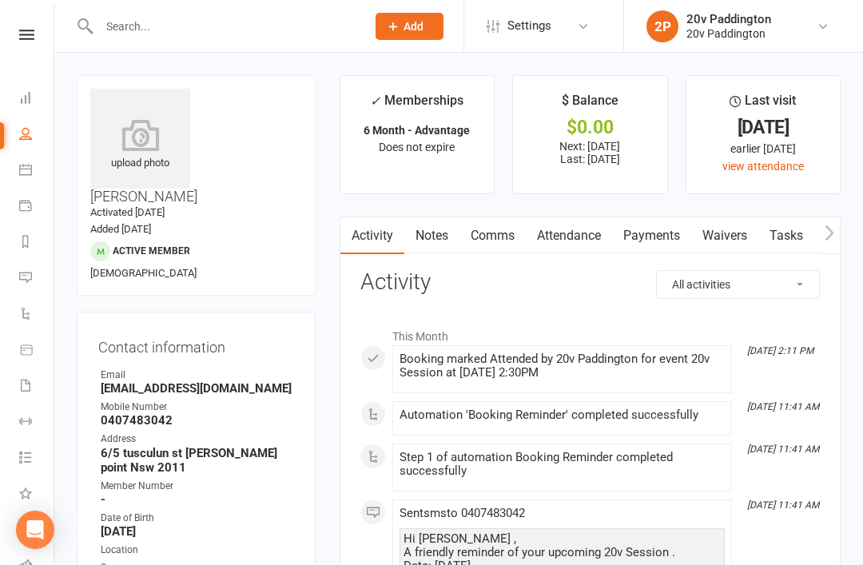
click at [590, 240] on link "Attendance" at bounding box center [569, 235] width 86 height 37
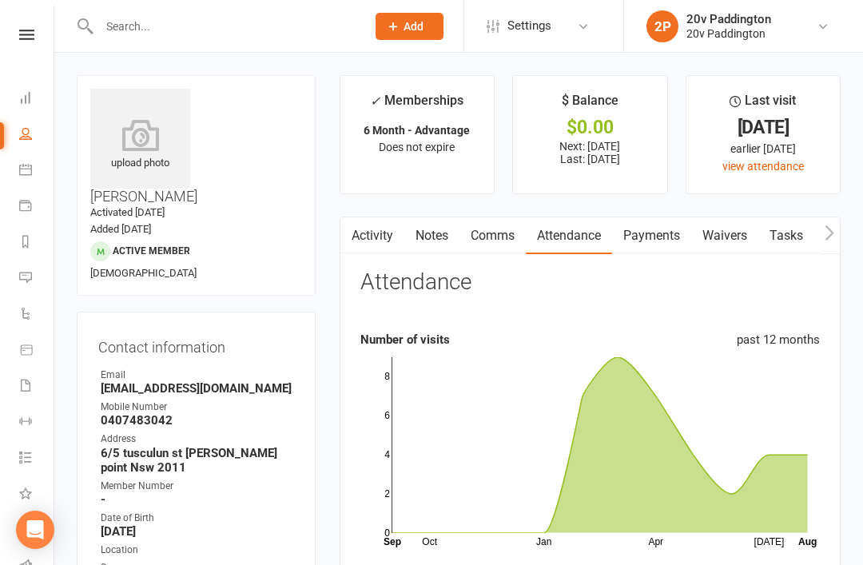
click at [36, 176] on link "Calendar" at bounding box center [37, 171] width 36 height 36
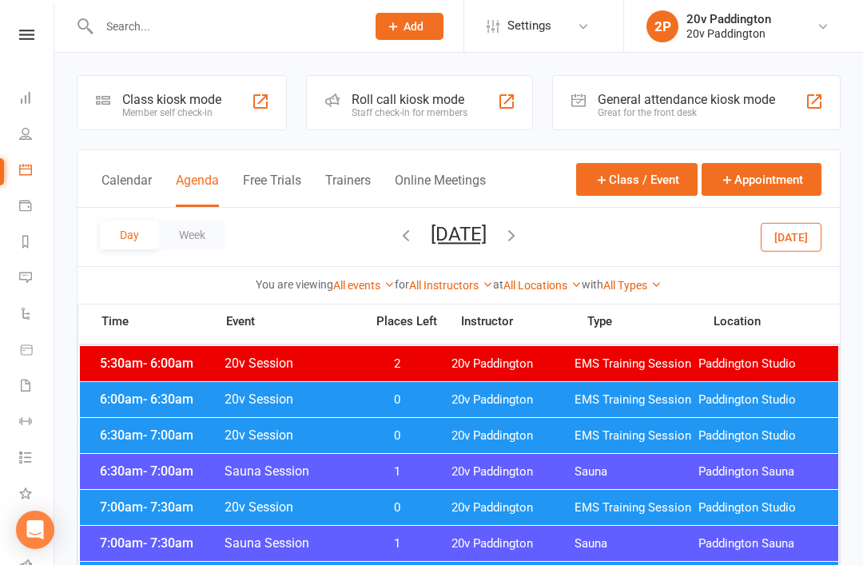
click at [486, 236] on button "Friday, Aug 22, 2025" at bounding box center [459, 234] width 56 height 22
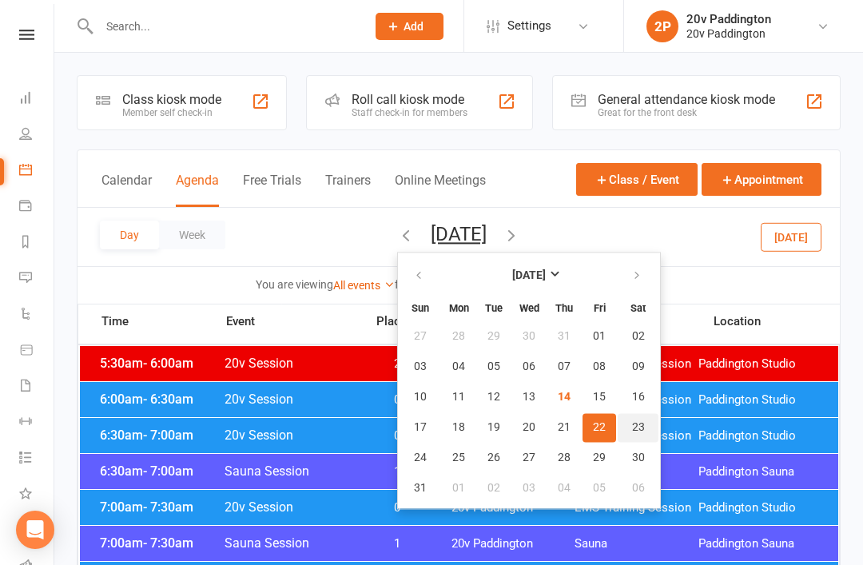
click at [632, 422] on span "23" at bounding box center [638, 427] width 13 height 13
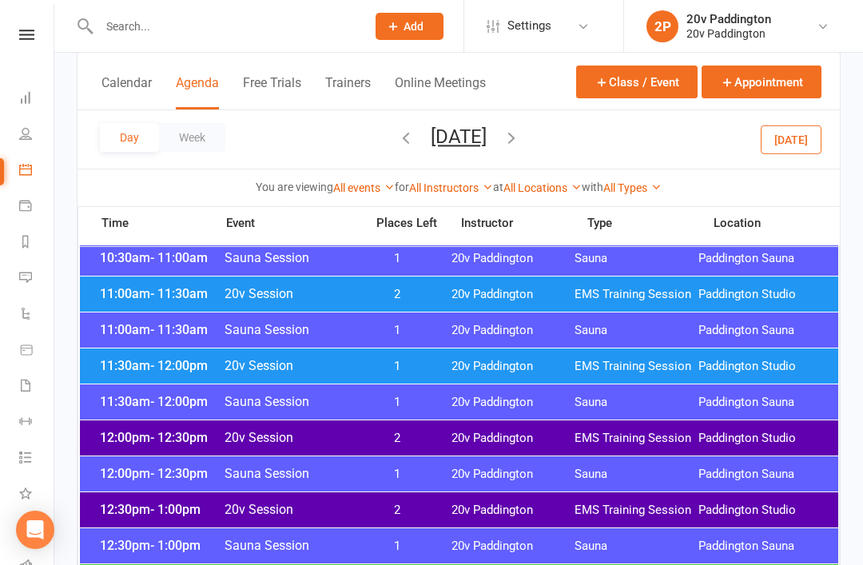
scroll to position [686, 0]
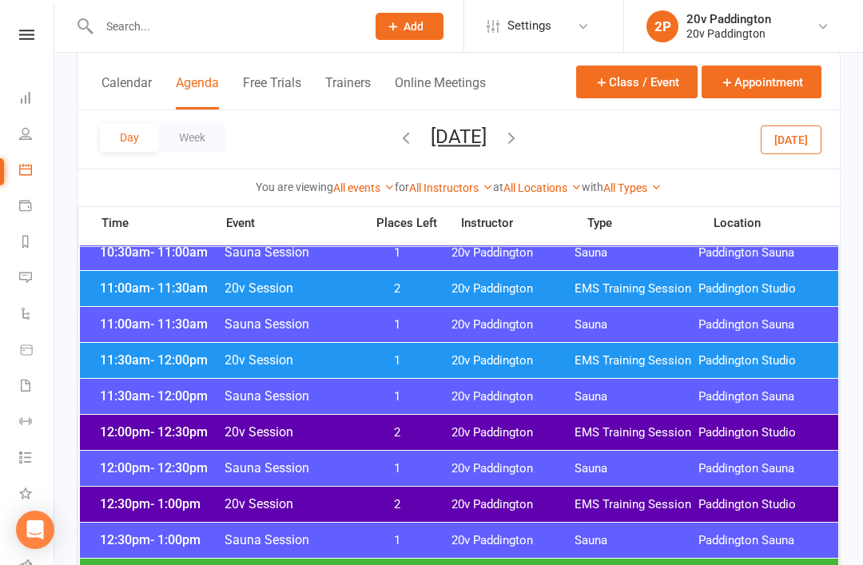
click at [630, 420] on div "12:00pm - 12:30pm 20v Session 2 20v Paddington EMS Training Session Paddington …" at bounding box center [459, 432] width 758 height 35
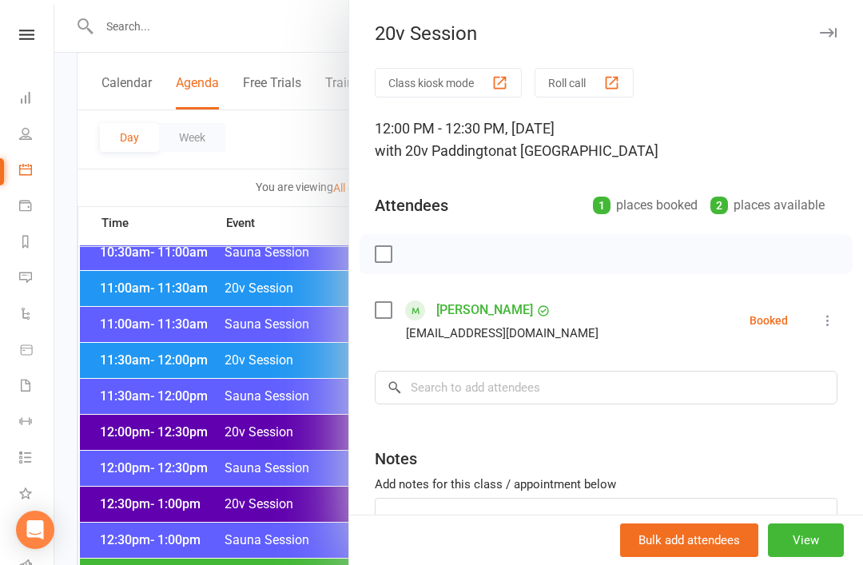
click at [275, 518] on div at bounding box center [458, 282] width 808 height 565
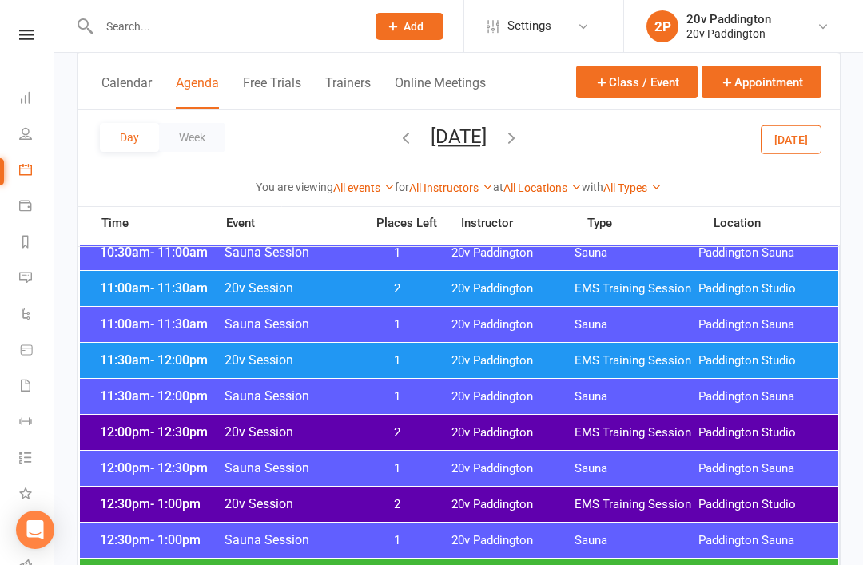
click at [388, 499] on span "2" at bounding box center [397, 504] width 84 height 15
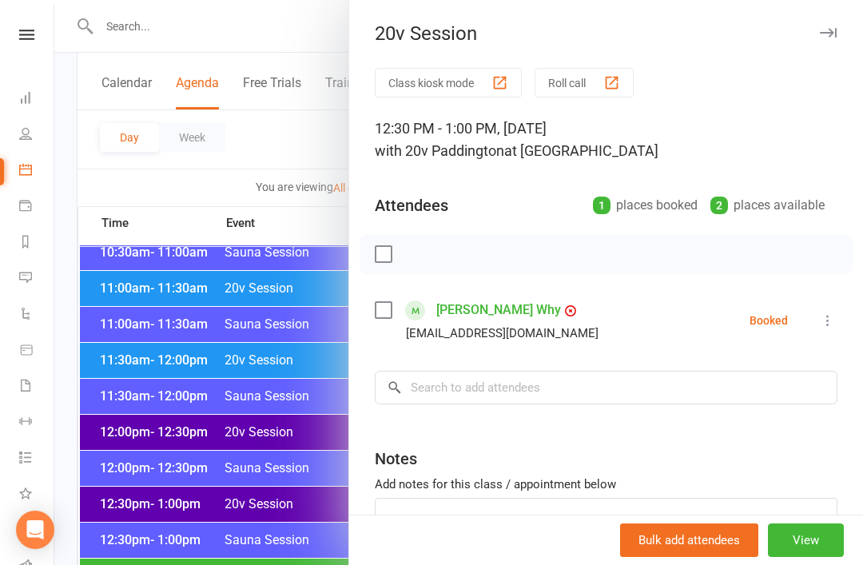
click at [304, 544] on div at bounding box center [458, 282] width 808 height 565
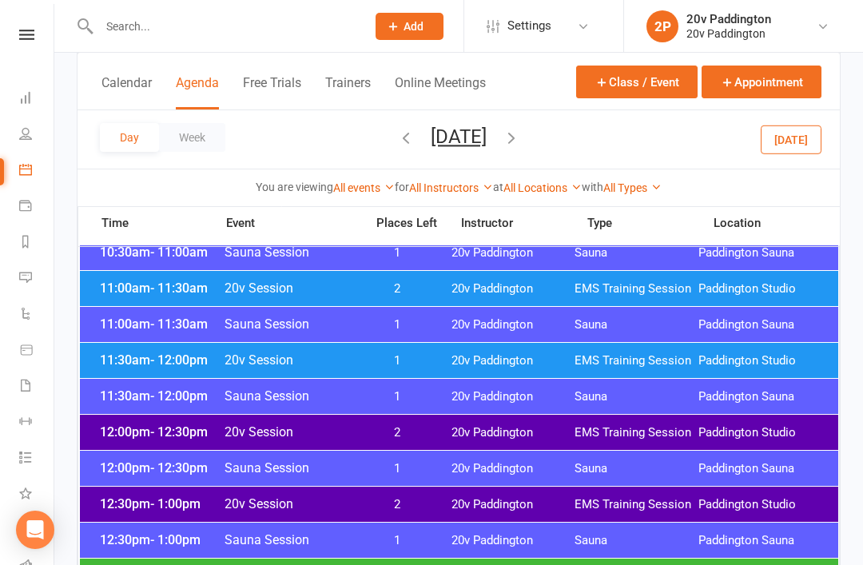
click at [445, 438] on div "12:00pm - 12:30pm 20v Session 2 20v Paddington EMS Training Session Paddington …" at bounding box center [459, 432] width 758 height 35
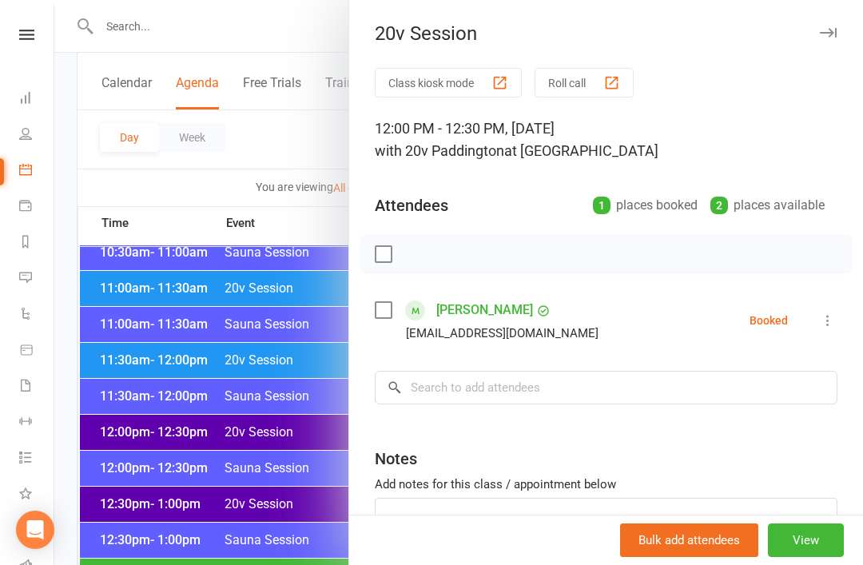
click at [295, 509] on div at bounding box center [458, 282] width 808 height 565
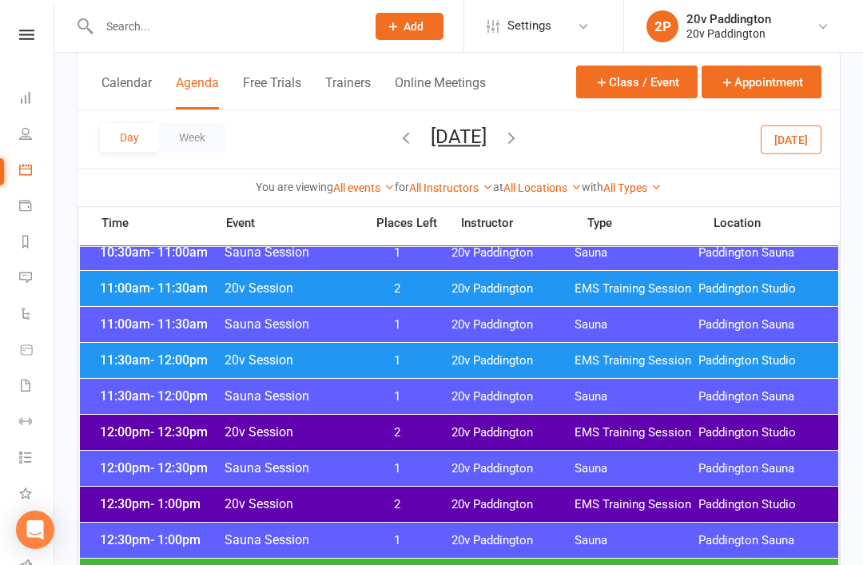
click at [488, 350] on div "11:30am - 12:00pm 20v Session 1 20v Paddington EMS Training Session Paddington …" at bounding box center [459, 360] width 758 height 35
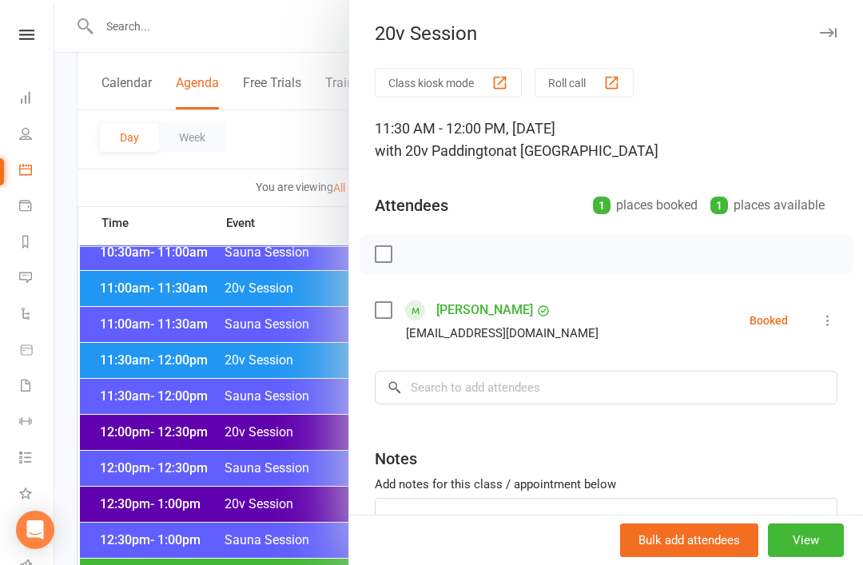
click at [276, 523] on div at bounding box center [458, 282] width 808 height 565
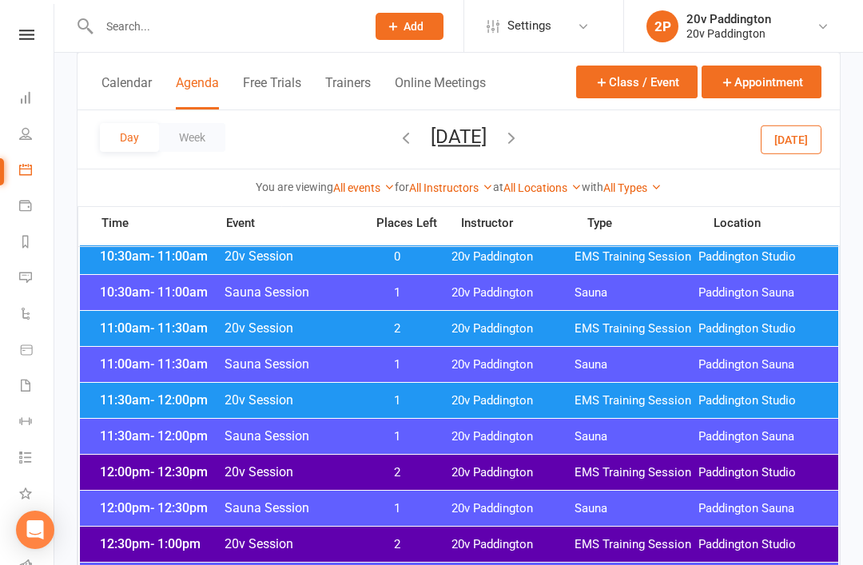
scroll to position [612, 0]
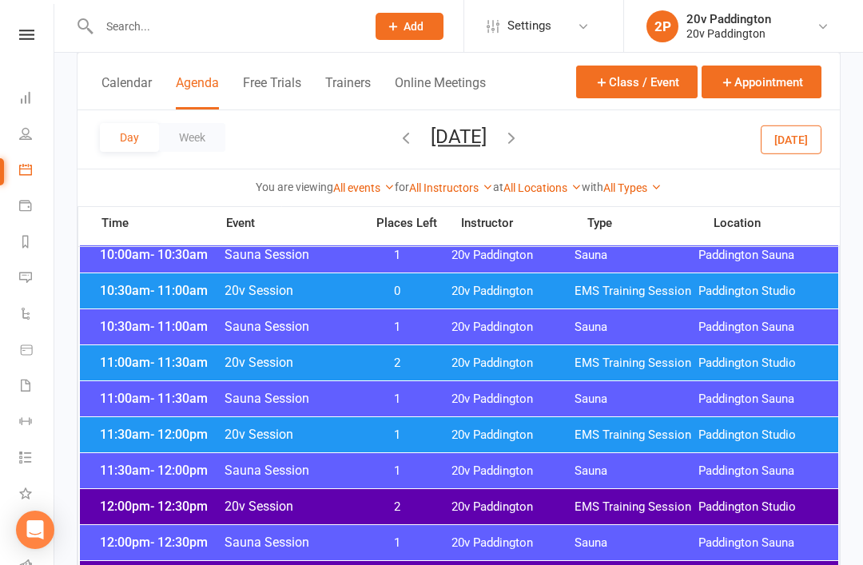
click at [475, 367] on span "20v Paddington" at bounding box center [513, 362] width 124 height 15
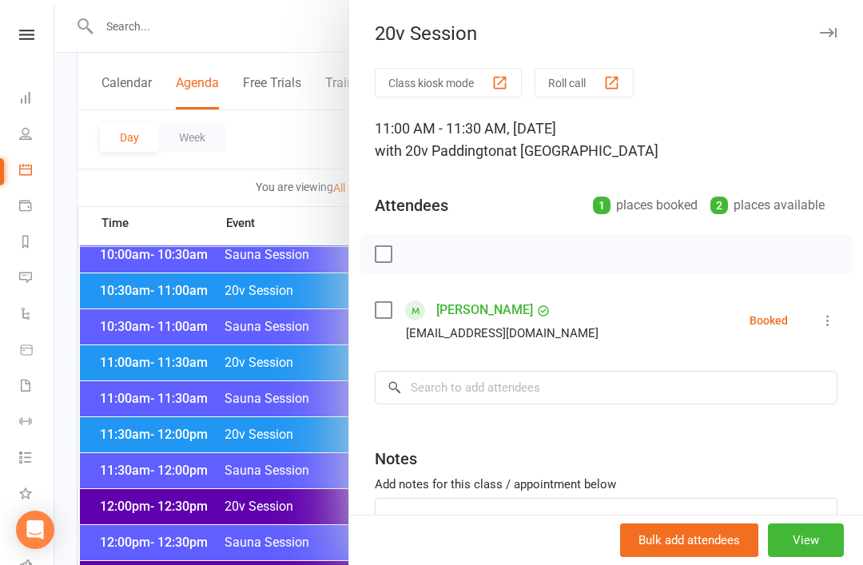
click at [306, 507] on div at bounding box center [458, 282] width 808 height 565
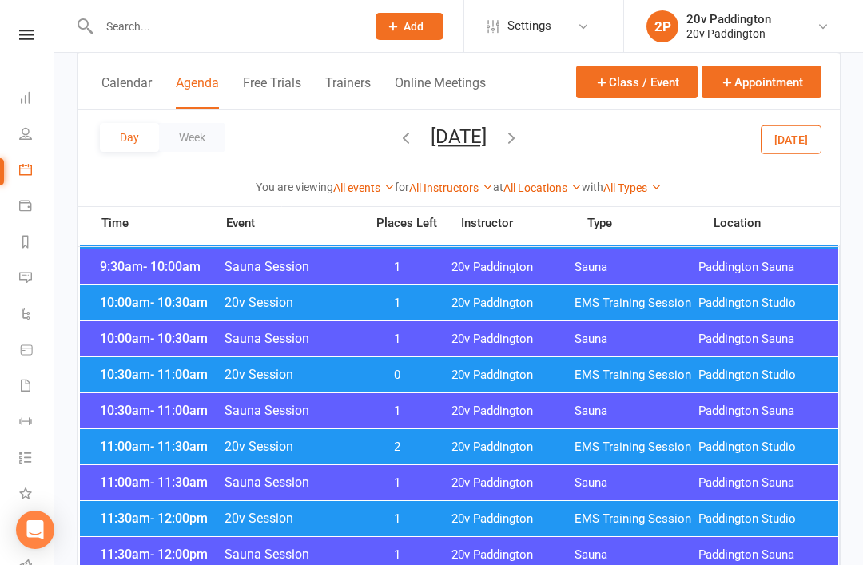
scroll to position [527, 0]
click at [491, 360] on div "10:30am - 11:00am 20v Session 0 20v Paddington EMS Training Session Paddington …" at bounding box center [459, 375] width 758 height 35
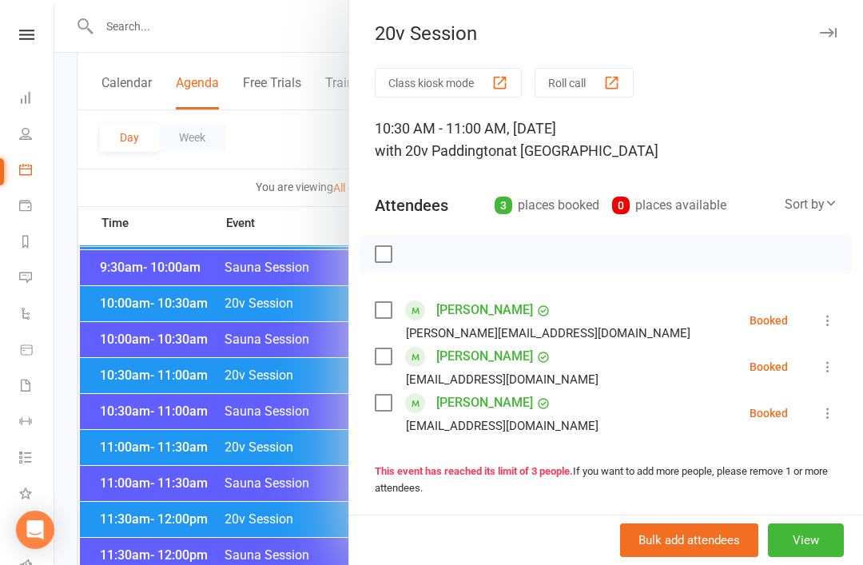
click at [304, 534] on div at bounding box center [458, 282] width 808 height 565
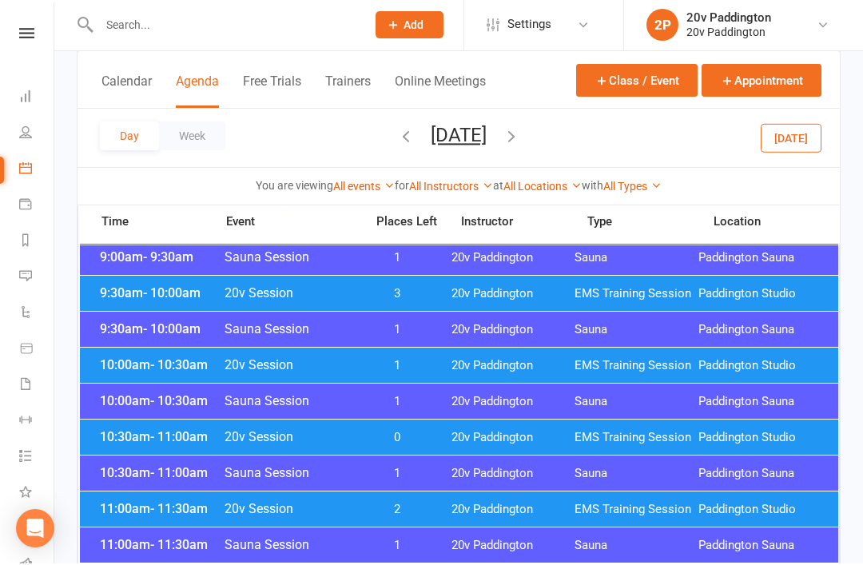
click at [474, 370] on span "20v Paddington" at bounding box center [513, 366] width 124 height 15
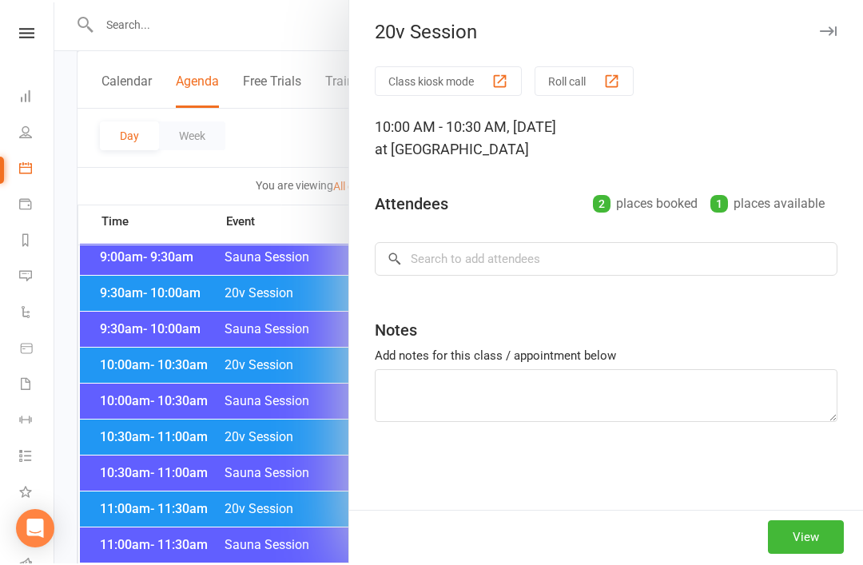
scroll to position [466, 0]
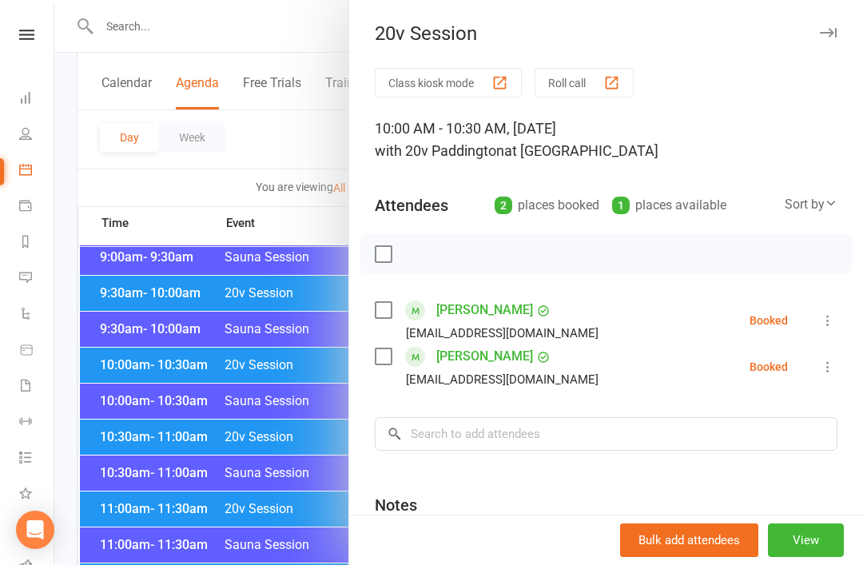
click at [312, 493] on div at bounding box center [458, 282] width 808 height 565
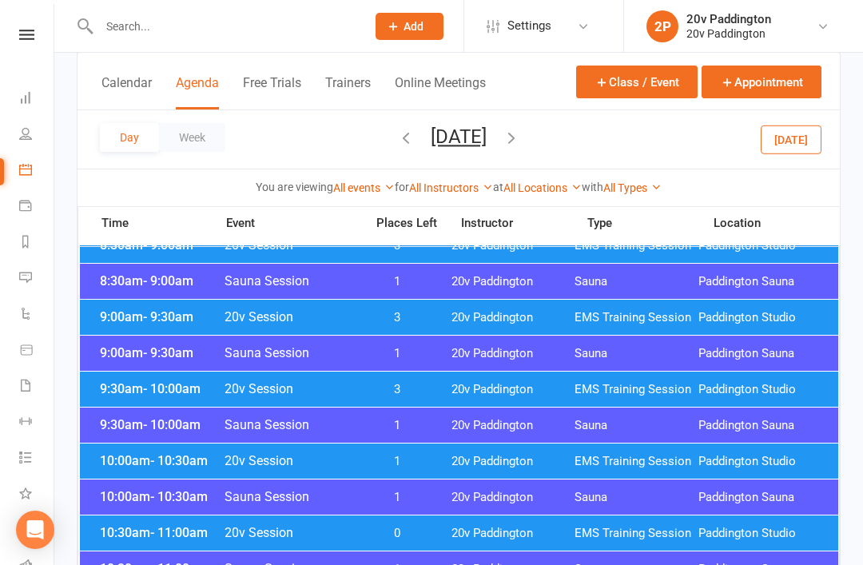
scroll to position [371, 0]
click at [464, 401] on div "9:30am - 10:00am 20v Session 3 20v Paddington EMS Training Session Paddington S…" at bounding box center [459, 388] width 758 height 35
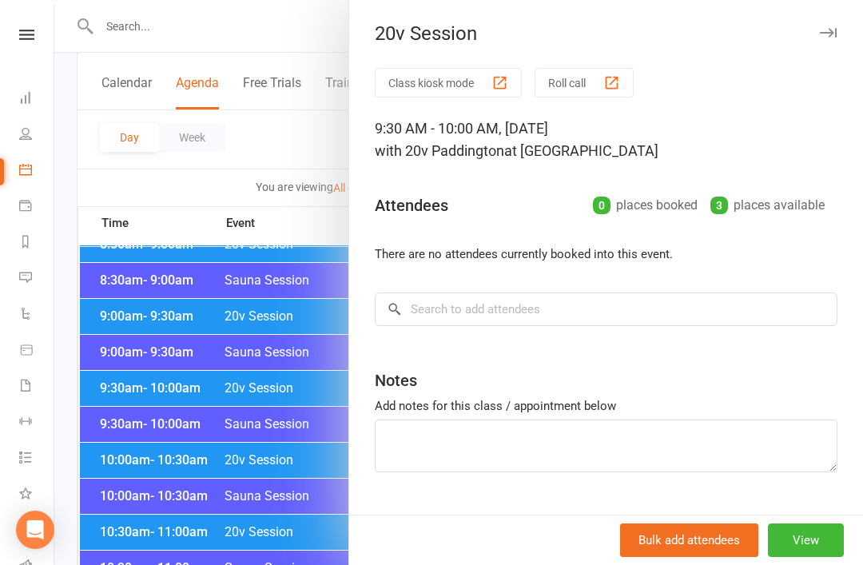
click at [305, 499] on div at bounding box center [458, 282] width 808 height 565
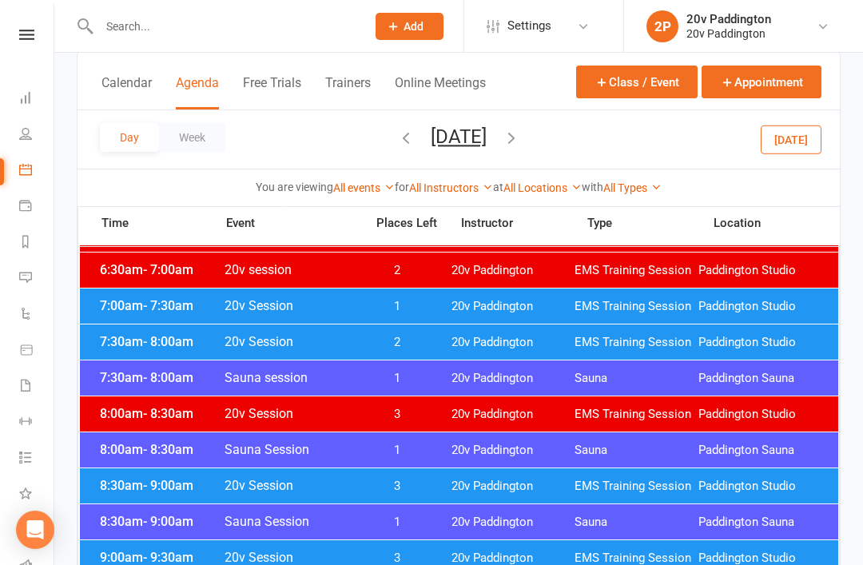
scroll to position [0, 0]
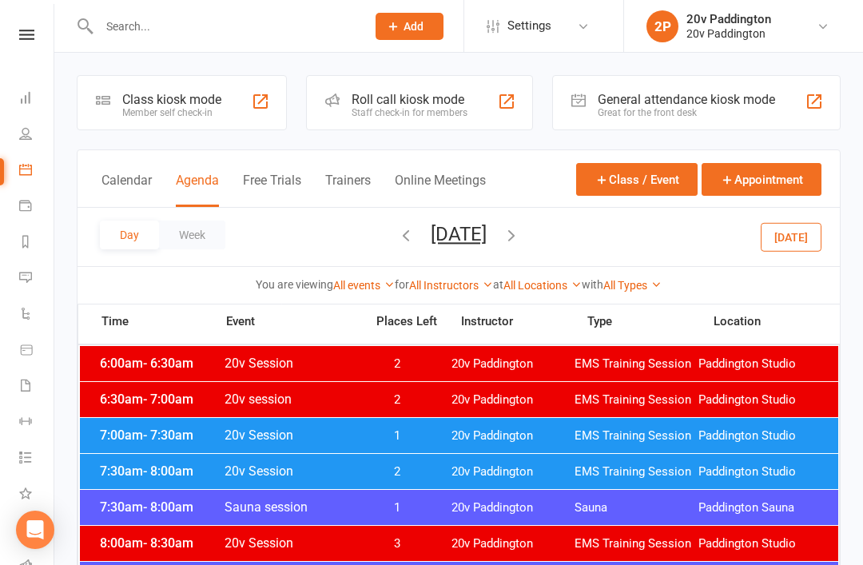
click at [704, 5] on li "2P 20v Paddington 20v Paddington My profile My subscription Help Terms & condit…" at bounding box center [743, 26] width 240 height 52
click at [692, 10] on link "2P 20v Paddington 20v Paddington" at bounding box center [741, 26] width 191 height 32
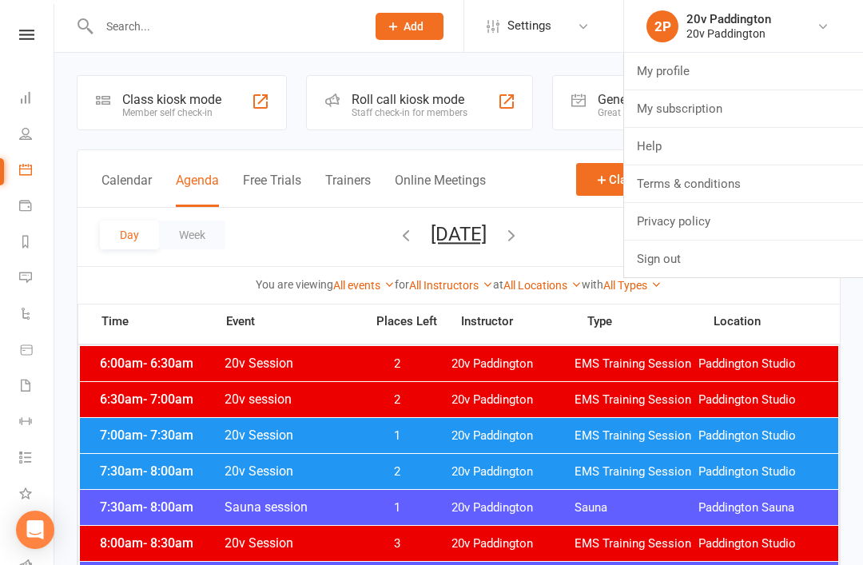
click at [724, 26] on div "20v Paddington" at bounding box center [728, 33] width 85 height 14
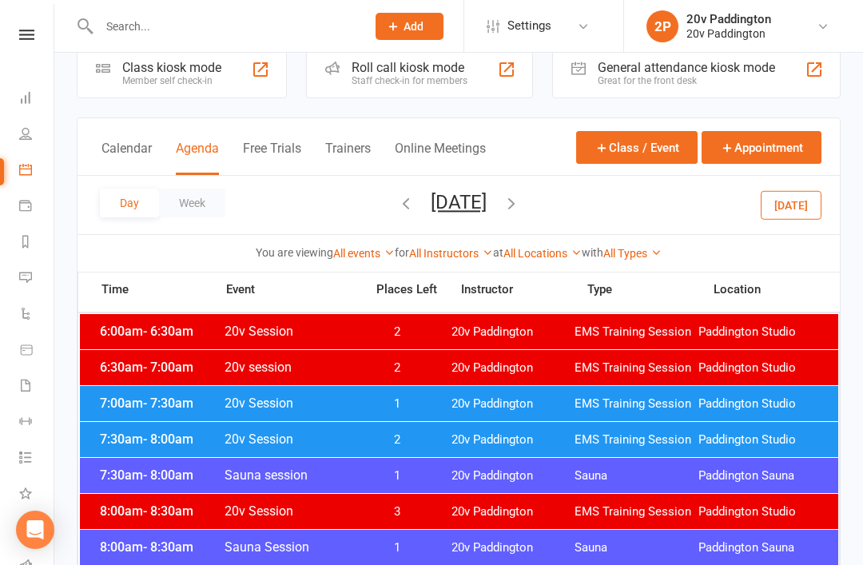
scroll to position [33, 0]
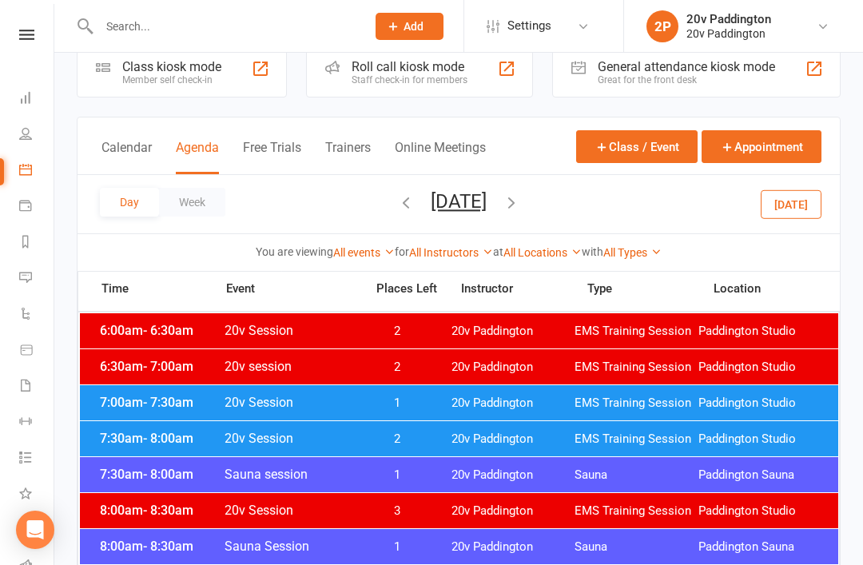
click at [820, 212] on button "Today" at bounding box center [790, 203] width 61 height 29
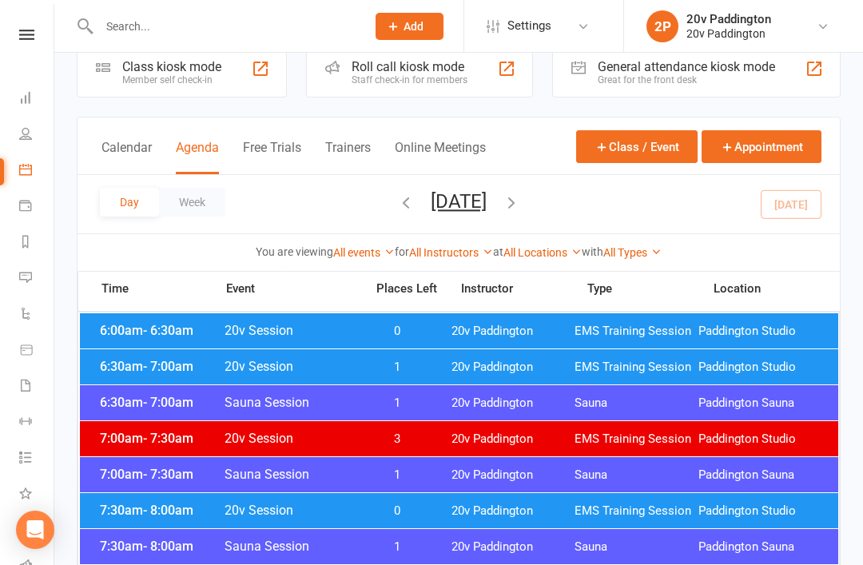
click at [486, 211] on button "Thursday, Aug 14, 2025" at bounding box center [459, 201] width 56 height 22
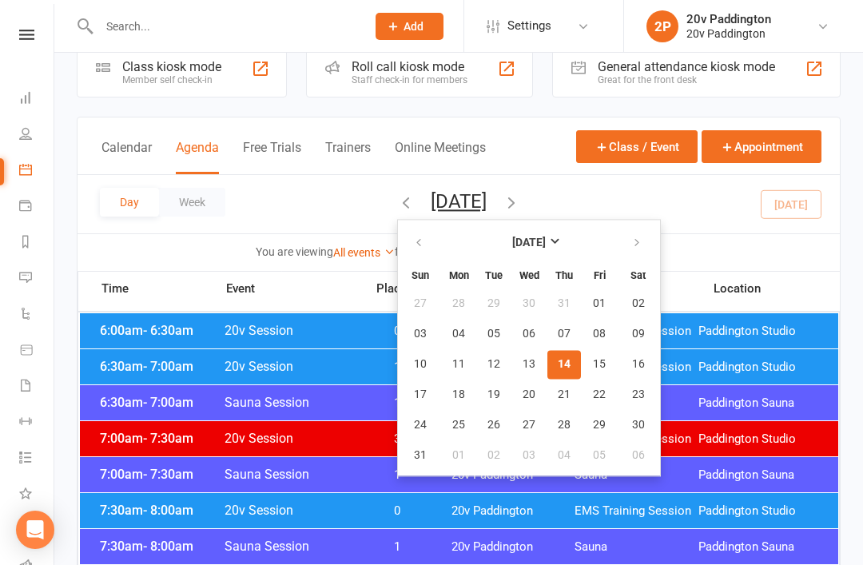
click at [520, 208] on icon "button" at bounding box center [511, 202] width 18 height 18
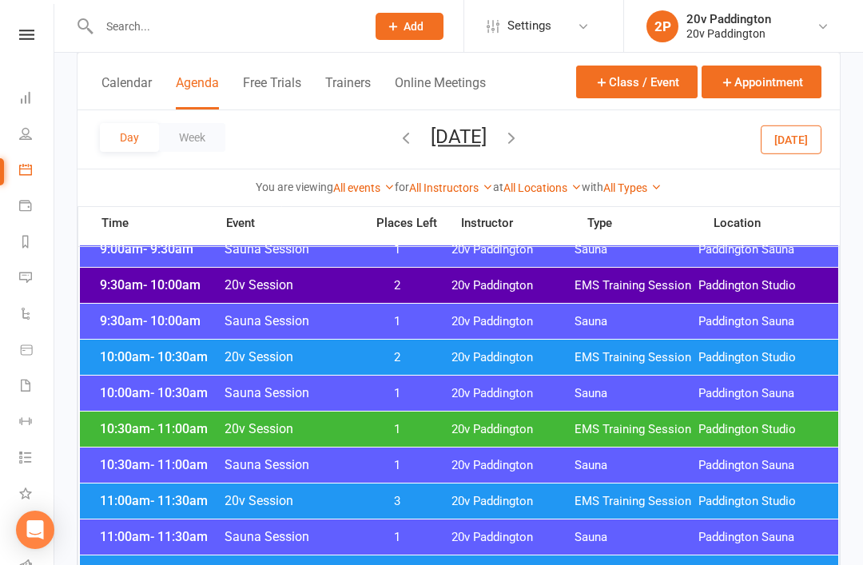
scroll to position [580, 0]
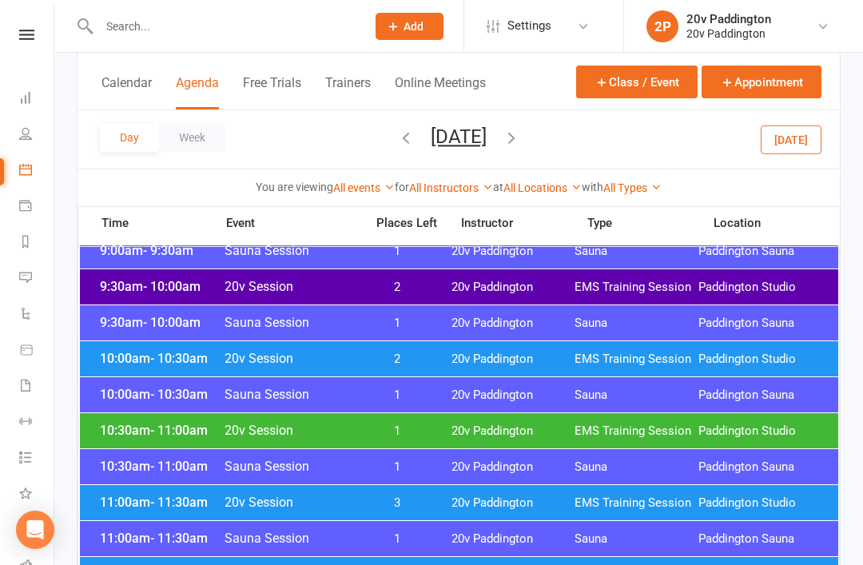
click at [508, 426] on span "20v Paddington" at bounding box center [513, 430] width 124 height 15
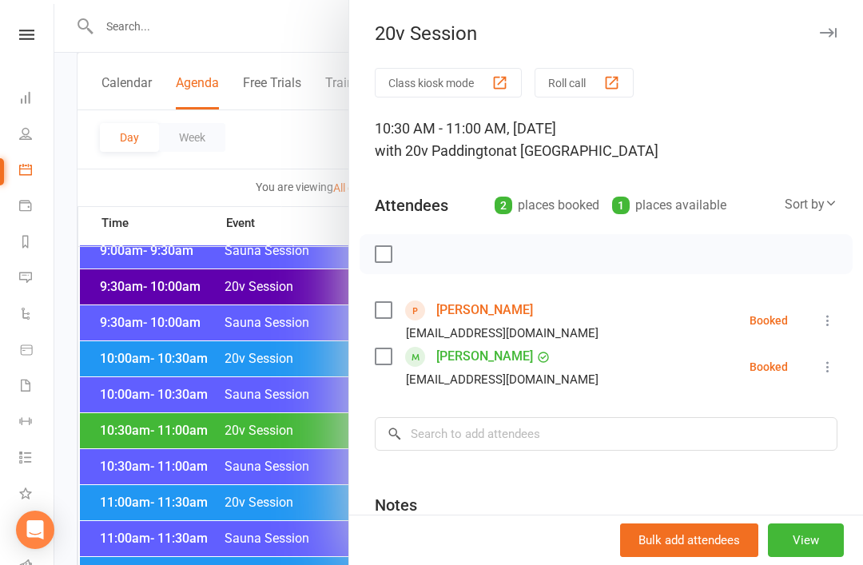
click at [831, 354] on li "EVA TAASE Evataase@gmail.com Booked More info Remove Check in Mark absent Send …" at bounding box center [606, 366] width 462 height 46
click at [836, 359] on icon at bounding box center [828, 367] width 16 height 16
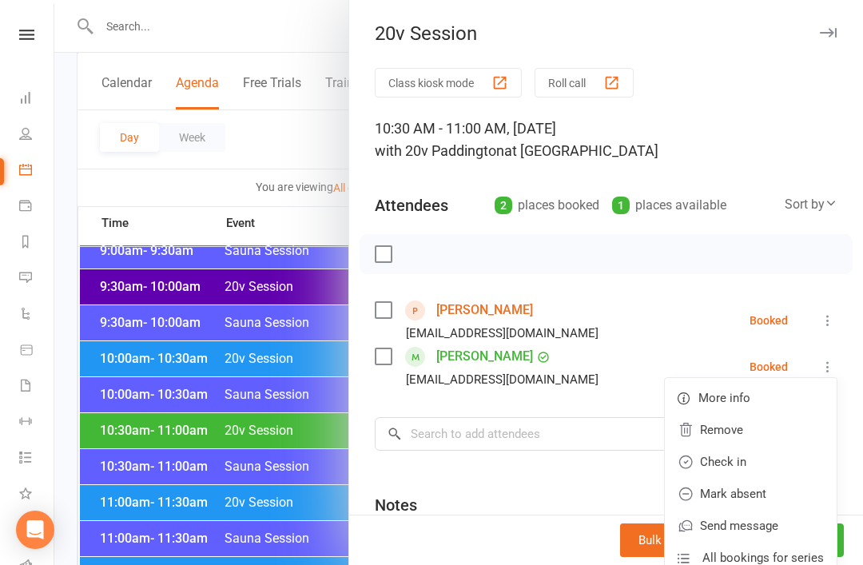
click at [754, 435] on link "Remove" at bounding box center [751, 430] width 172 height 32
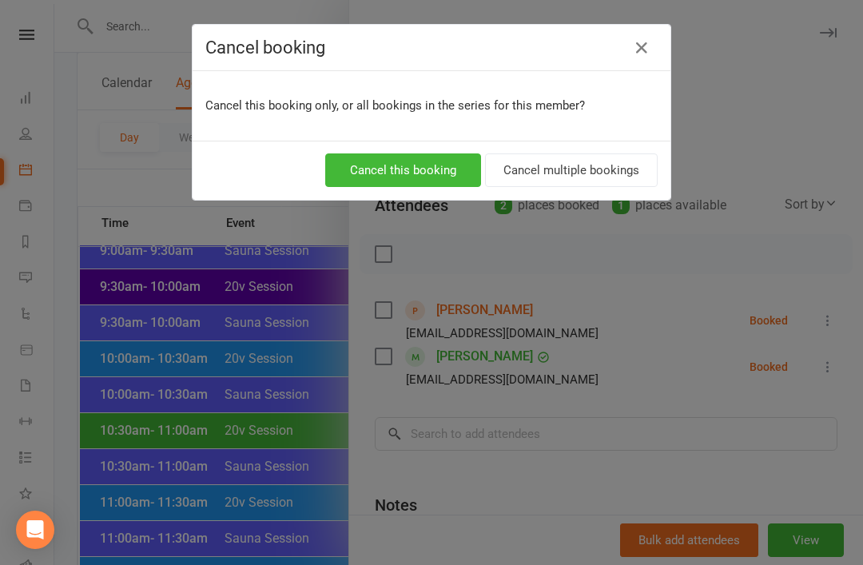
click at [422, 200] on div "Cancel booking Cancel this booking only, or all bookings in the series for this…" at bounding box center [431, 282] width 863 height 565
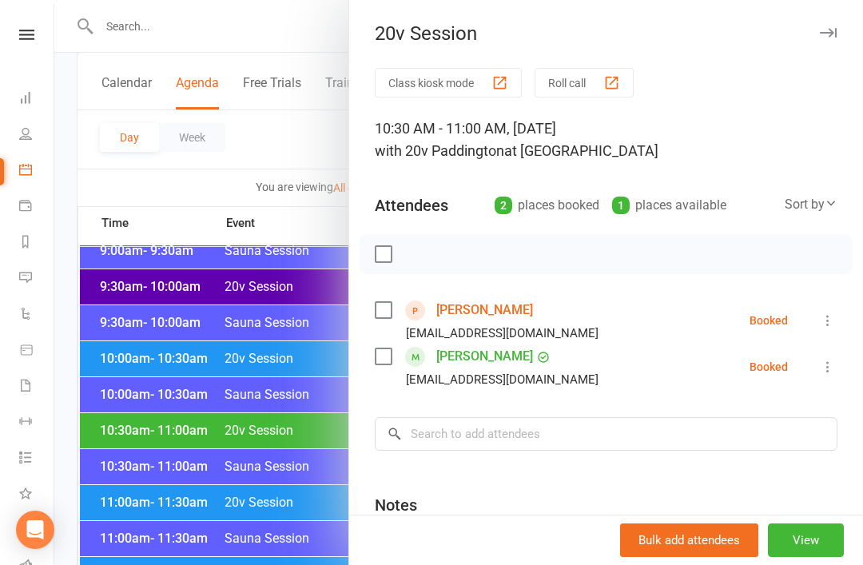
click at [252, 469] on div at bounding box center [458, 282] width 808 height 565
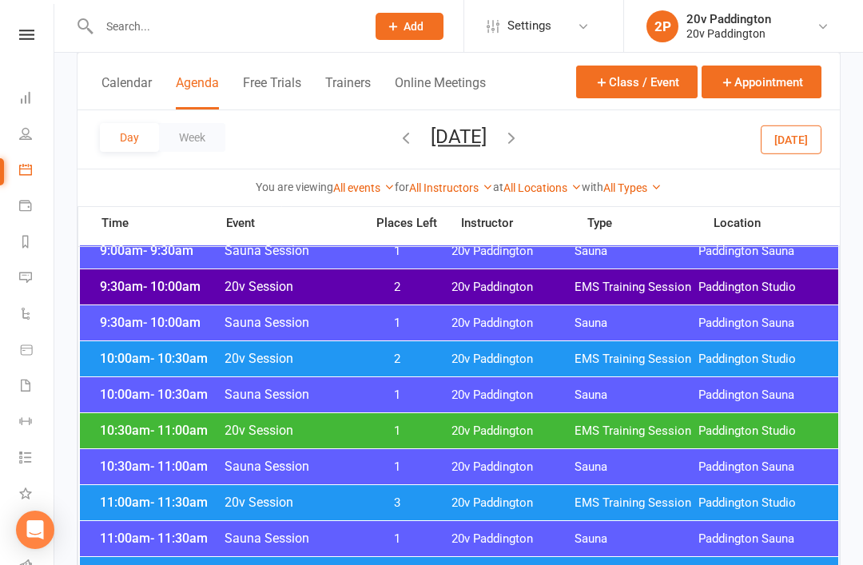
click at [448, 505] on div "11:00am - 11:30am 20v Session 3 20v Paddington EMS Training Session Paddington …" at bounding box center [459, 502] width 758 height 35
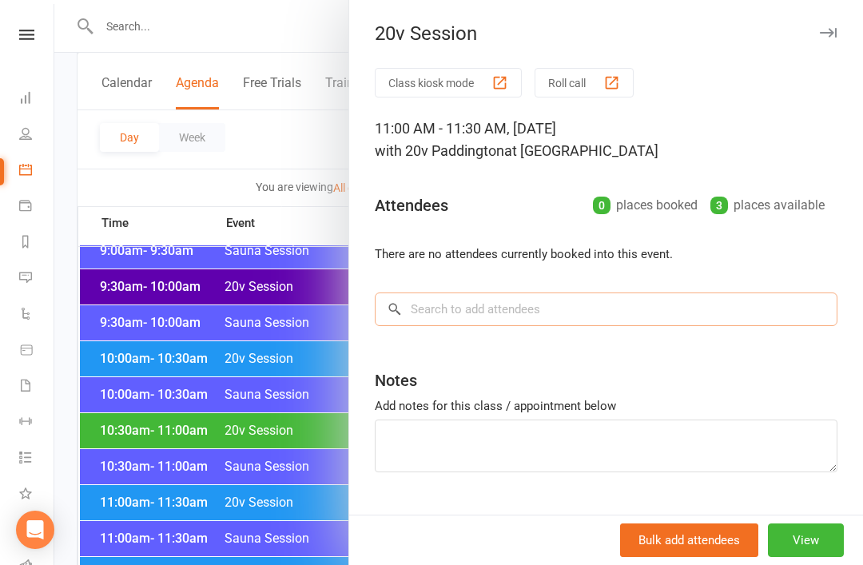
click at [554, 297] on input "search" at bounding box center [606, 309] width 462 height 34
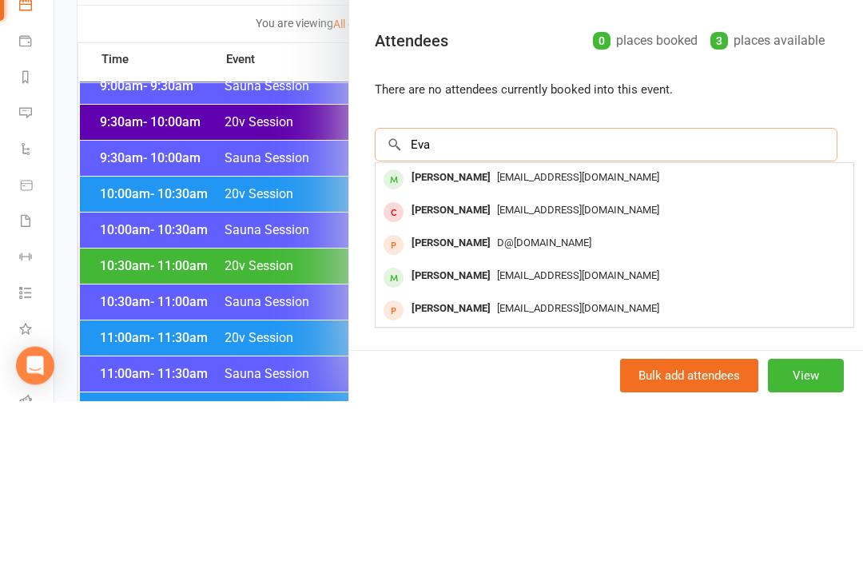
type input "Eva"
click at [585, 331] on div "Evataase@gmail.com" at bounding box center [614, 342] width 465 height 23
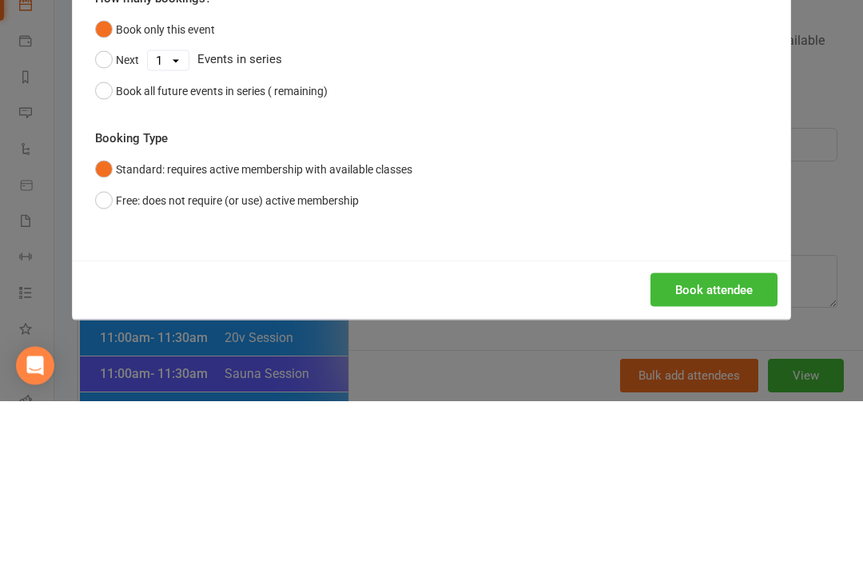
scroll to position [744, 0]
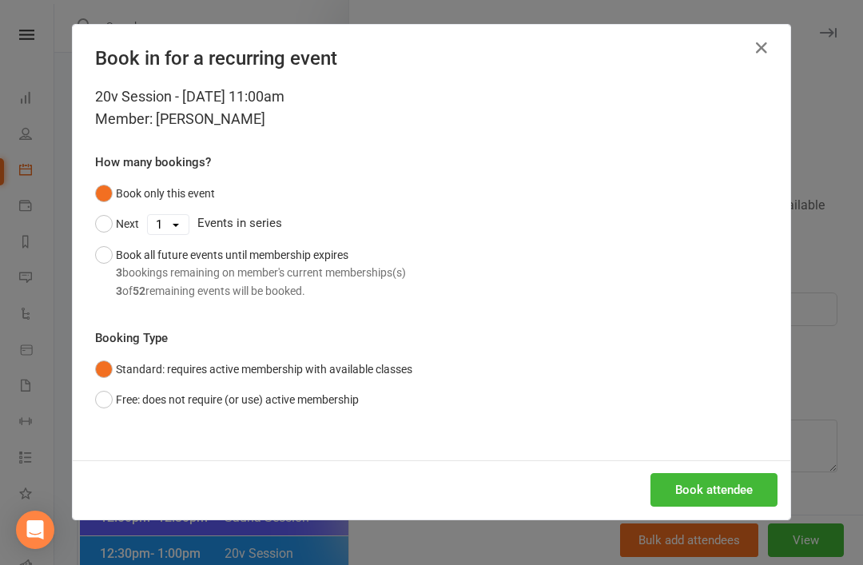
click at [733, 482] on button "Book attendee" at bounding box center [713, 490] width 127 height 34
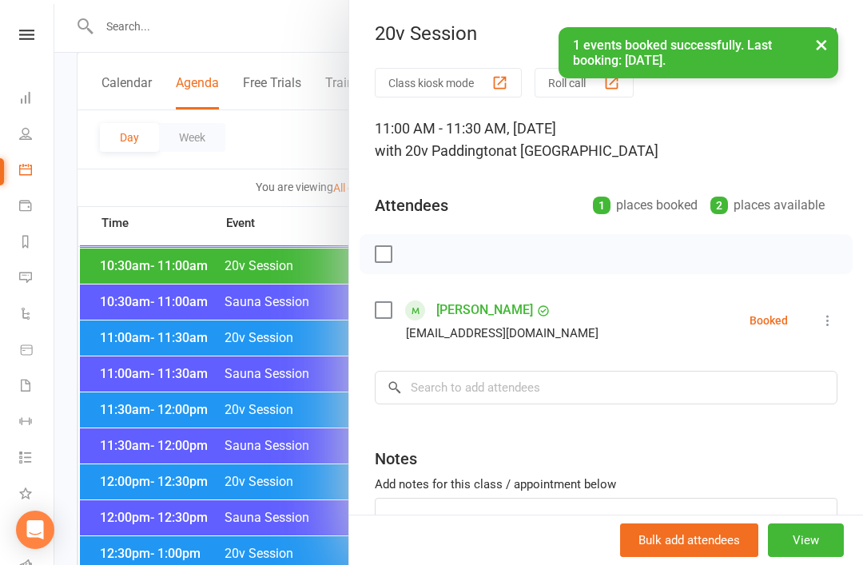
click at [307, 407] on div at bounding box center [458, 282] width 808 height 565
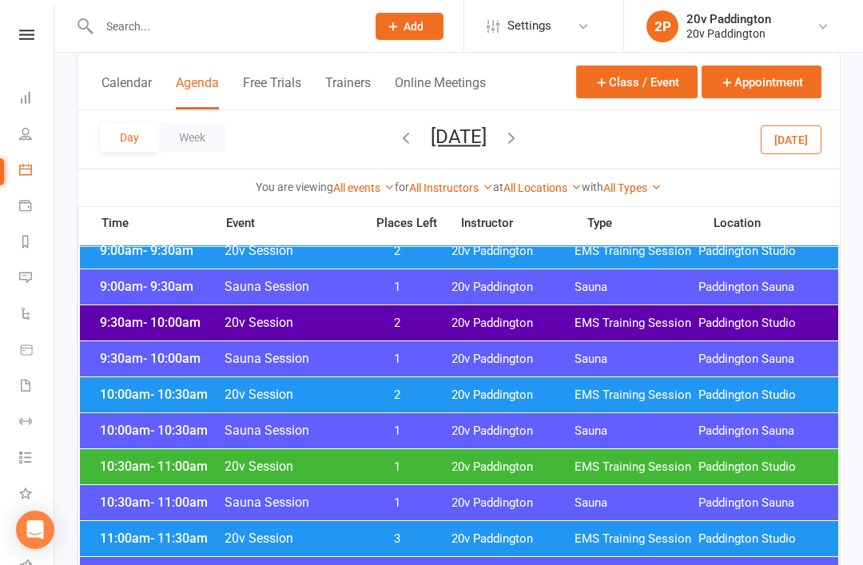
scroll to position [542, 0]
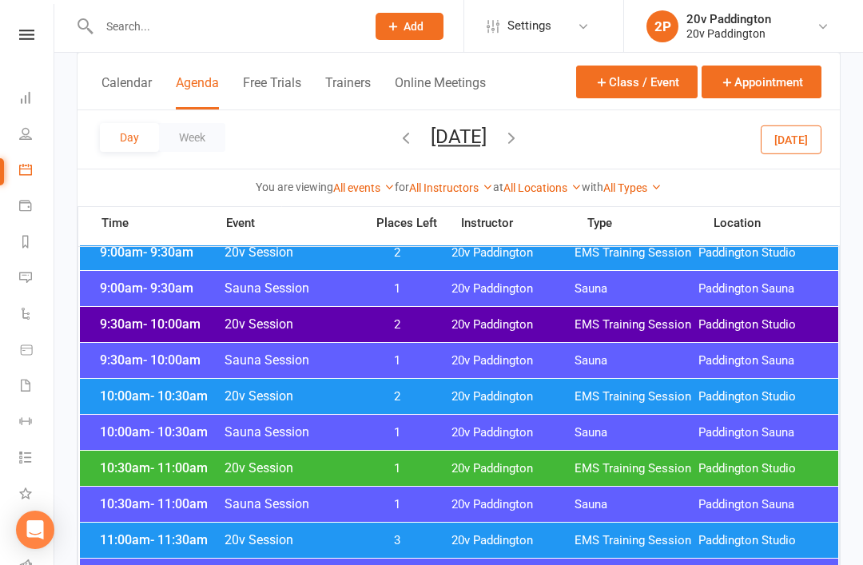
click at [456, 471] on span "20v Paddington" at bounding box center [513, 468] width 124 height 15
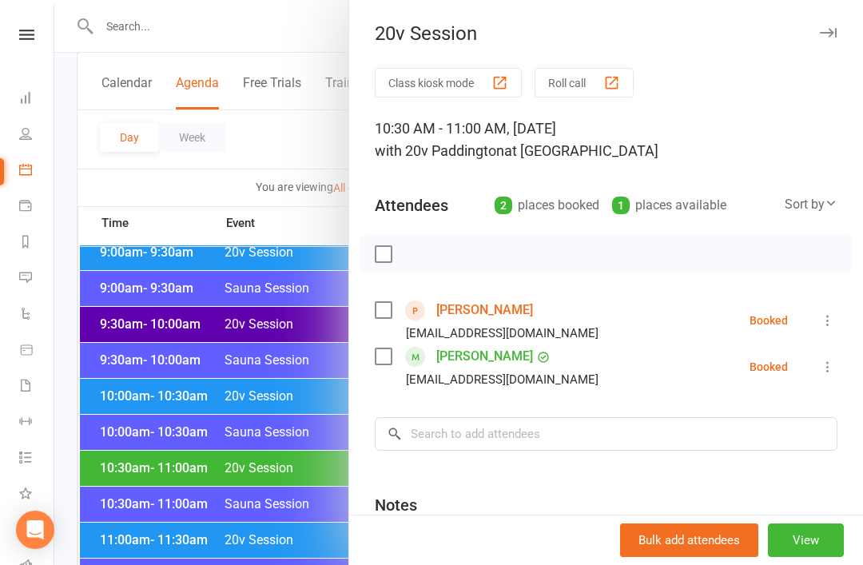
click at [307, 474] on div at bounding box center [458, 282] width 808 height 565
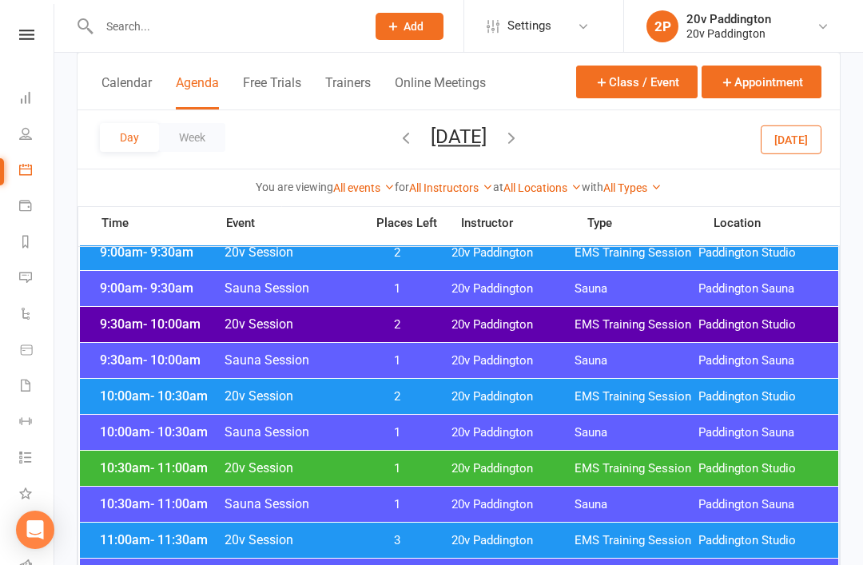
click at [398, 485] on div "10:30am - 11:00am 20v Session 1 20v Paddington EMS Training Session Paddington …" at bounding box center [459, 468] width 758 height 35
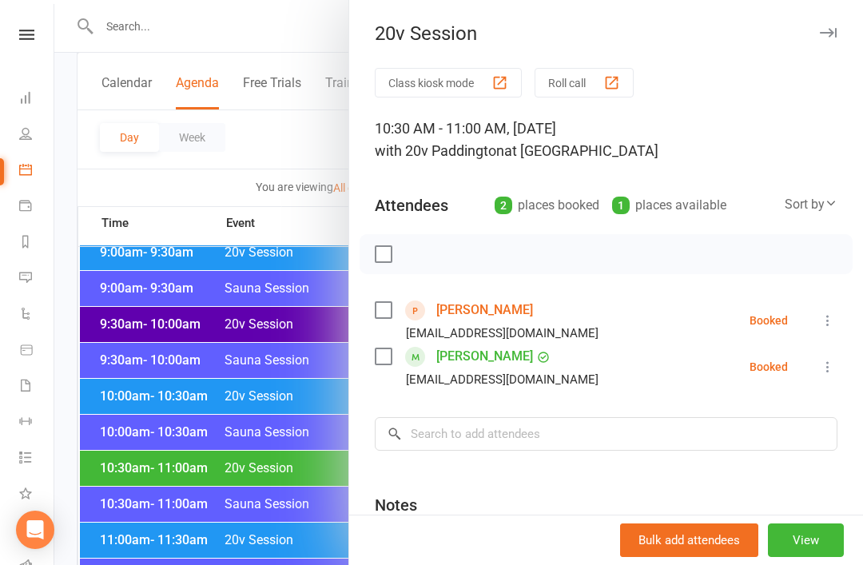
click at [829, 367] on icon at bounding box center [828, 367] width 16 height 16
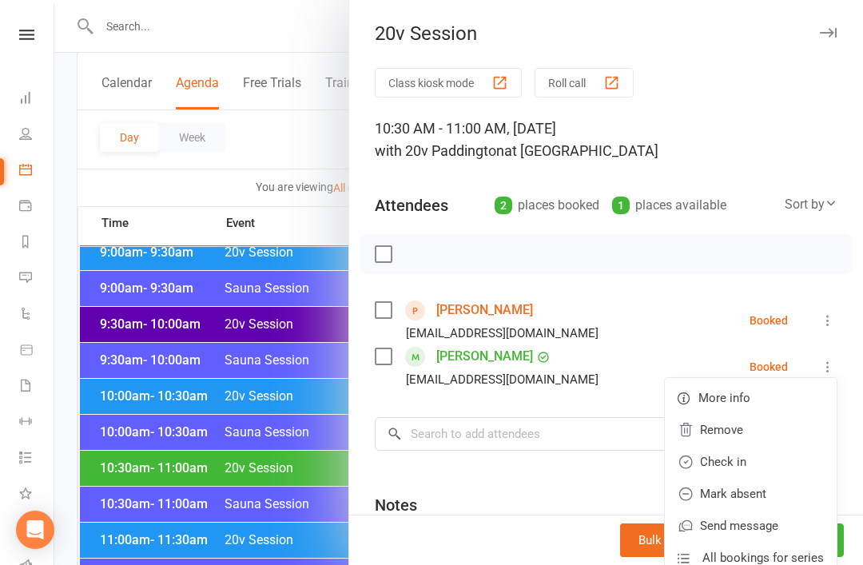
click at [744, 431] on link "Remove" at bounding box center [751, 430] width 172 height 32
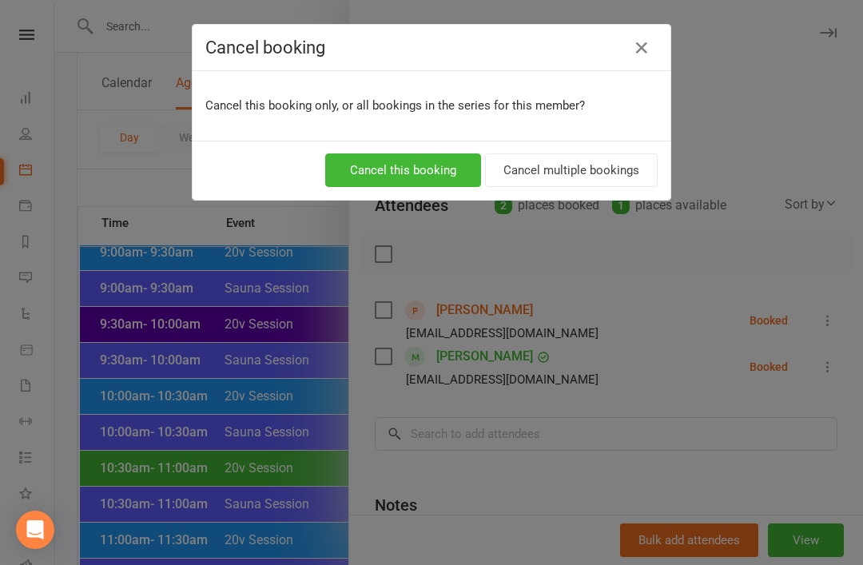
click at [450, 180] on button "Cancel this booking" at bounding box center [403, 170] width 156 height 34
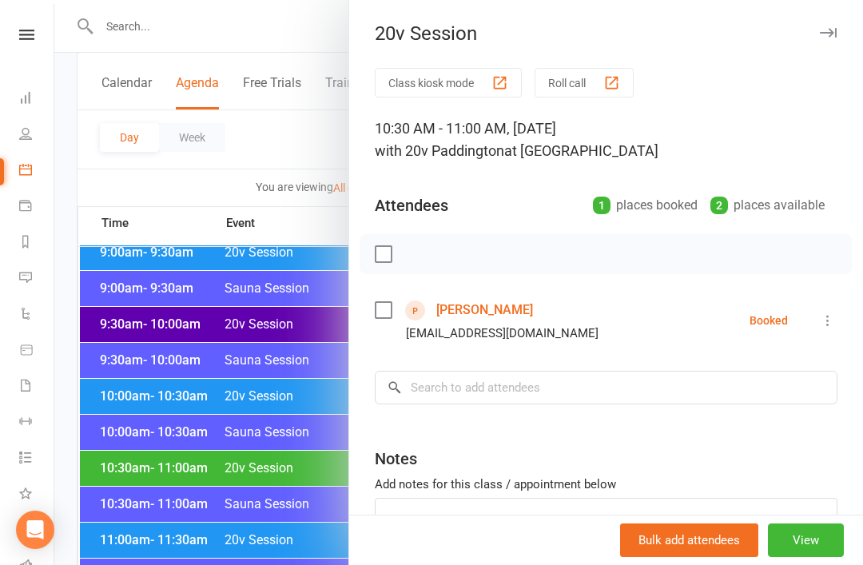
click at [288, 456] on div at bounding box center [458, 282] width 808 height 565
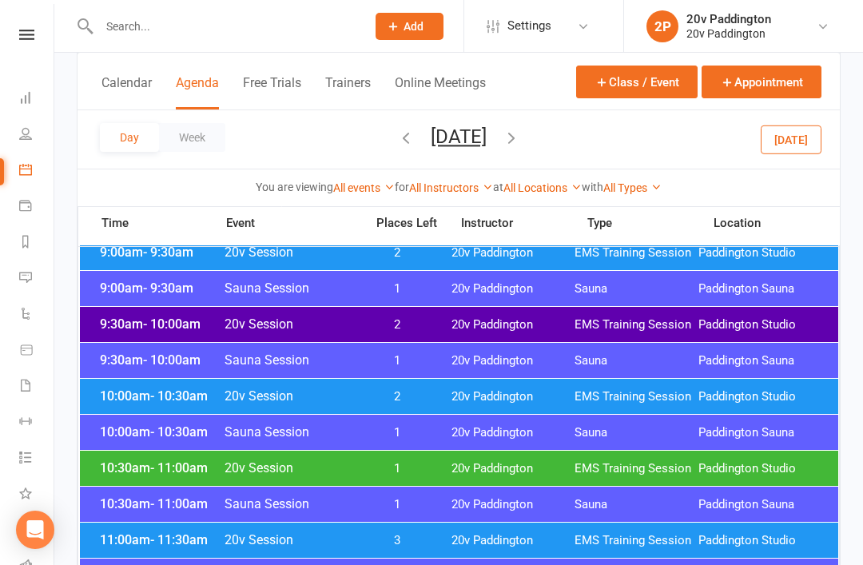
click at [394, 541] on span "3" at bounding box center [397, 540] width 84 height 15
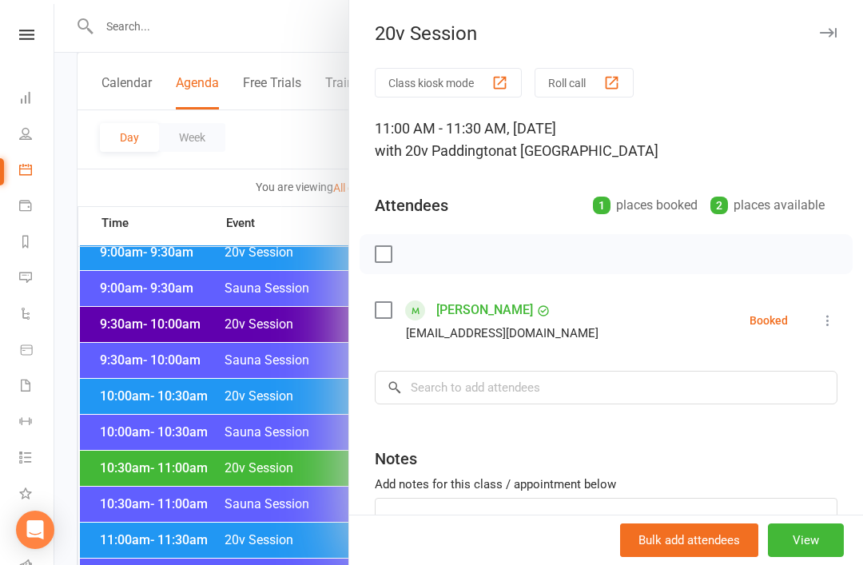
click at [282, 518] on div at bounding box center [458, 282] width 808 height 565
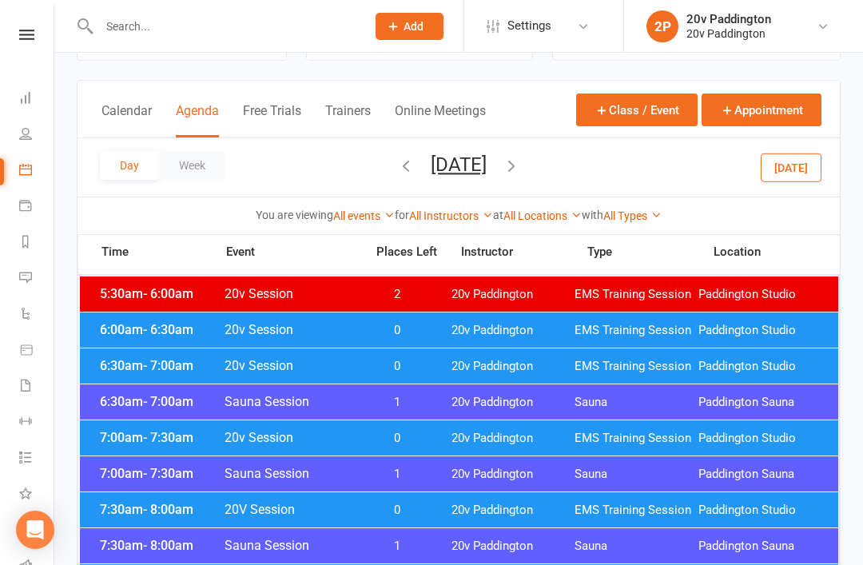
scroll to position [0, 0]
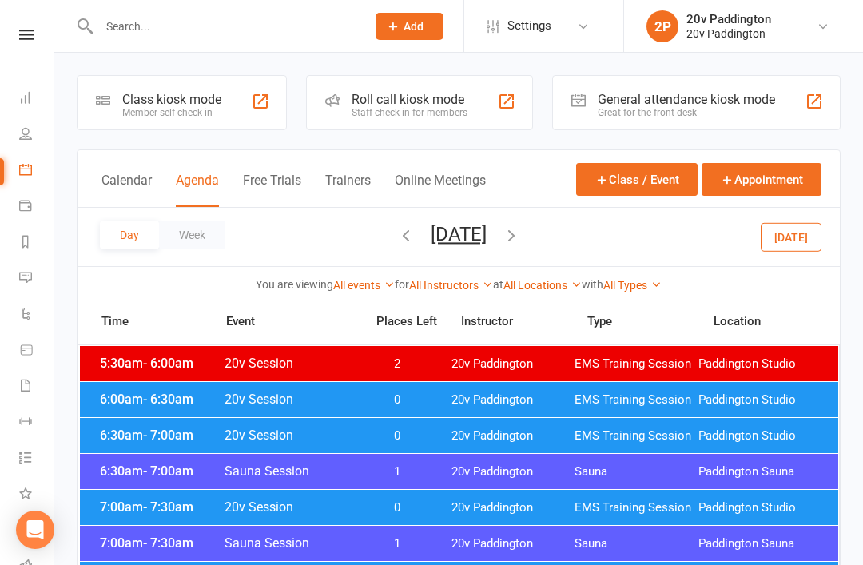
click at [775, 232] on button "Today" at bounding box center [790, 236] width 61 height 29
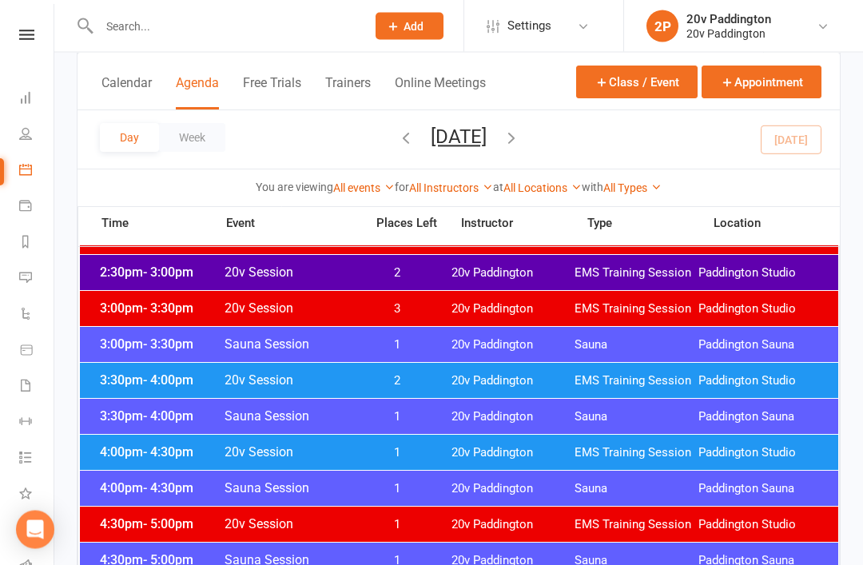
click at [471, 444] on div "4:00pm - 4:30pm 20v Session 1 20v Paddington EMS Training Session Paddington St…" at bounding box center [459, 452] width 758 height 35
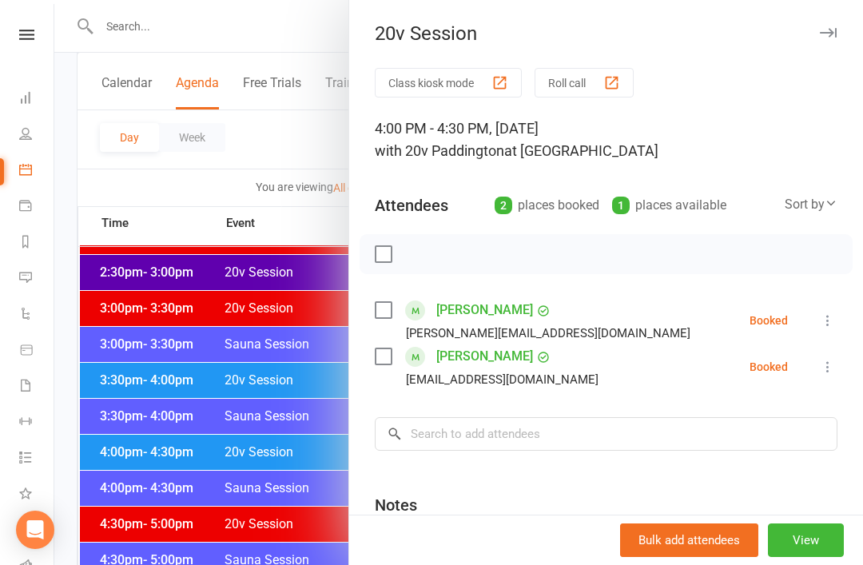
click at [292, 439] on div at bounding box center [458, 282] width 808 height 565
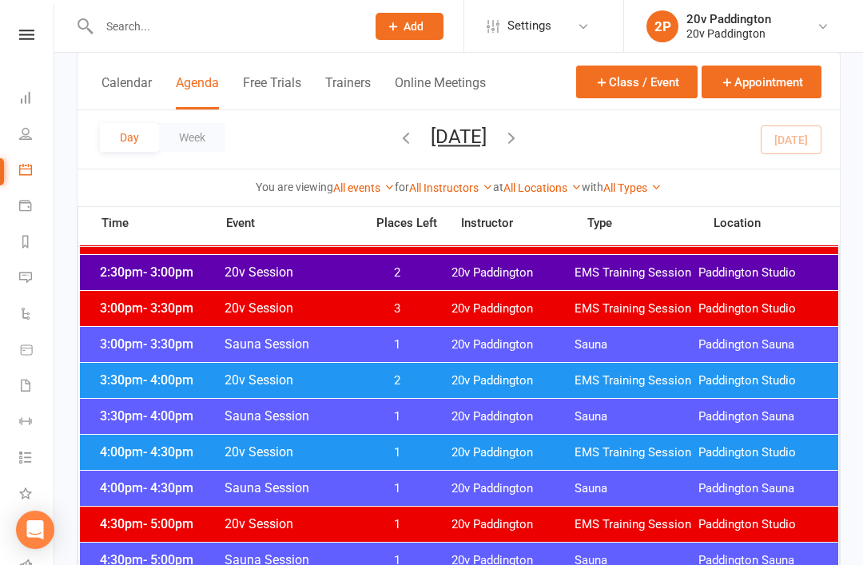
click at [419, 393] on div "3:30pm - 4:00pm 20v Session 2 20v Paddington EMS Training Session Paddington St…" at bounding box center [459, 380] width 758 height 35
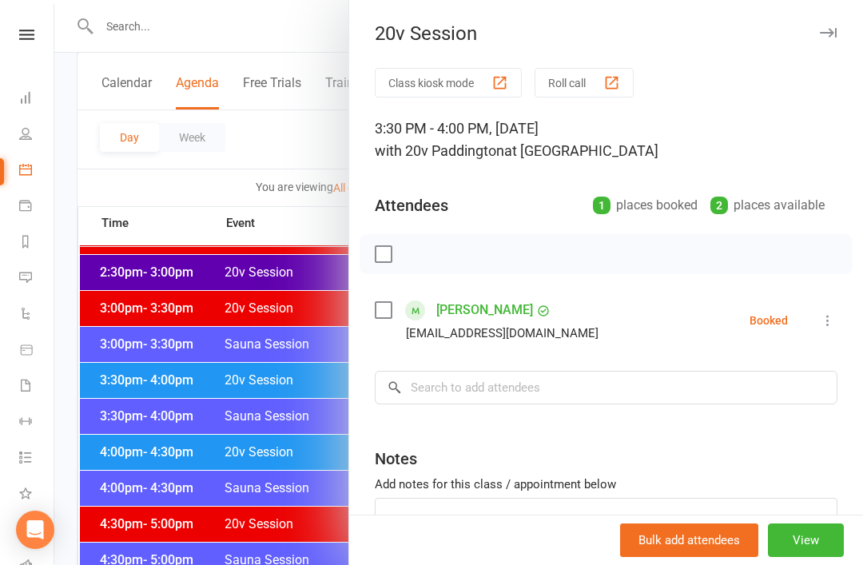
click at [265, 455] on div at bounding box center [458, 282] width 808 height 565
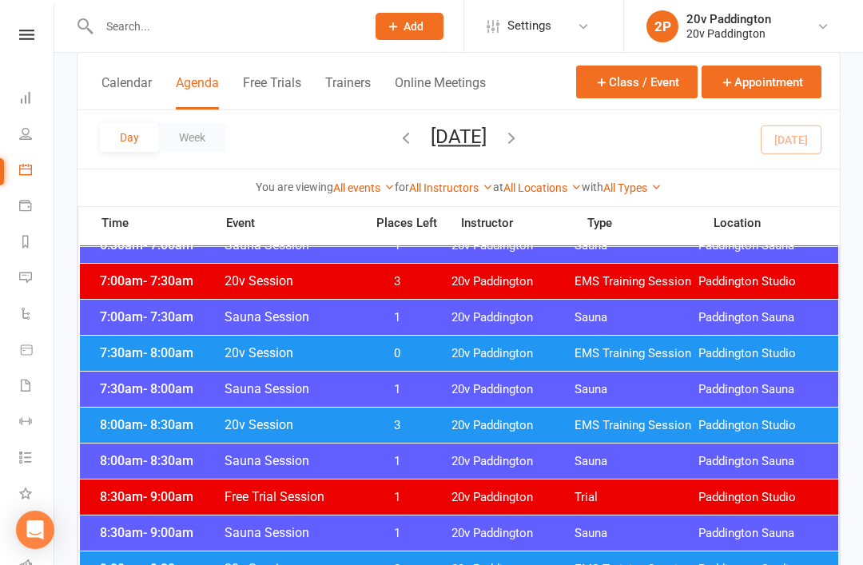
scroll to position [0, 0]
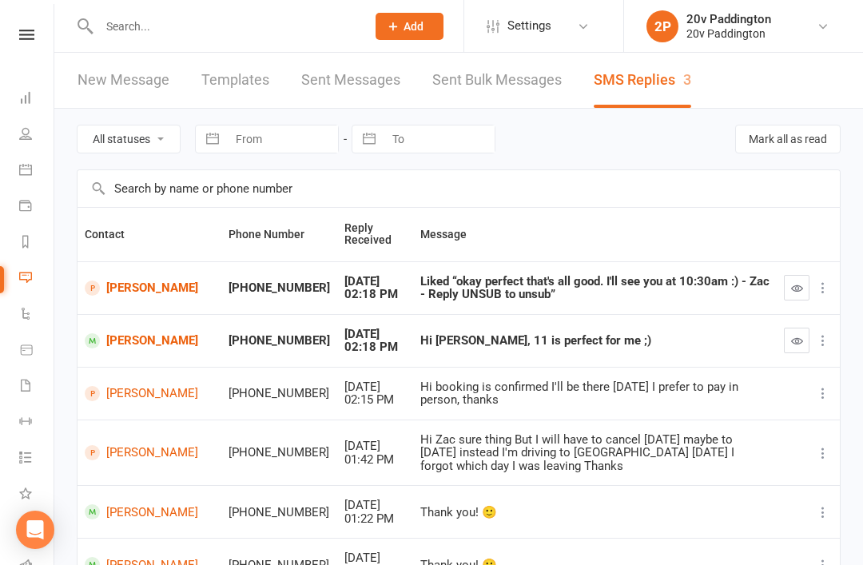
click at [789, 295] on button "button" at bounding box center [797, 288] width 26 height 26
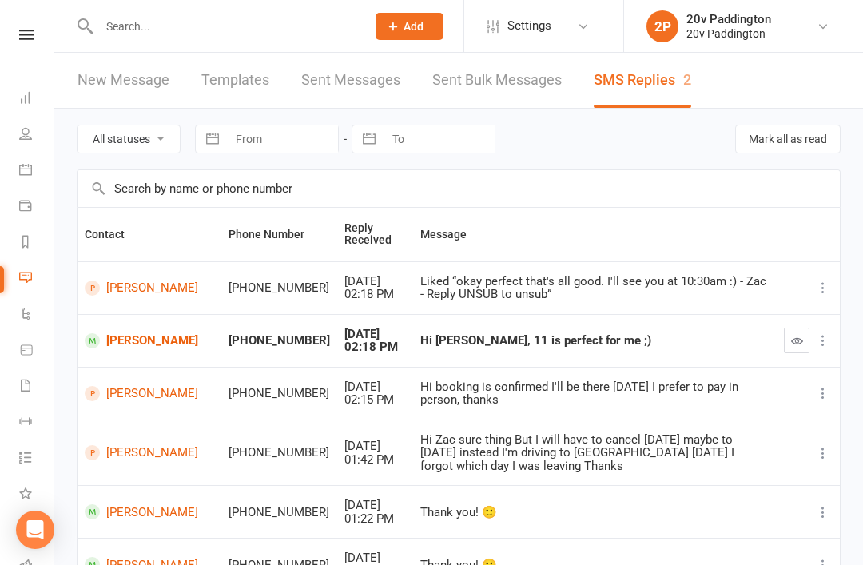
click at [144, 345] on link "[PERSON_NAME]" at bounding box center [149, 340] width 129 height 15
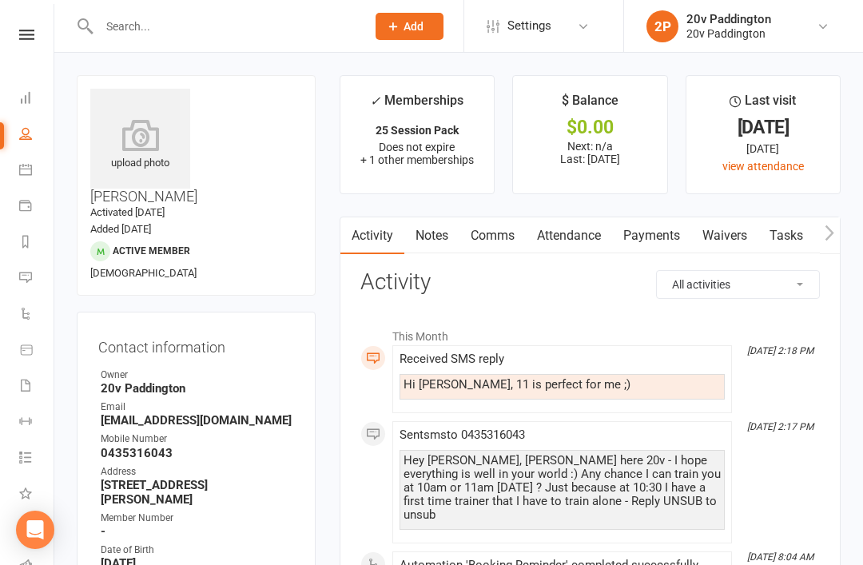
click at [455, 244] on link "Notes" at bounding box center [431, 235] width 55 height 37
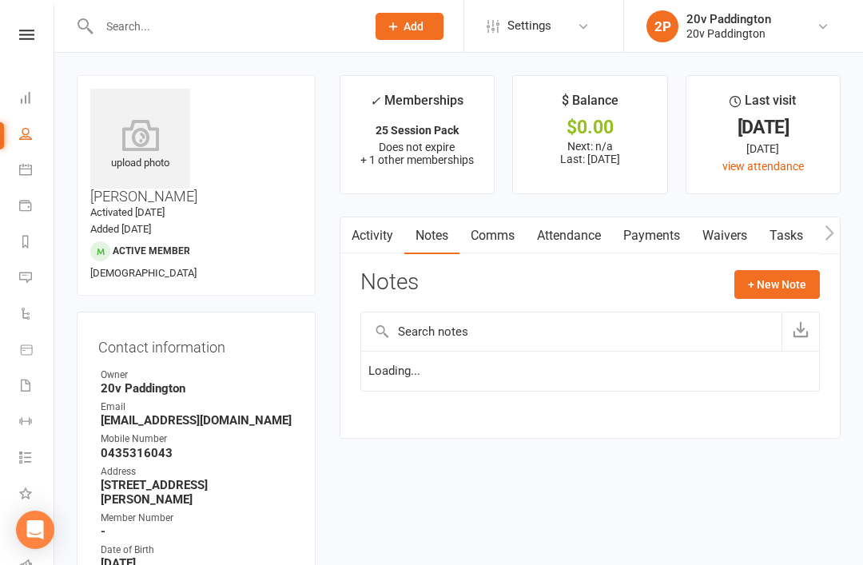
click at [486, 247] on link "Comms" at bounding box center [492, 235] width 66 height 37
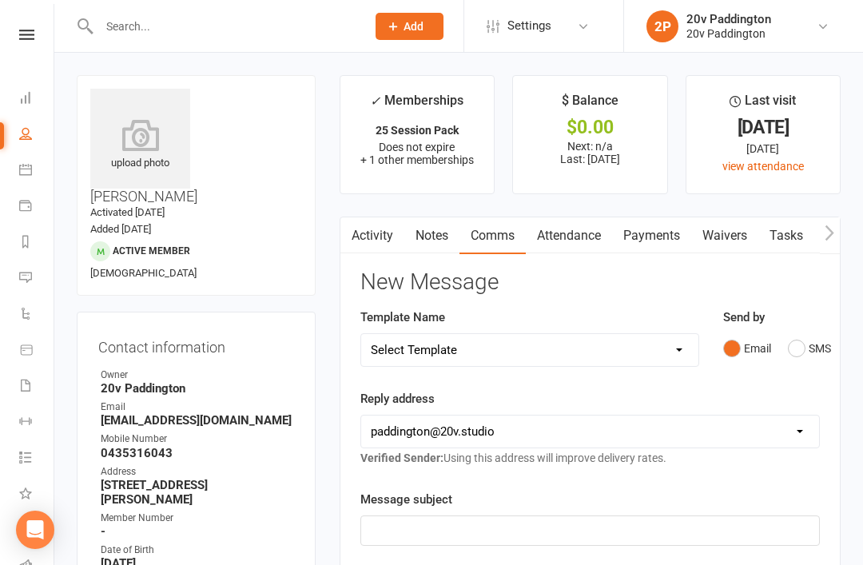
click at [808, 353] on button "SMS" at bounding box center [809, 348] width 43 height 30
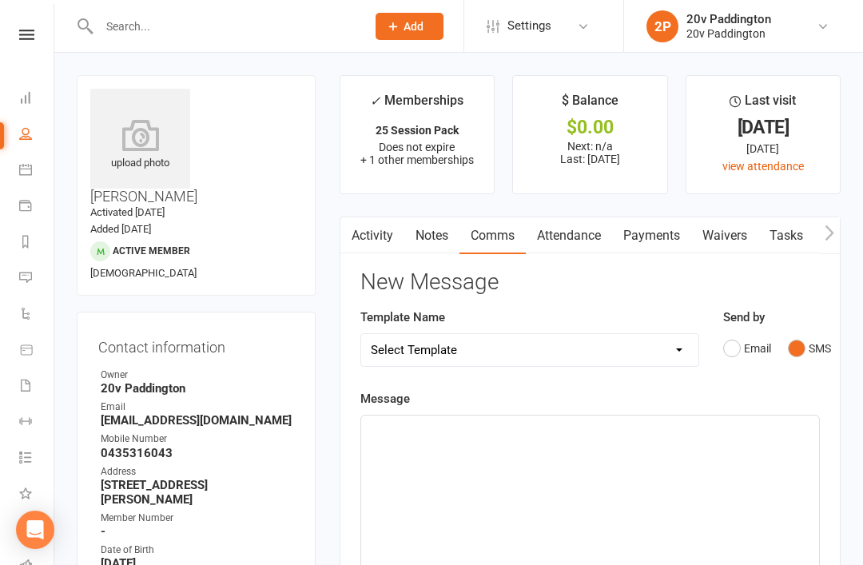
click at [378, 246] on link "Activity" at bounding box center [372, 235] width 64 height 37
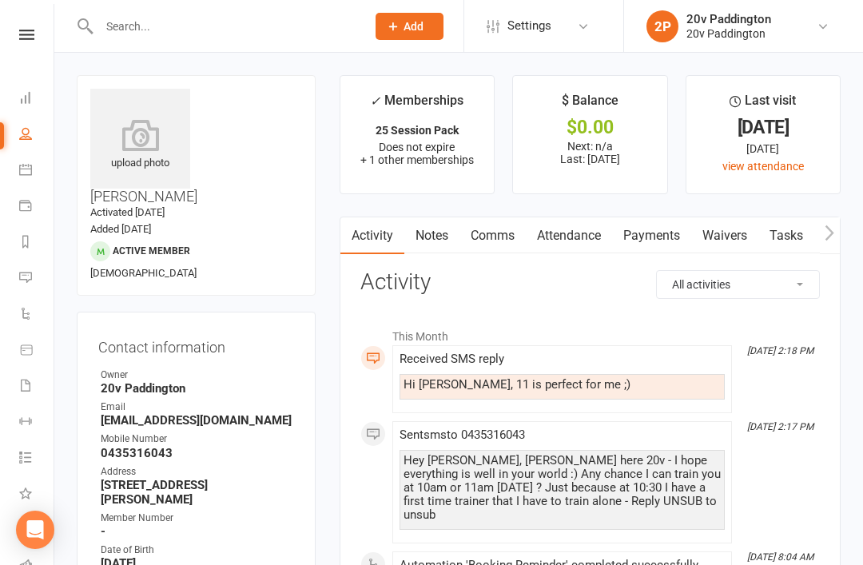
click at [498, 246] on link "Comms" at bounding box center [492, 235] width 66 height 37
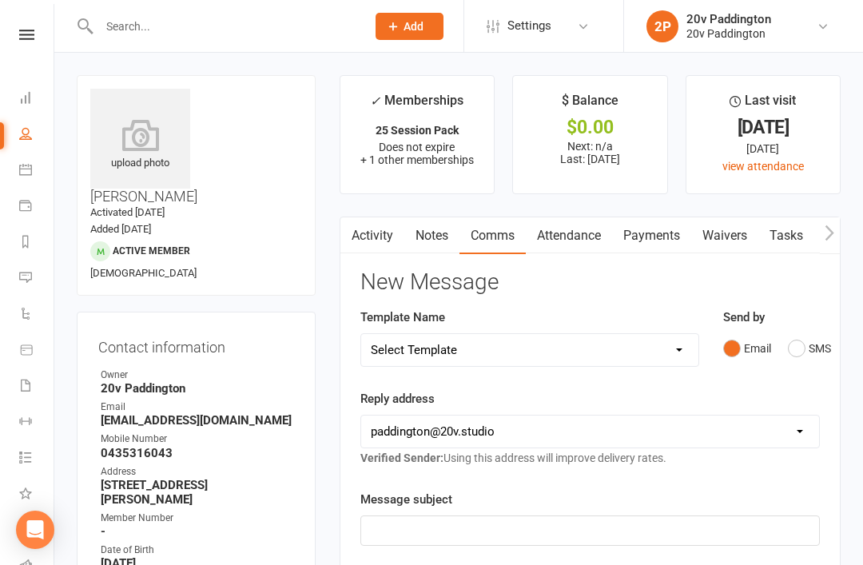
click at [816, 343] on button "SMS" at bounding box center [809, 348] width 43 height 30
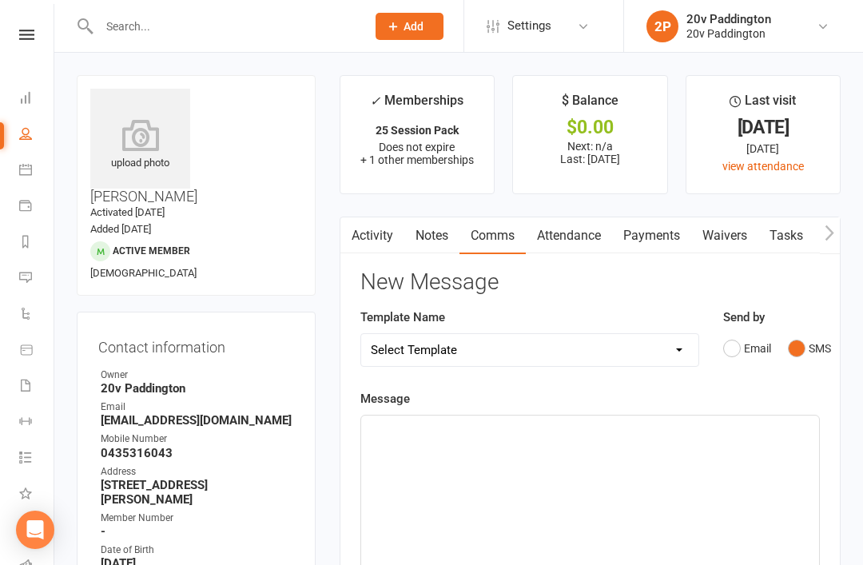
click at [608, 445] on div "﻿" at bounding box center [590, 535] width 458 height 240
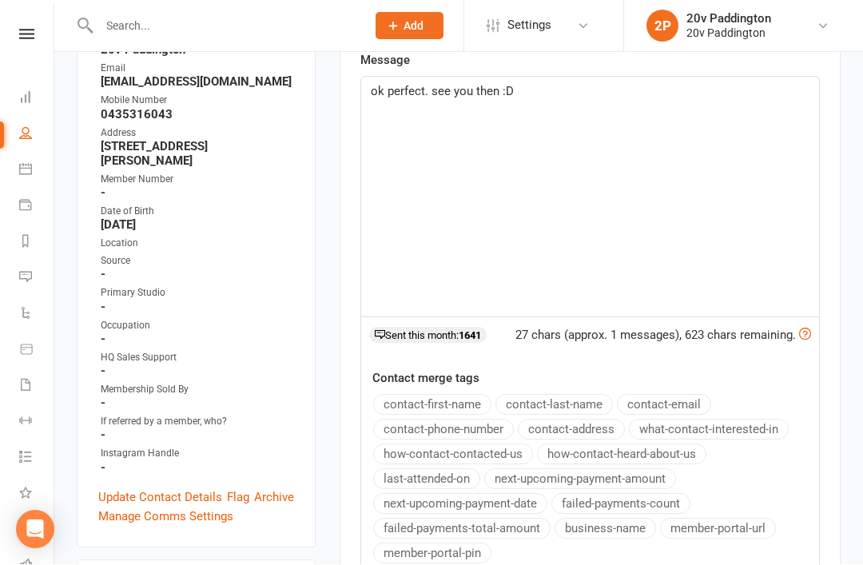
click at [632, 101] on div "ok perfect. see you then :D" at bounding box center [590, 197] width 458 height 240
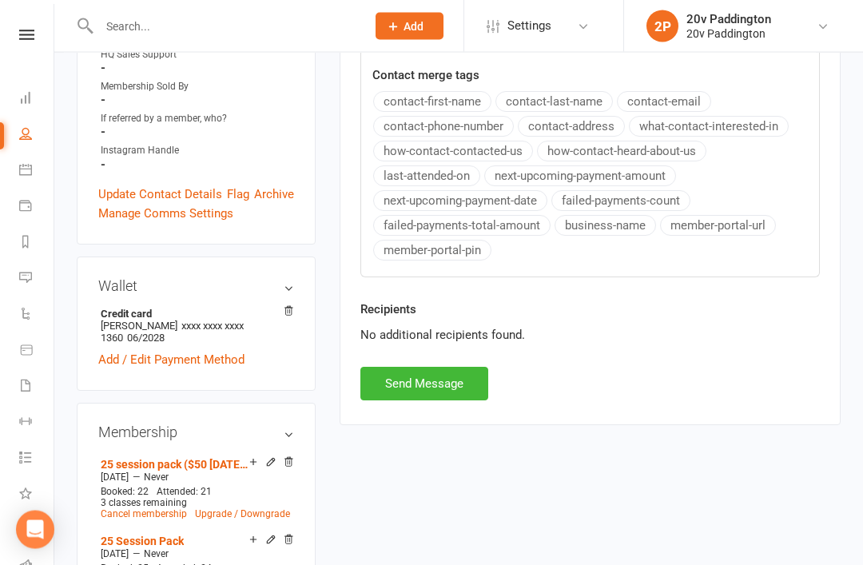
click at [466, 378] on button "Send Message" at bounding box center [424, 384] width 128 height 34
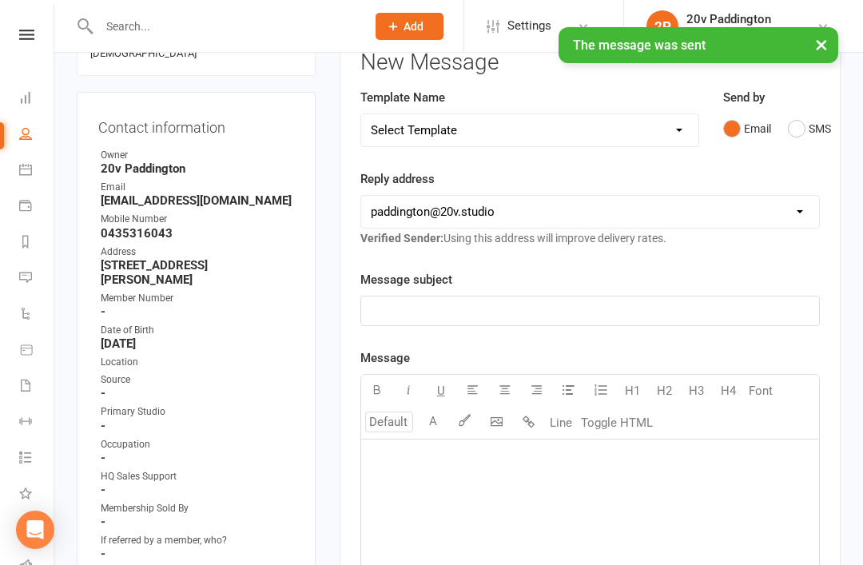
scroll to position [0, 0]
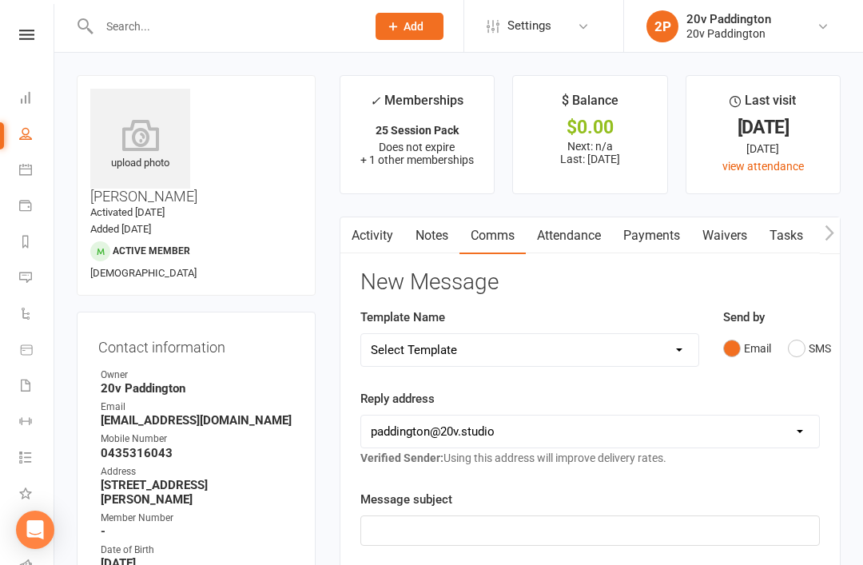
click at [19, 289] on link "Messages 2" at bounding box center [37, 279] width 36 height 36
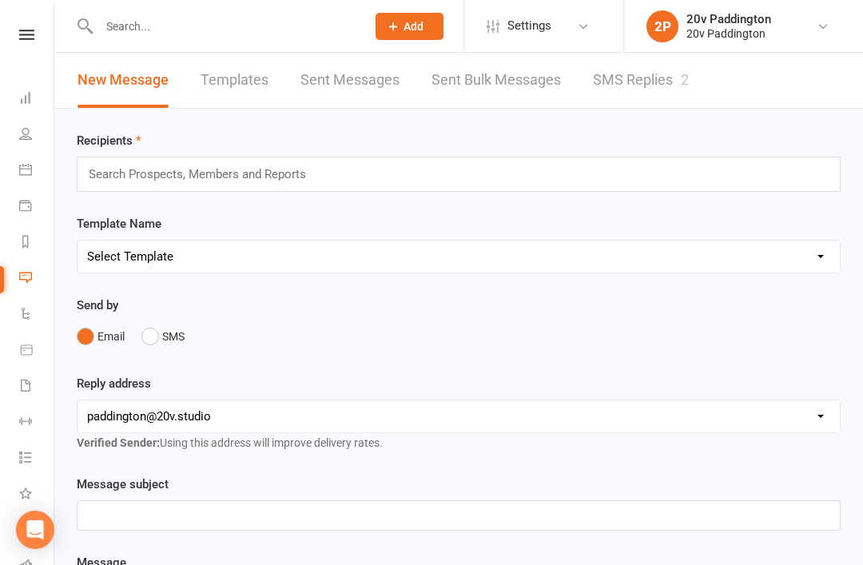
click at [642, 105] on link "SMS Replies 2" at bounding box center [641, 80] width 96 height 55
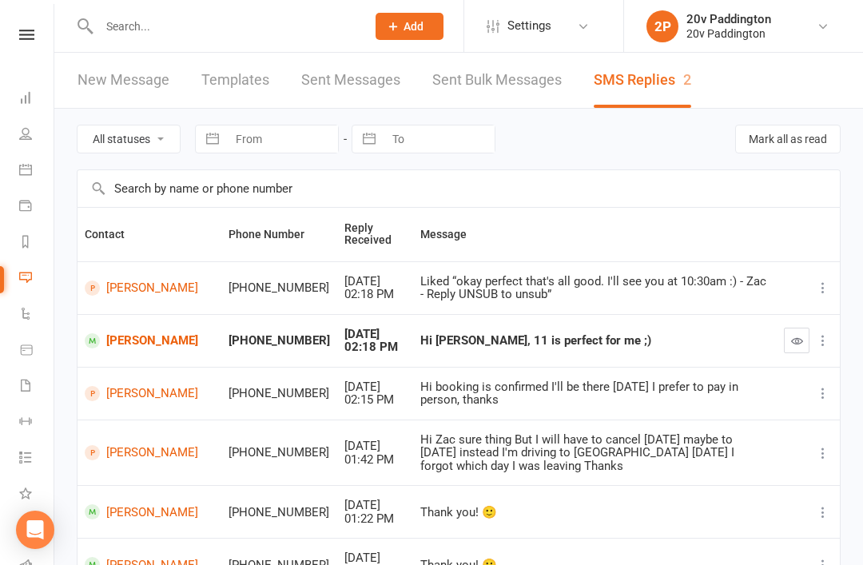
click at [802, 343] on icon "button" at bounding box center [797, 341] width 12 height 12
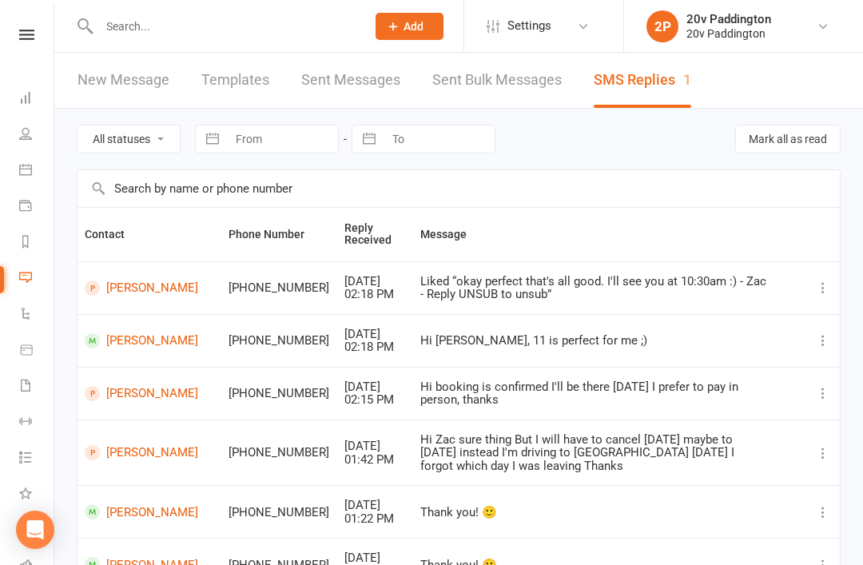
click at [16, 38] on link at bounding box center [26, 35] width 57 height 10
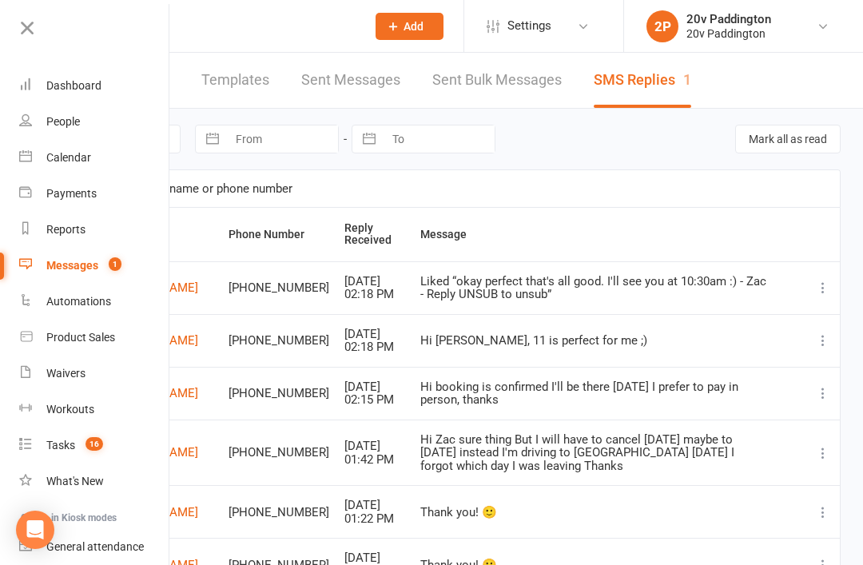
click at [100, 447] on span "16" at bounding box center [94, 444] width 18 height 14
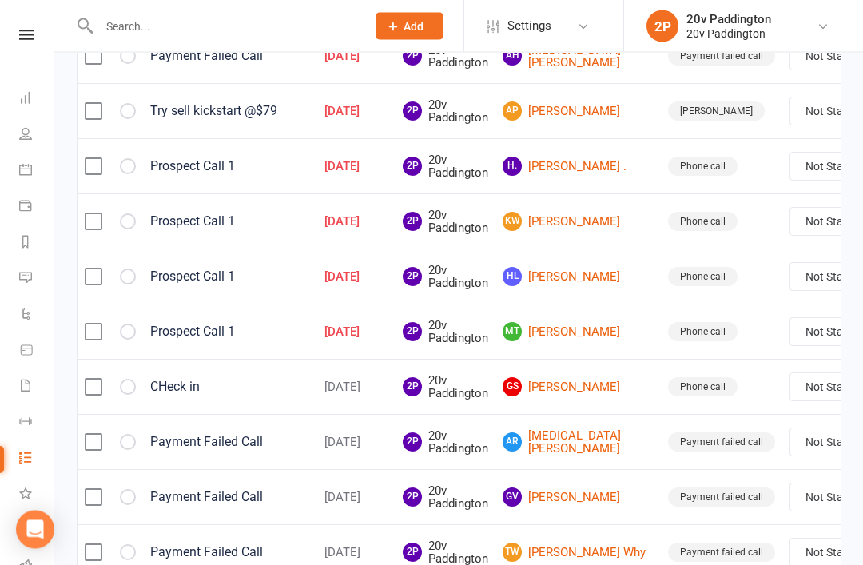
scroll to position [828, 0]
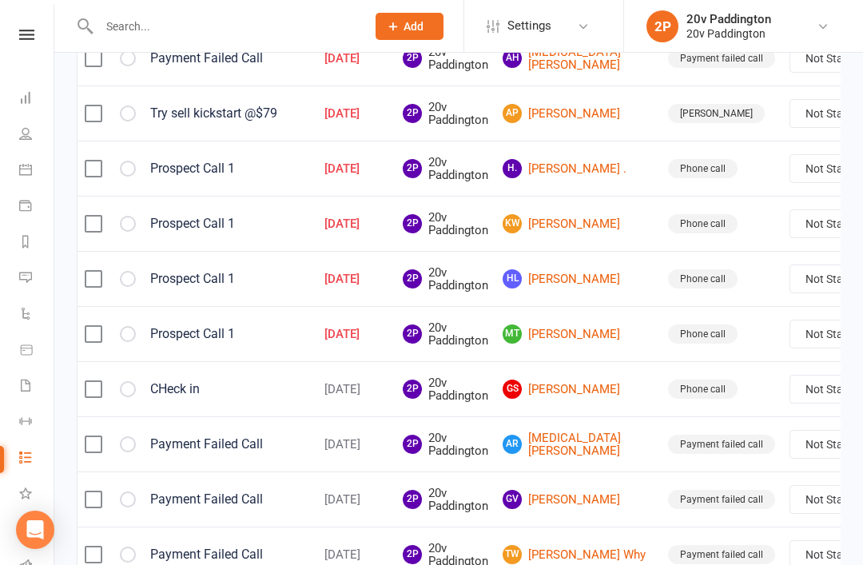
click at [103, 268] on td at bounding box center [110, 278] width 66 height 55
click at [96, 208] on td at bounding box center [110, 223] width 66 height 55
click at [101, 271] on input "checkbox" at bounding box center [93, 271] width 16 height 0
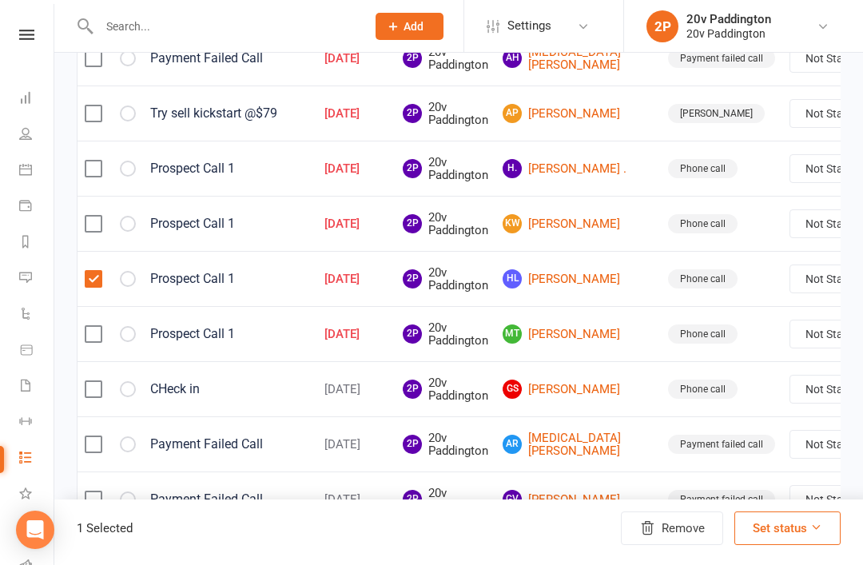
click at [93, 218] on label at bounding box center [93, 224] width 16 height 16
click at [93, 216] on input "checkbox" at bounding box center [93, 216] width 16 height 0
click at [689, 545] on button "Remove" at bounding box center [672, 528] width 102 height 34
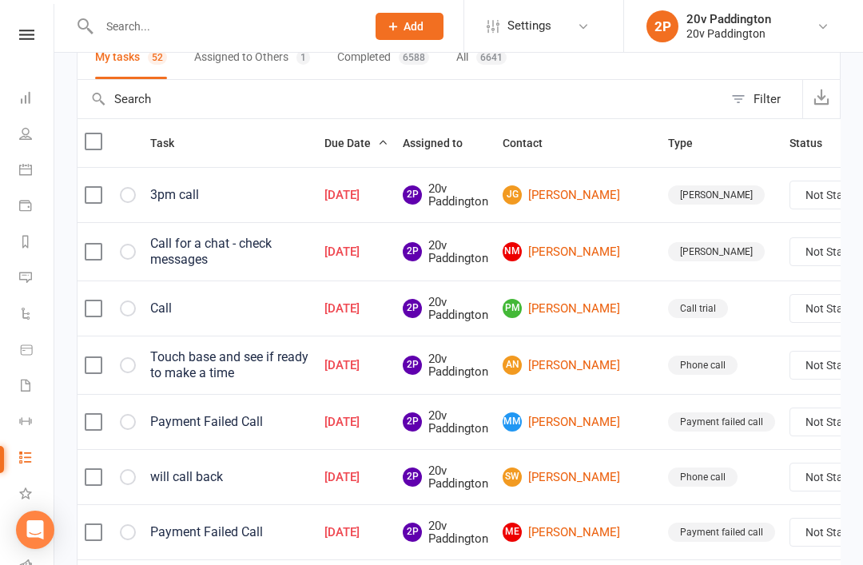
scroll to position [129, 0]
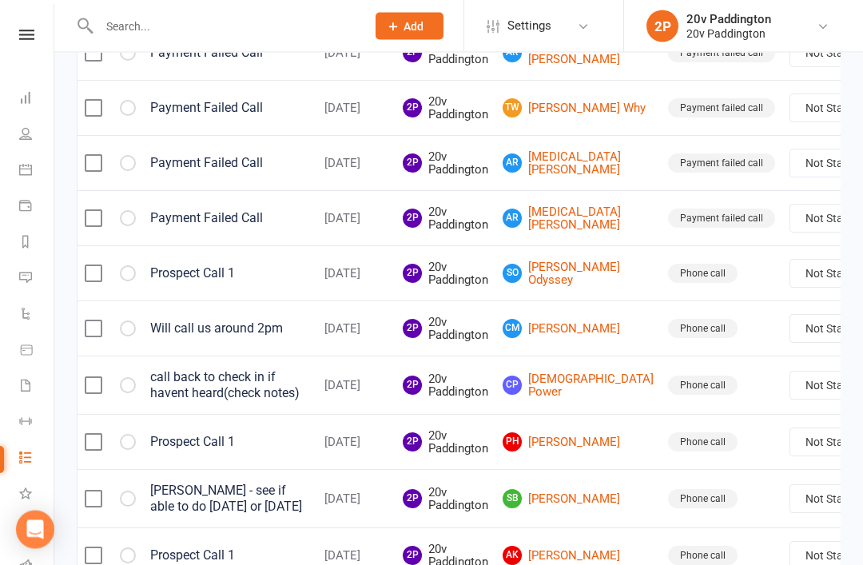
click at [550, 295] on td "SO [PERSON_NAME] Odyssey" at bounding box center [577, 273] width 165 height 55
click at [553, 282] on link "SO [PERSON_NAME] Odyssey" at bounding box center [577, 274] width 151 height 26
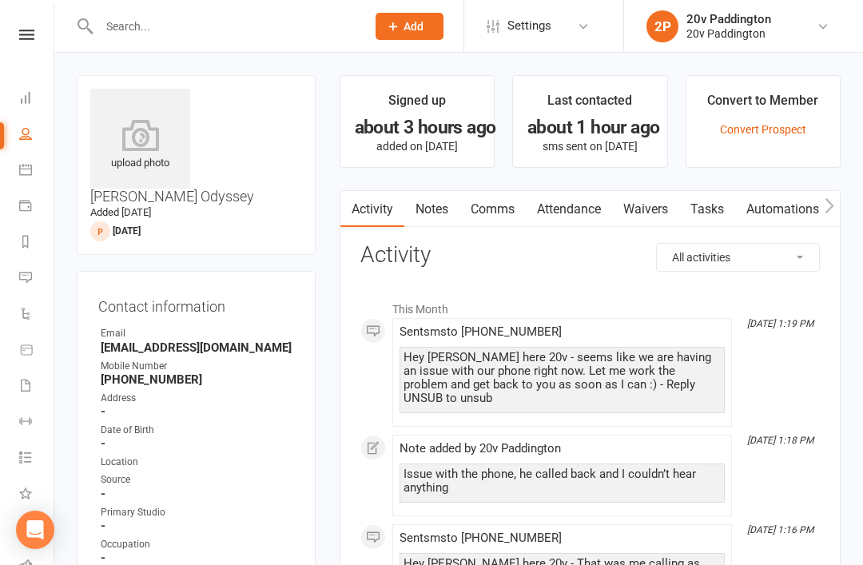
click at [41, 286] on link "Messages 1" at bounding box center [37, 279] width 36 height 36
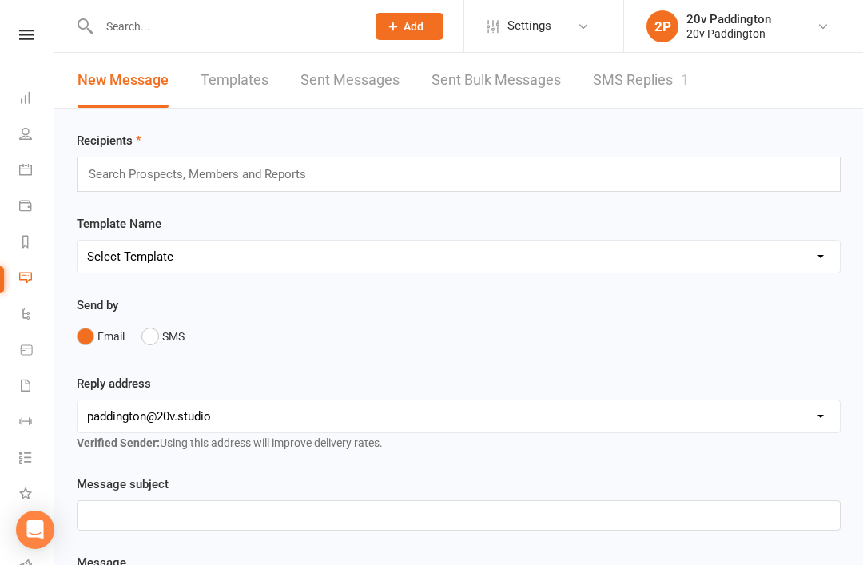
click at [649, 93] on link "SMS Replies 1" at bounding box center [641, 80] width 96 height 55
